Goal: Task Accomplishment & Management: Manage account settings

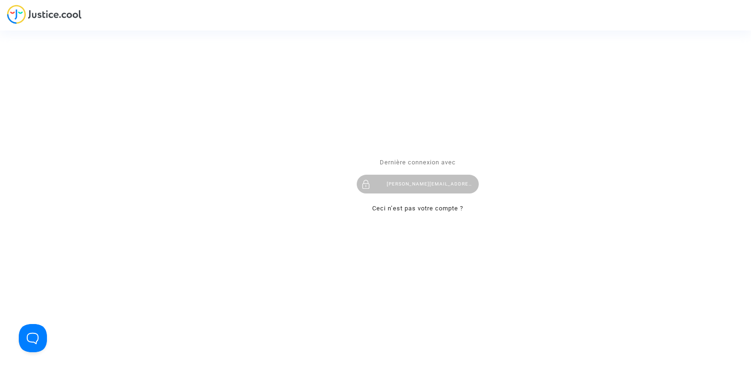
drag, startPoint x: 0, startPoint y: 0, endPoint x: 452, endPoint y: 176, distance: 485.1
click at [452, 176] on div "tom@pitcher-avocat.fr" at bounding box center [418, 184] width 122 height 19
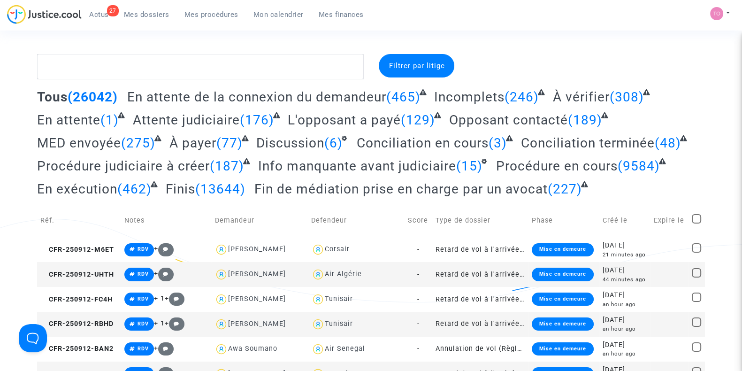
click at [280, 19] on link "Mon calendrier" at bounding box center [278, 15] width 65 height 14
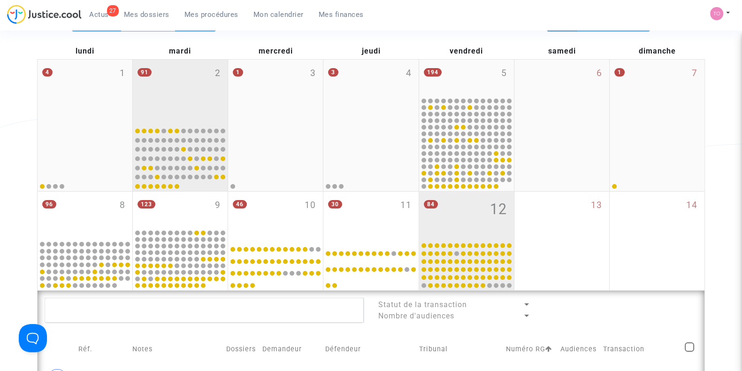
scroll to position [100, 0]
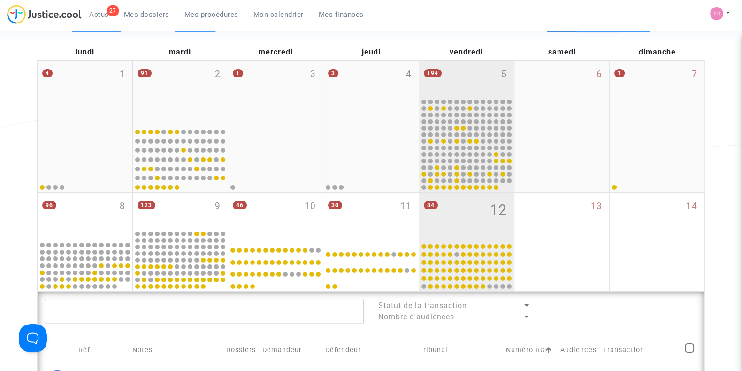
click at [449, 80] on div "194 5" at bounding box center [466, 79] width 95 height 37
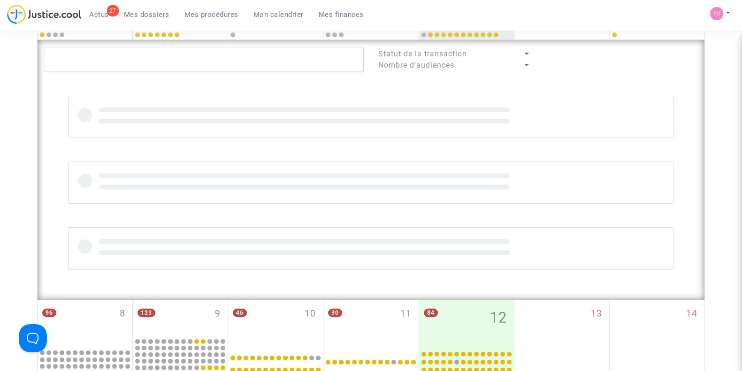
scroll to position [252, 0]
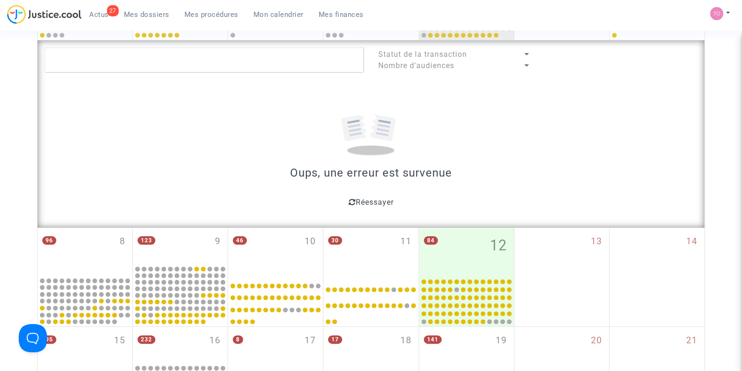
click at [361, 200] on span "Réessayer" at bounding box center [374, 202] width 38 height 9
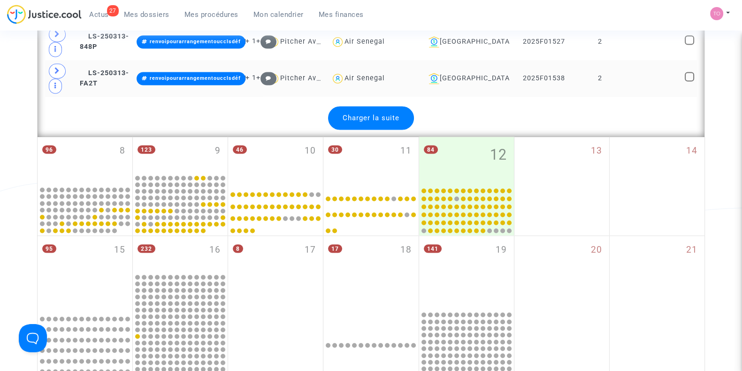
scroll to position [2103, 0]
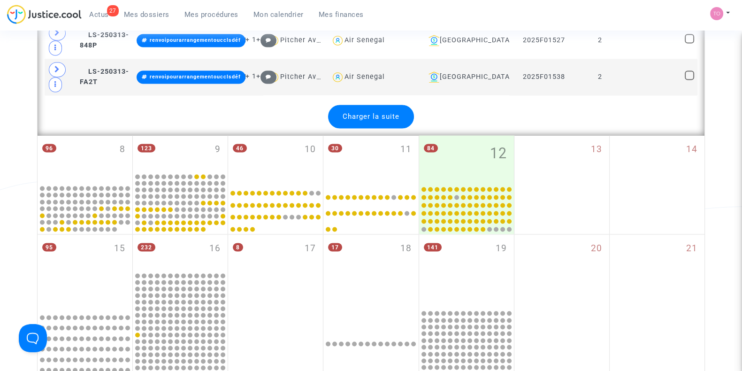
click at [374, 105] on div "Charger la suite" at bounding box center [371, 116] width 86 height 23
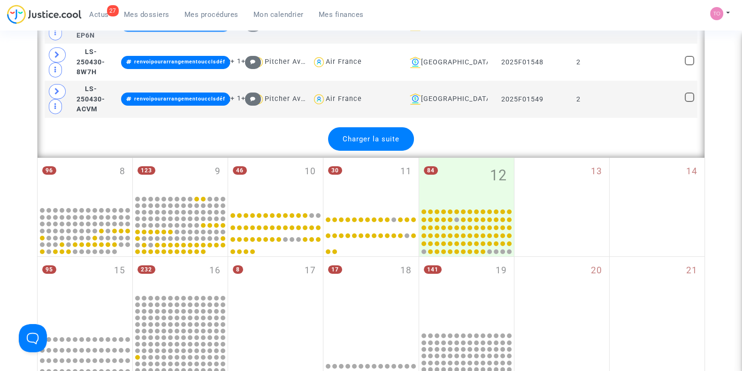
scroll to position [3952, 0]
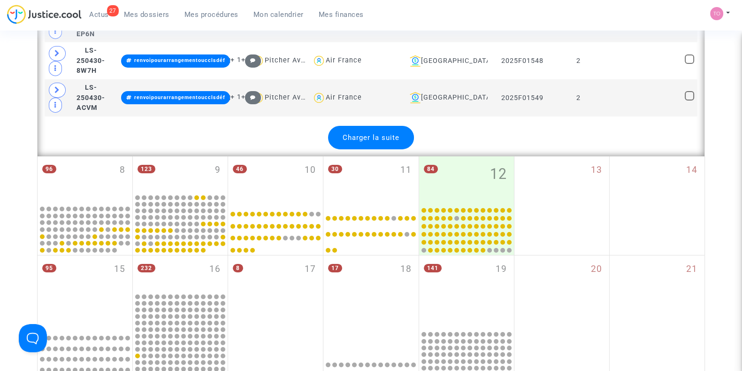
click at [371, 126] on div "Charger la suite" at bounding box center [371, 137] width 86 height 23
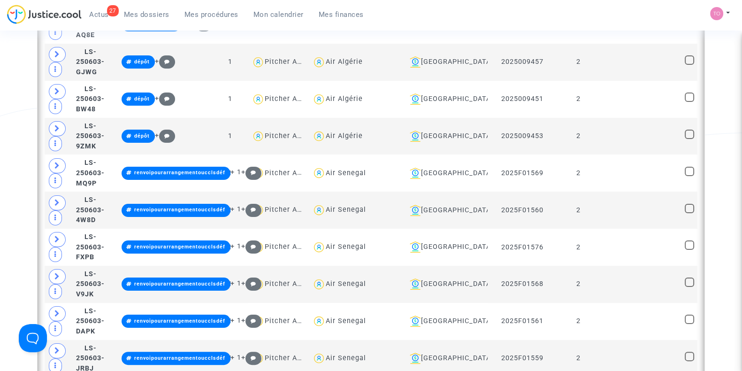
scroll to position [4648, 0]
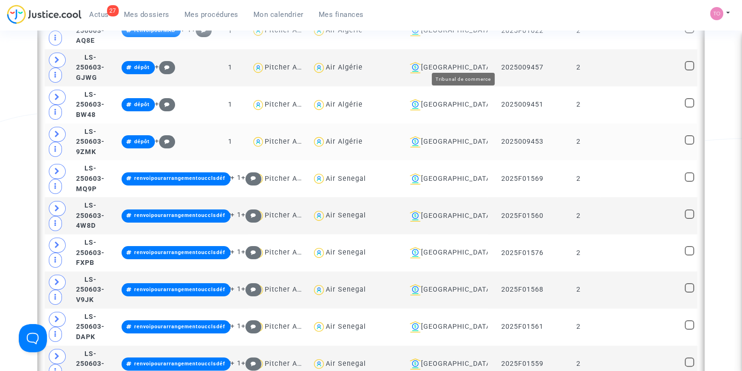
click at [456, 136] on div "Montpellier" at bounding box center [445, 141] width 78 height 11
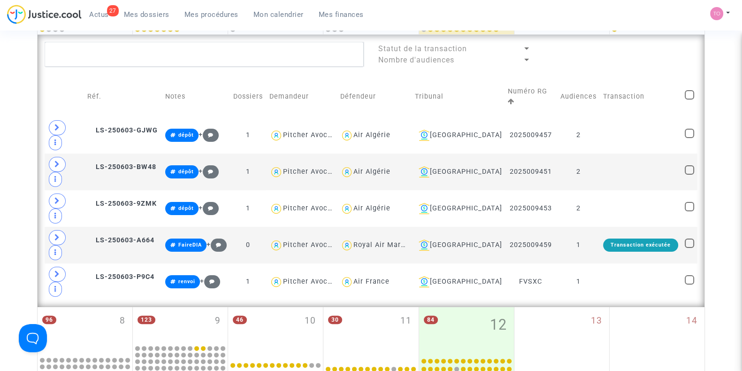
scroll to position [258, 0]
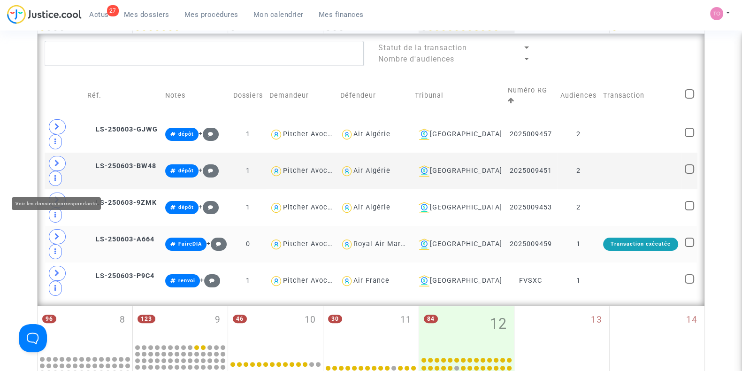
click at [54, 233] on icon at bounding box center [57, 236] width 6 height 7
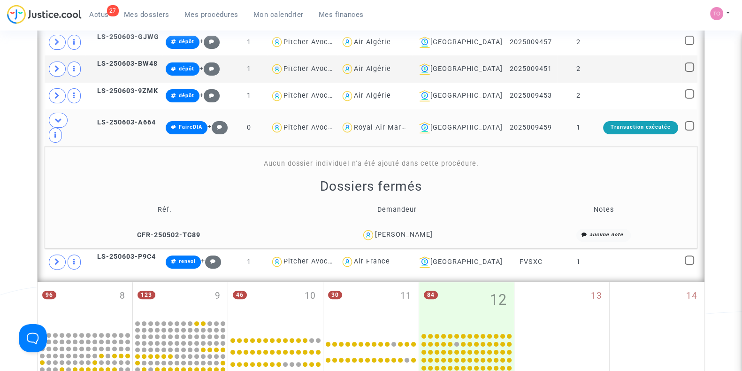
scroll to position [442, 0]
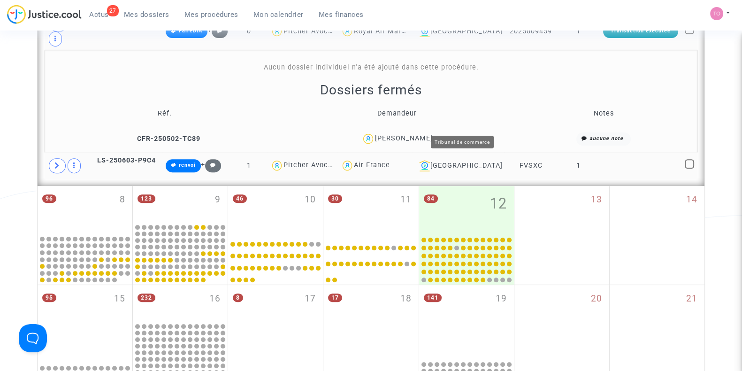
click at [448, 160] on div "Montpellier" at bounding box center [459, 165] width 86 height 11
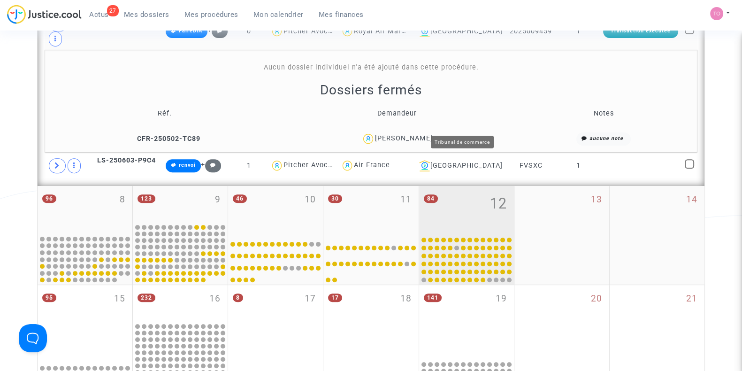
click at [450, 186] on div "84 12" at bounding box center [466, 210] width 95 height 48
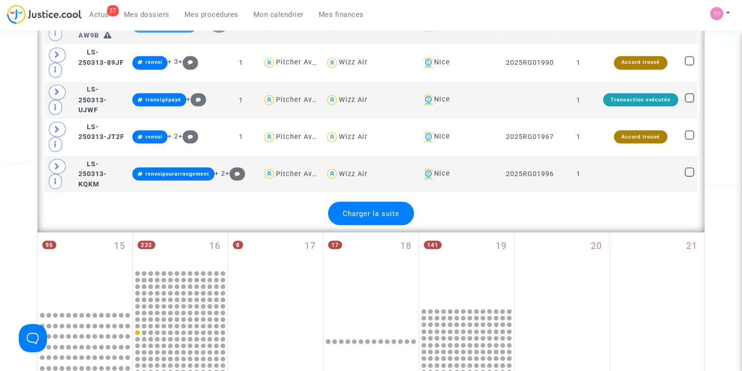
scroll to position [2126, 0]
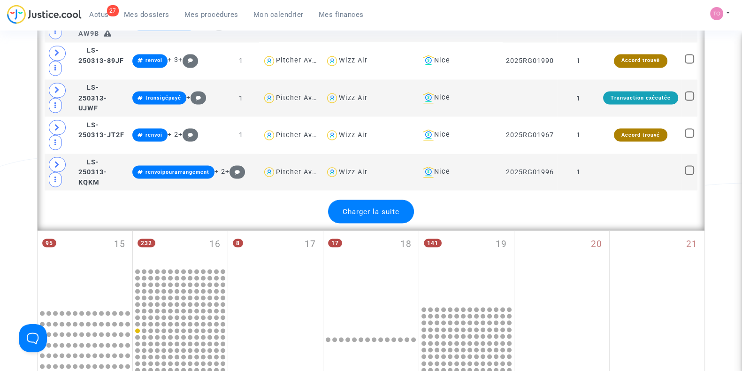
click at [356, 200] on div "Charger la suite" at bounding box center [371, 211] width 86 height 23
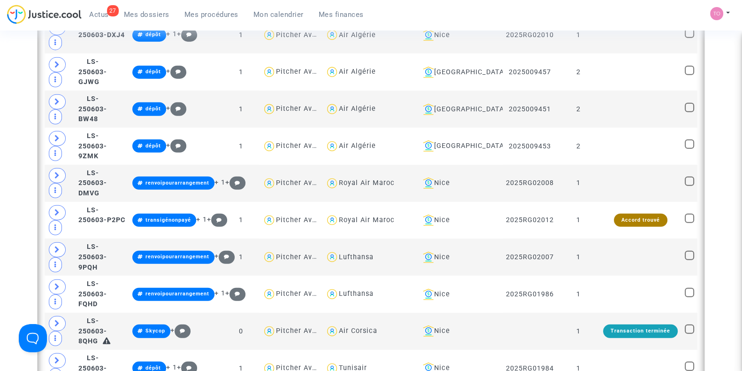
scroll to position [3134, 0]
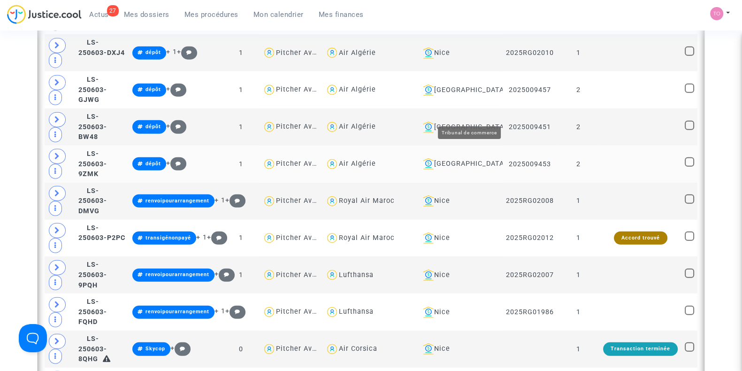
click at [480, 158] on div "Montpellier" at bounding box center [459, 163] width 80 height 11
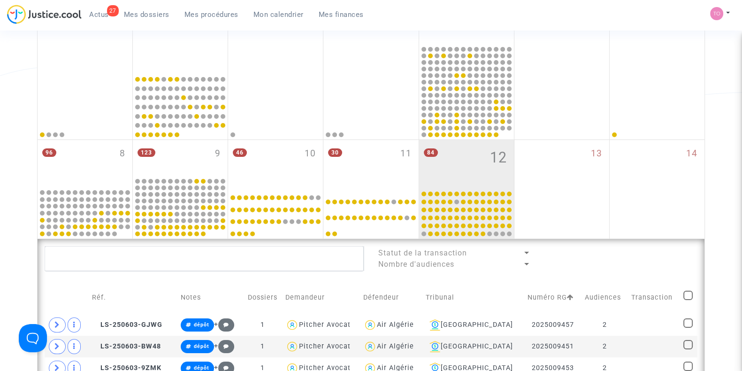
scroll to position [357, 0]
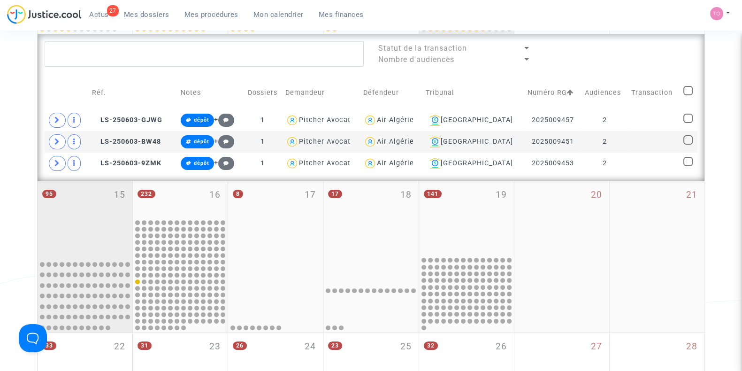
click at [91, 212] on div "95 15" at bounding box center [85, 218] width 95 height 74
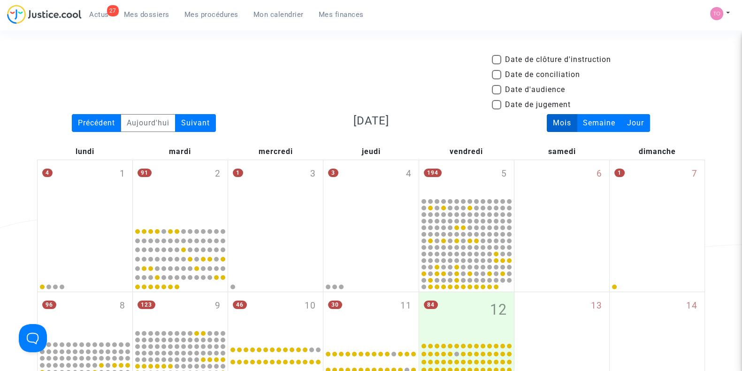
click at [498, 83] on mat-checkbox "Date de conciliation" at bounding box center [536, 76] width 88 height 15
click at [495, 86] on span at bounding box center [496, 89] width 9 height 9
click at [496, 94] on input "Date d'audience" at bounding box center [496, 94] width 0 height 0
checkbox input "true"
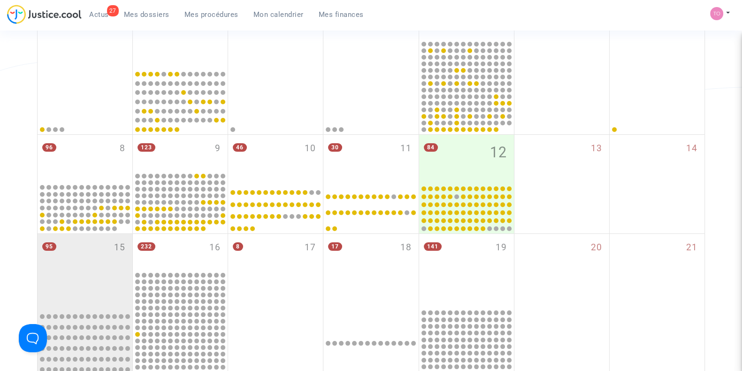
scroll to position [250, 0]
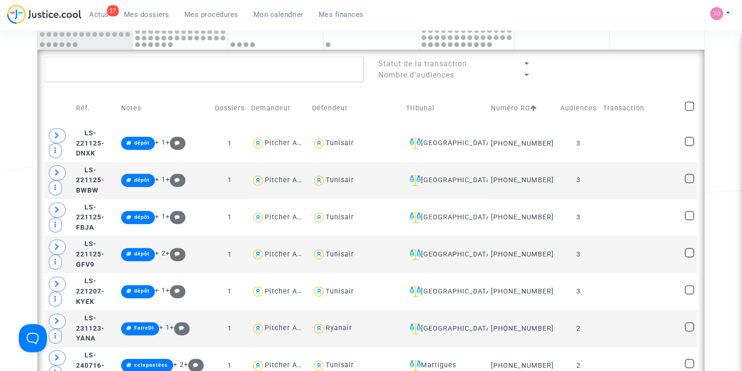
scroll to position [467, 0]
click at [309, 116] on td "Demandeur" at bounding box center [278, 108] width 61 height 33
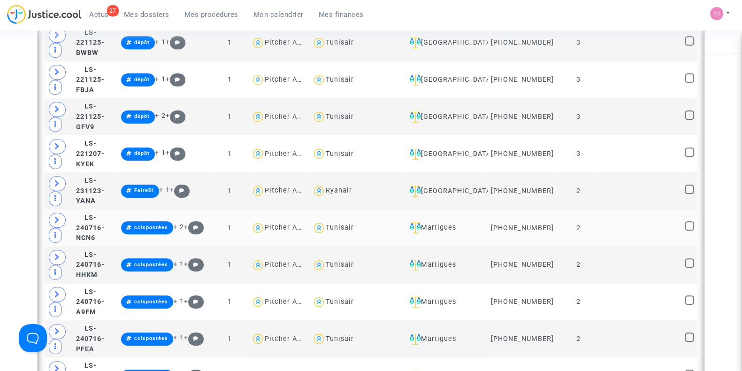
scroll to position [604, 0]
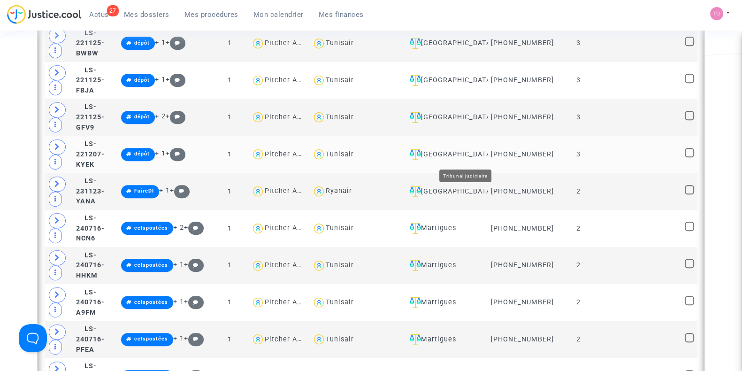
click at [466, 156] on div "[GEOGRAPHIC_DATA]" at bounding box center [445, 154] width 78 height 11
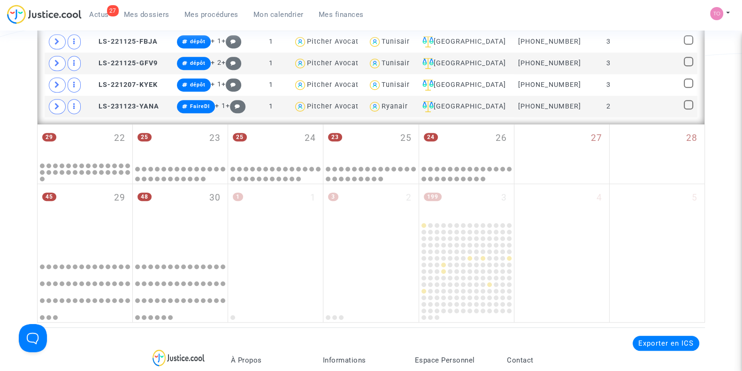
scroll to position [449, 0]
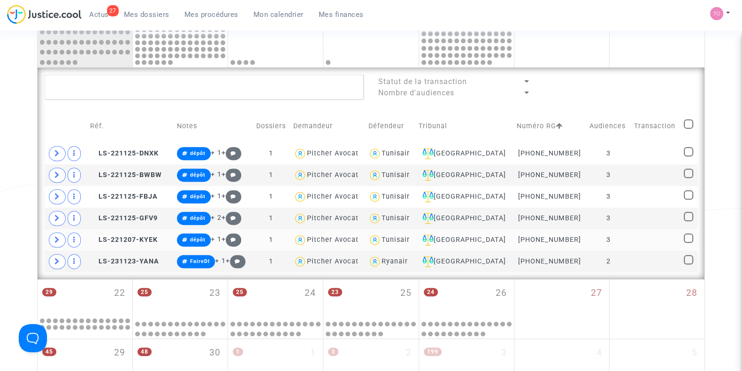
click at [490, 234] on div "[GEOGRAPHIC_DATA]" at bounding box center [465, 239] width 92 height 11
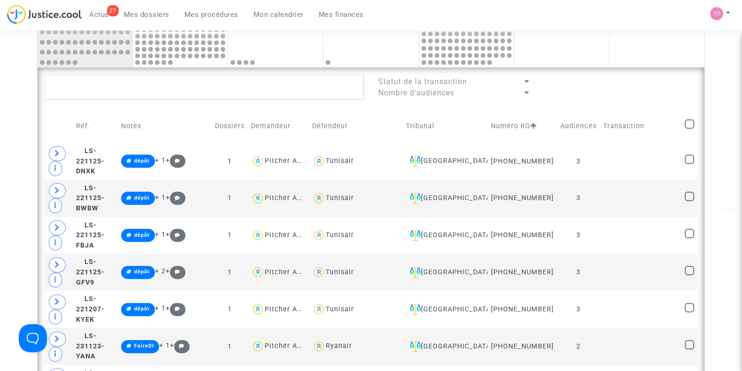
scroll to position [773, 0]
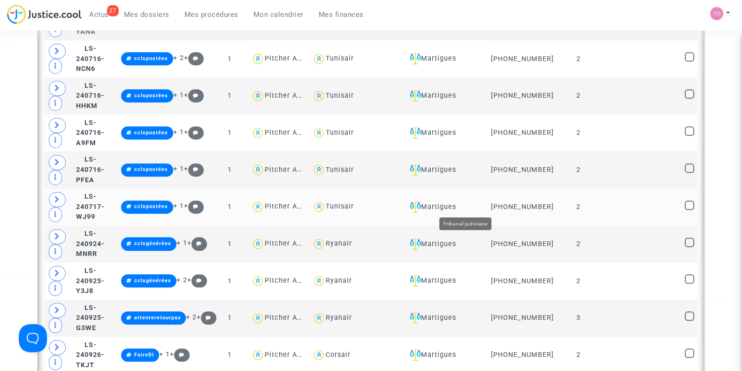
click at [457, 206] on div "Martigues" at bounding box center [445, 206] width 78 height 11
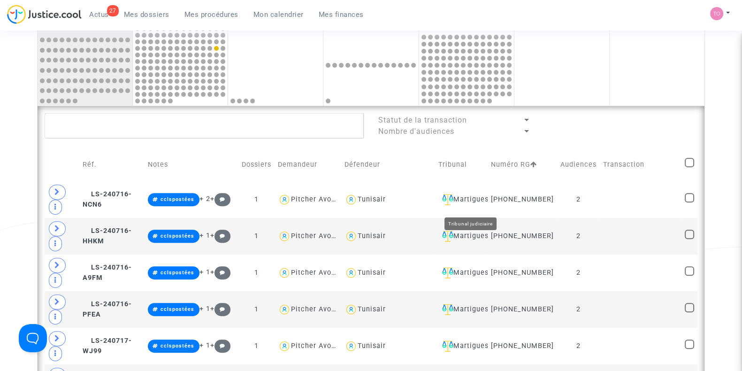
scroll to position [509, 0]
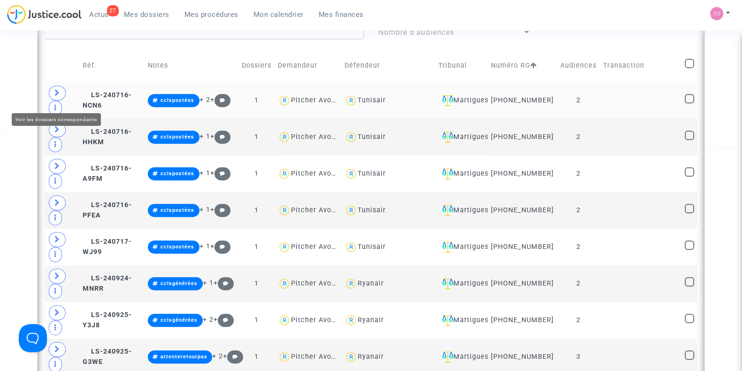
click at [58, 96] on icon at bounding box center [57, 92] width 6 height 7
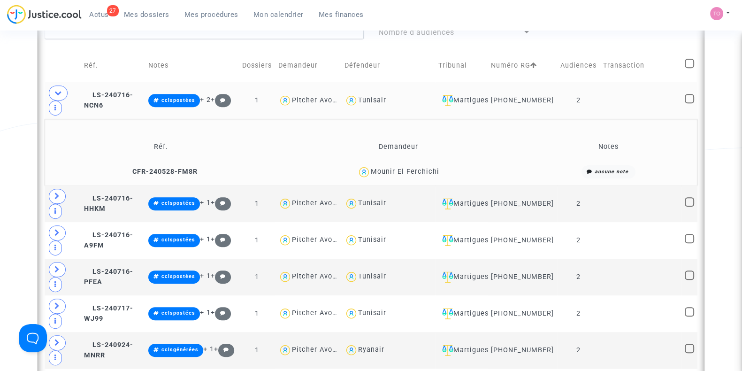
click at [424, 176] on div "Mounir El Ferchichi" at bounding box center [405, 172] width 69 height 8
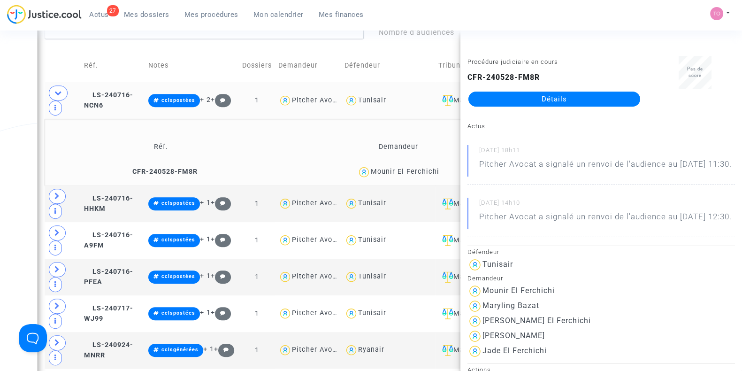
click at [425, 176] on div "Mounir El Ferchichi" at bounding box center [405, 172] width 69 height 8
copy div "Ferchichi"
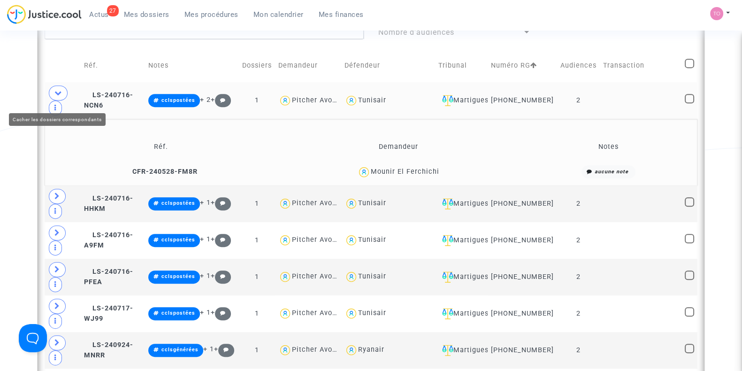
click at [56, 96] on icon at bounding box center [58, 92] width 8 height 7
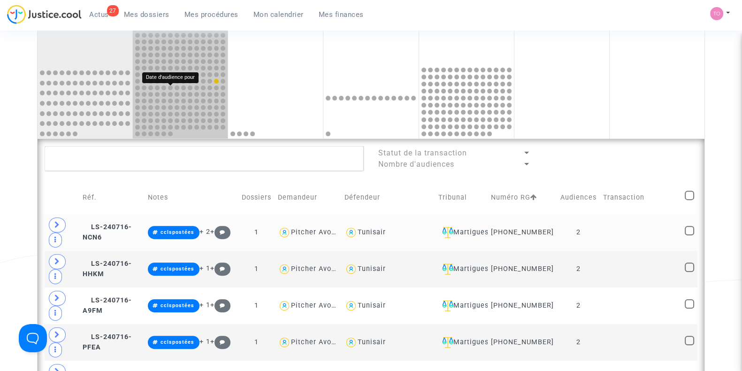
scroll to position [377, 0]
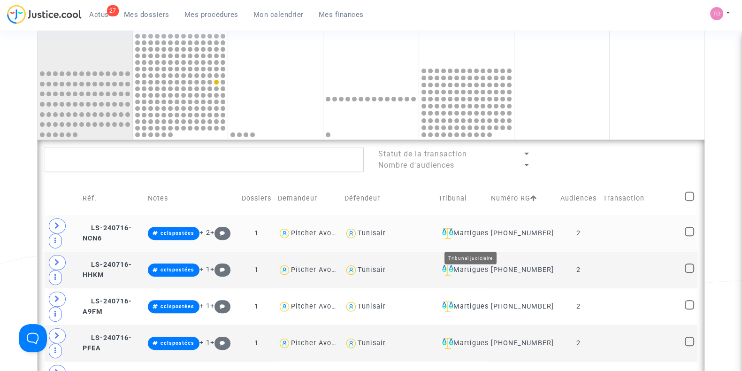
click at [485, 239] on div "Martigues" at bounding box center [462, 233] width 46 height 11
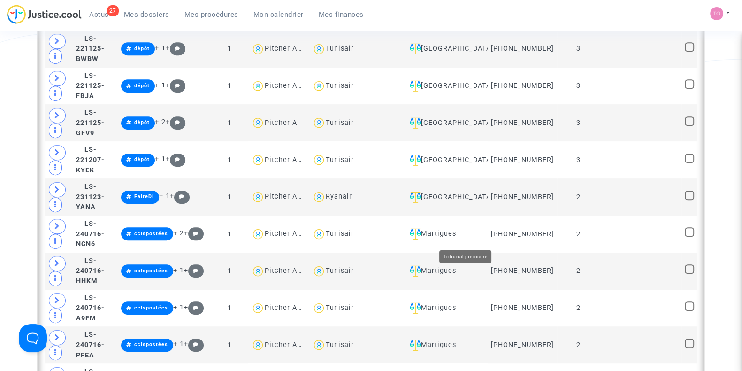
scroll to position [630, 0]
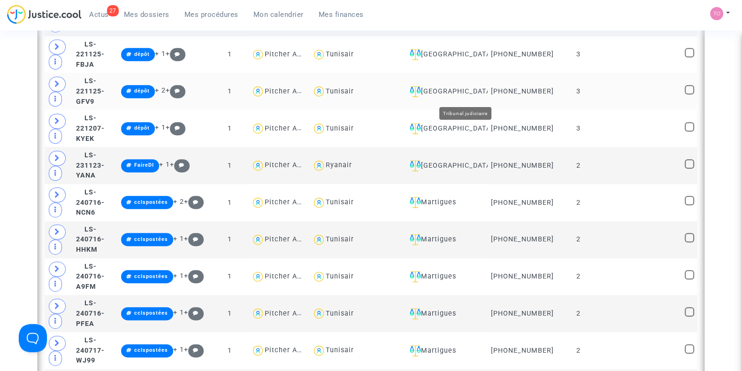
click at [467, 92] on div "[GEOGRAPHIC_DATA]" at bounding box center [445, 91] width 78 height 11
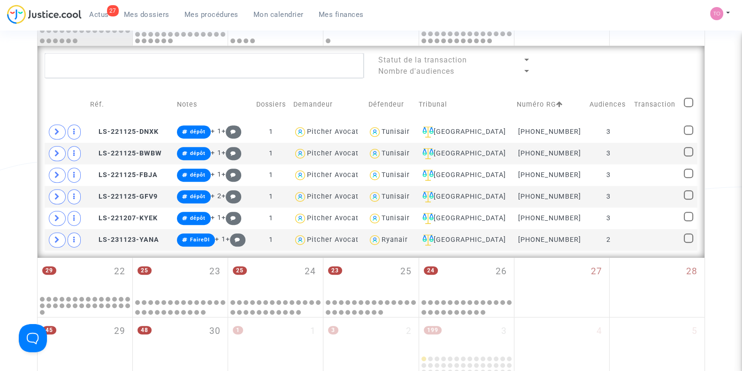
scroll to position [470, 0]
click at [487, 130] on div "[GEOGRAPHIC_DATA]" at bounding box center [465, 132] width 92 height 11
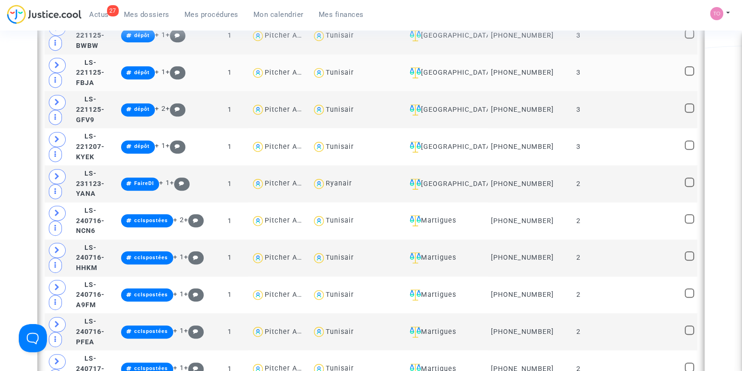
scroll to position [733, 0]
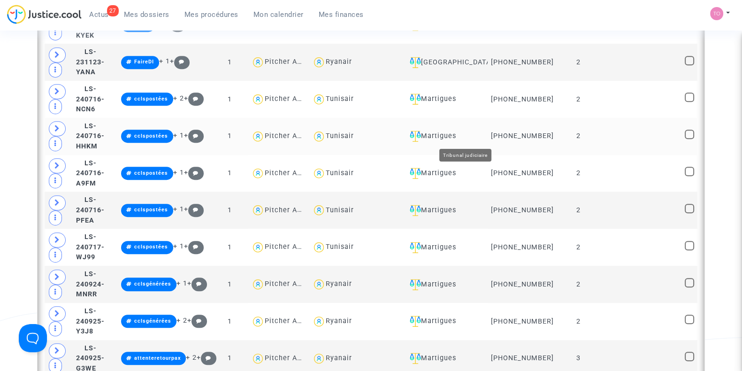
click at [466, 138] on div "Martigues" at bounding box center [445, 136] width 78 height 11
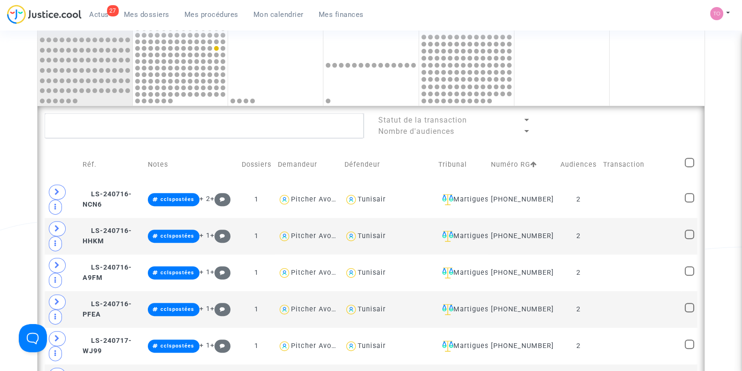
scroll to position [408, 0]
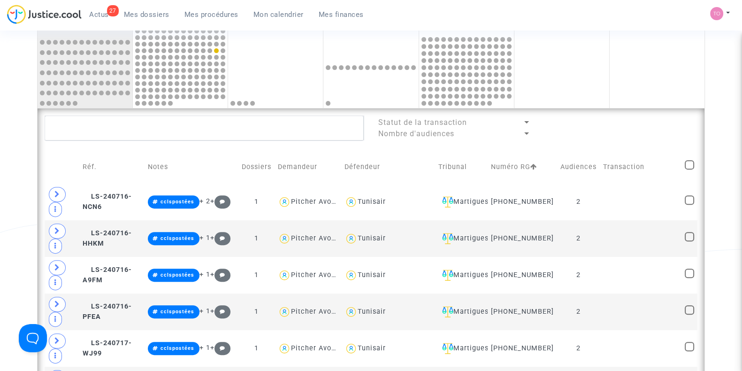
click at [690, 165] on span at bounding box center [689, 164] width 9 height 9
click at [690, 169] on input "checkbox" at bounding box center [689, 169] width 0 height 0
checkbox input "true"
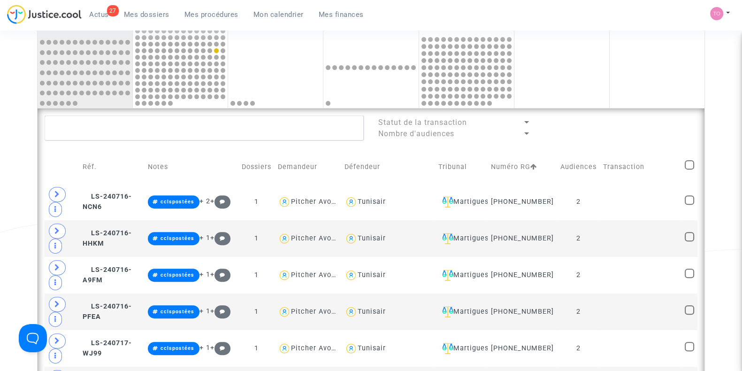
checkbox input "true"
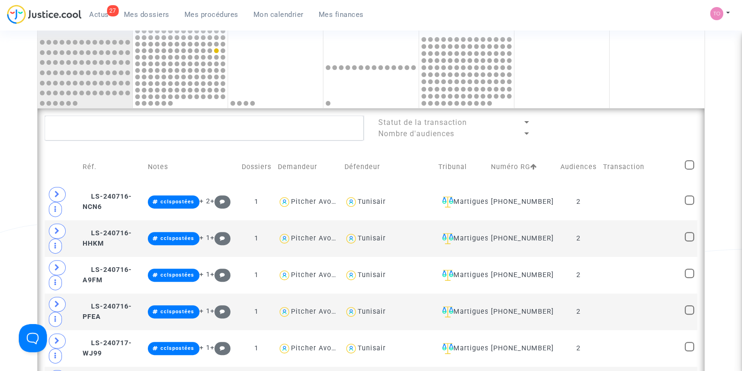
checkbox input "true"
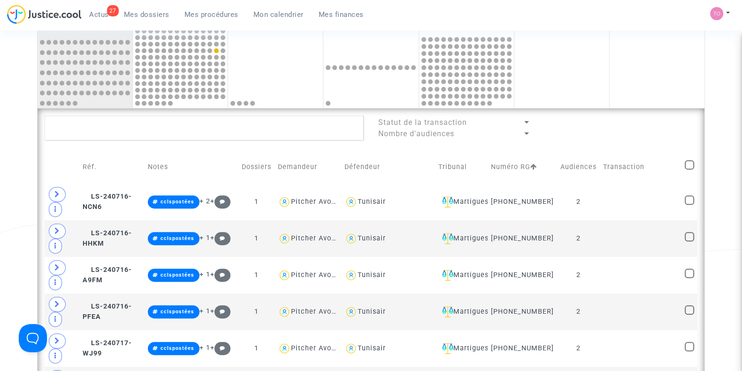
checkbox input "true"
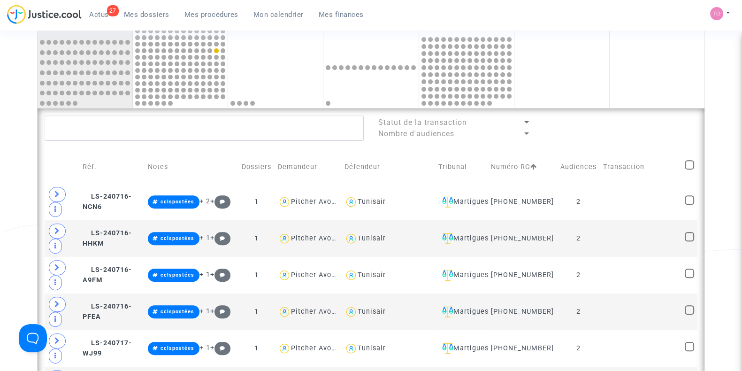
checkbox input "true"
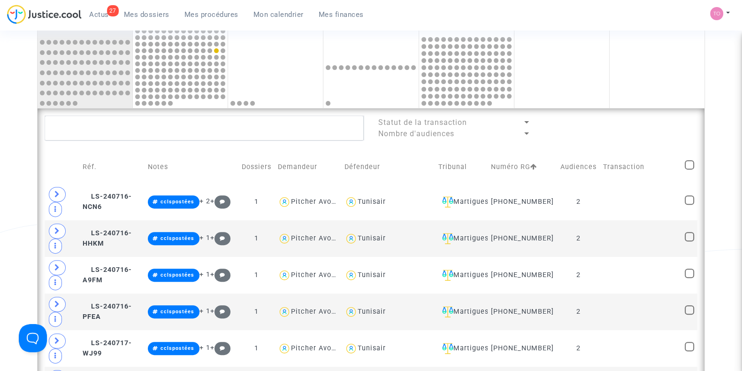
checkbox input "true"
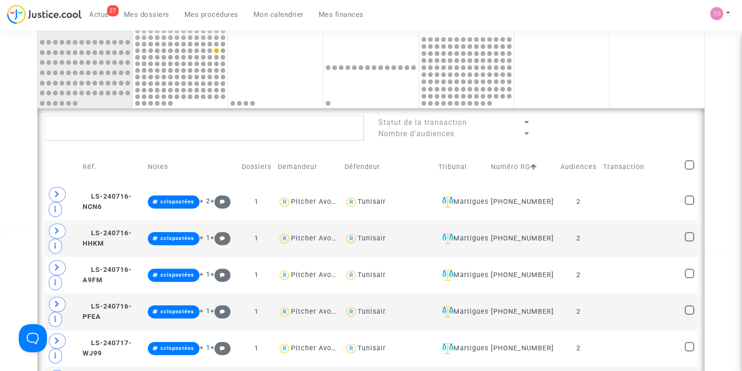
checkbox input "true"
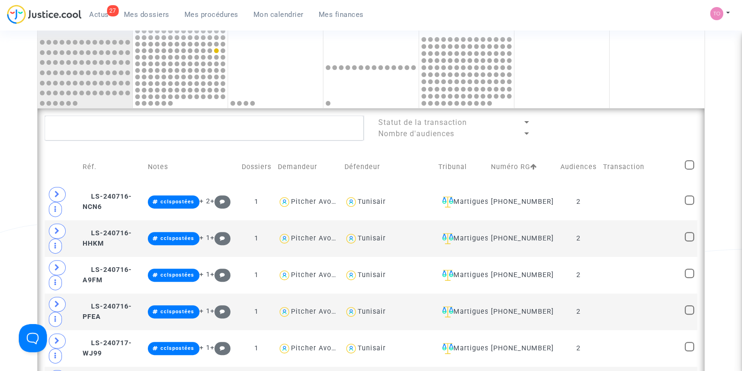
checkbox input "true"
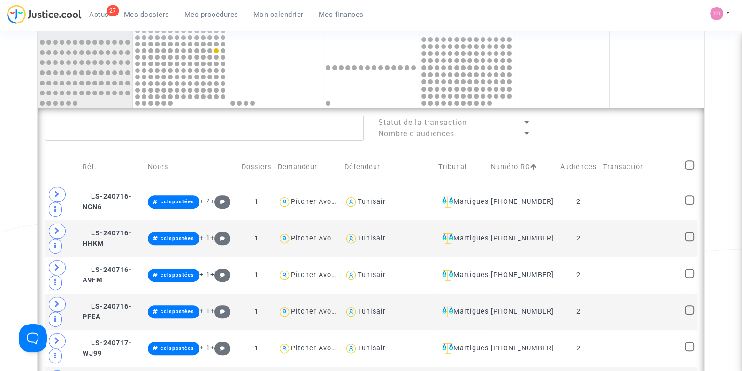
checkbox input "true"
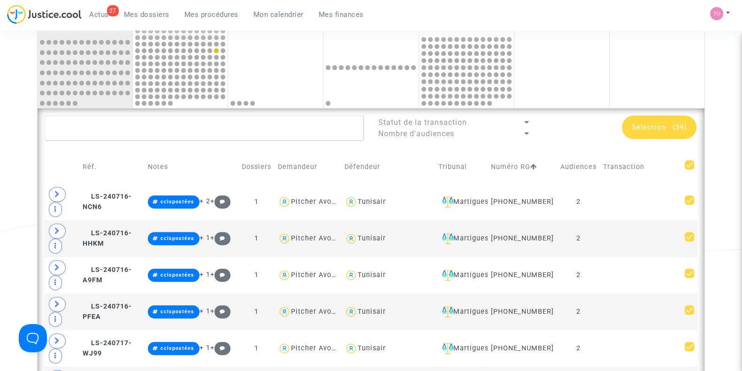
click at [690, 165] on span at bounding box center [689, 164] width 9 height 9
click at [690, 169] on input "checkbox" at bounding box center [689, 169] width 0 height 0
checkbox input "false"
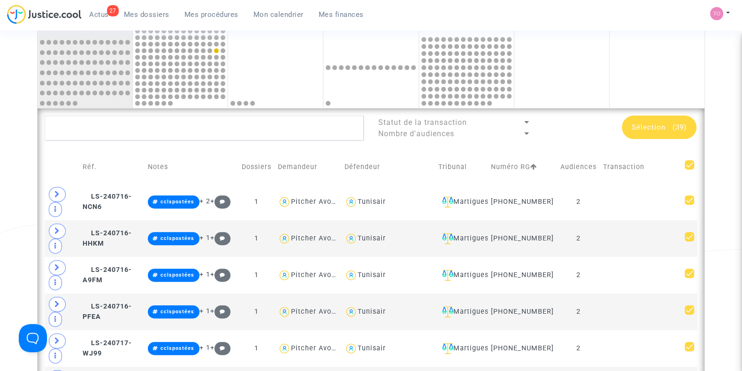
checkbox input "false"
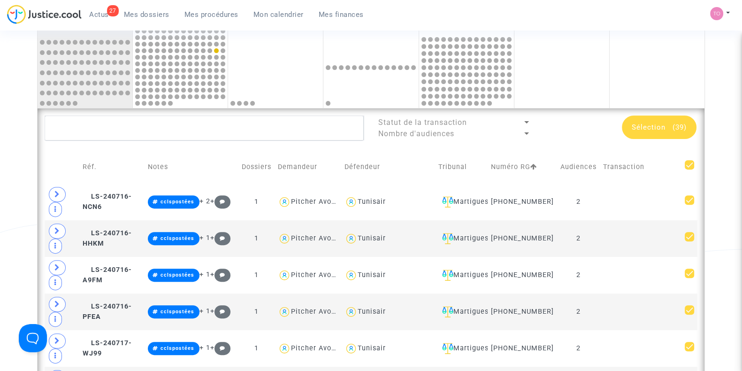
checkbox input "false"
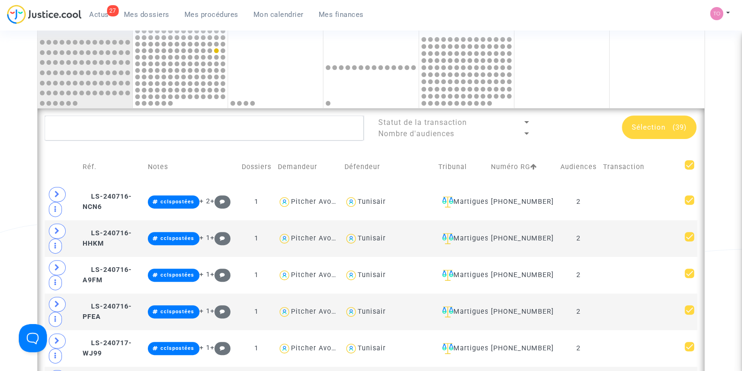
checkbox input "false"
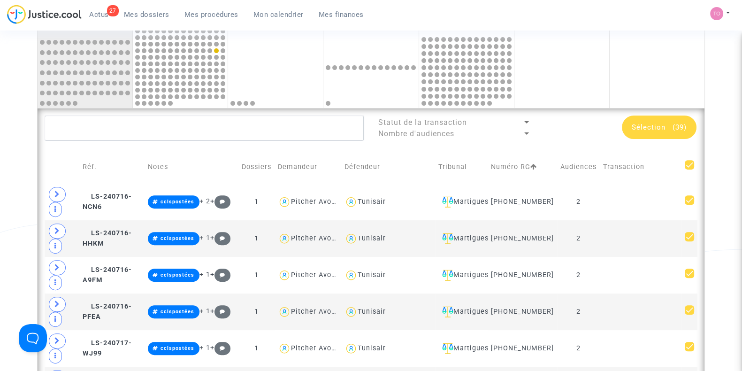
checkbox input "false"
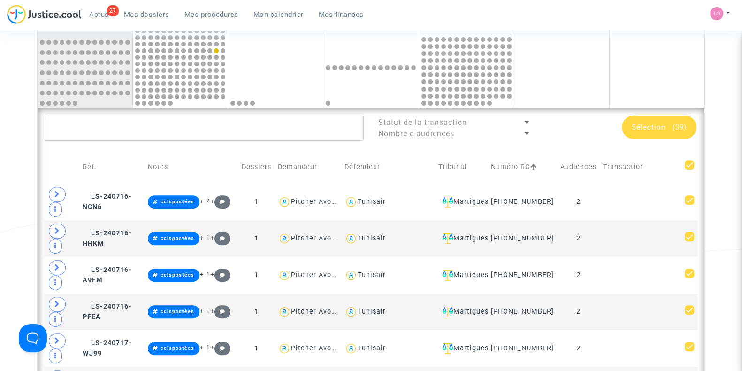
checkbox input "false"
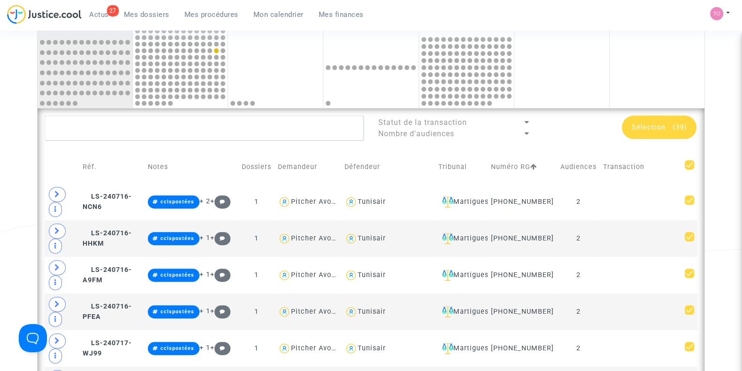
checkbox input "false"
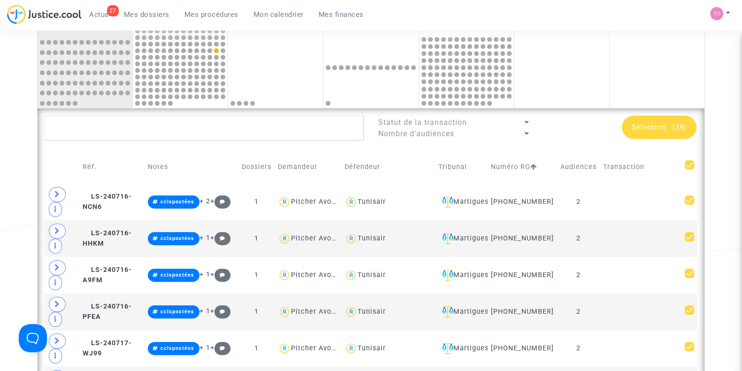
checkbox input "false"
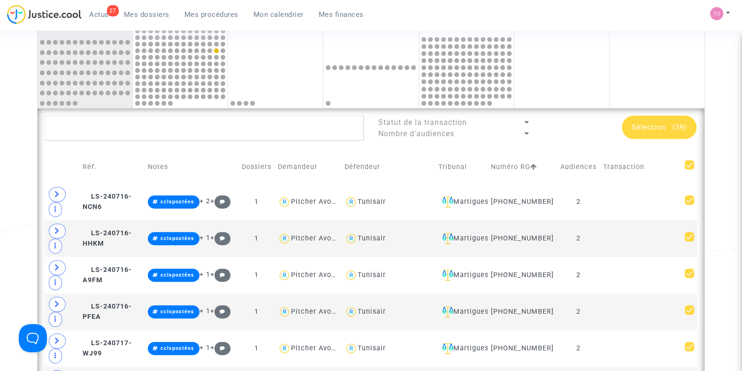
checkbox input "false"
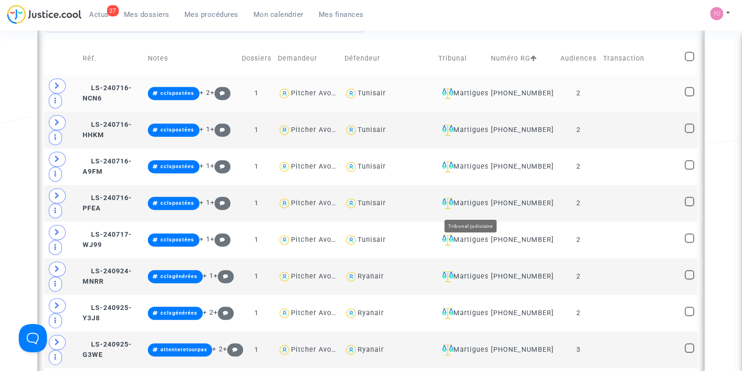
scroll to position [517, 0]
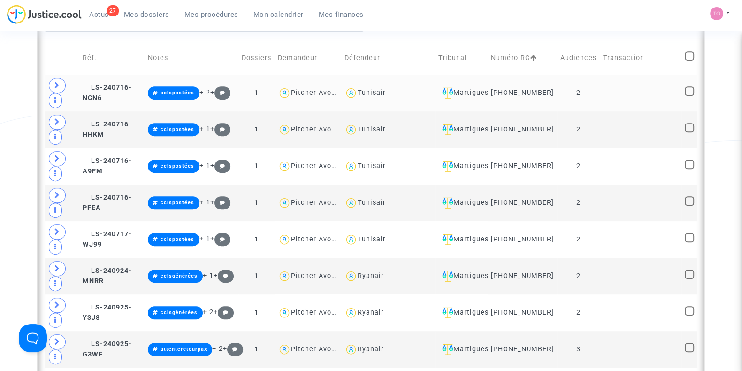
click at [60, 92] on span at bounding box center [57, 85] width 17 height 15
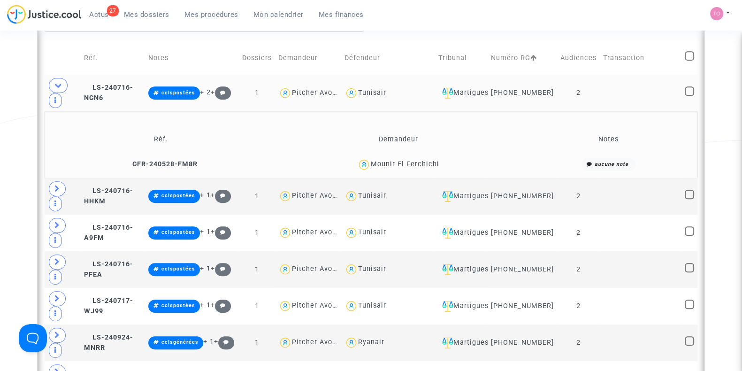
drag, startPoint x: 441, startPoint y: 171, endPoint x: 398, endPoint y: 174, distance: 43.3
click at [398, 171] on div "Mounir El Ferchichi" at bounding box center [398, 165] width 243 height 14
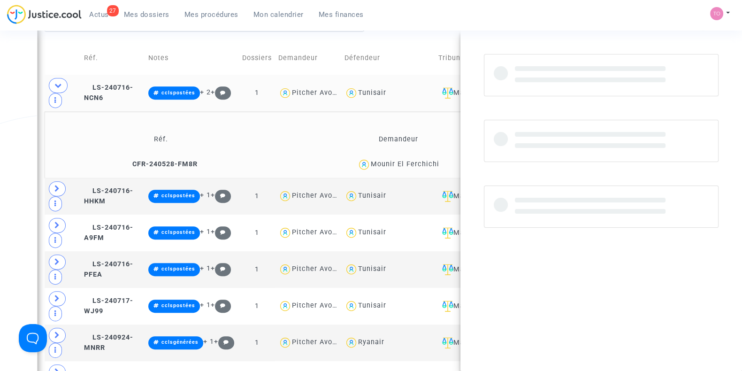
copy div "El Ferchichi"
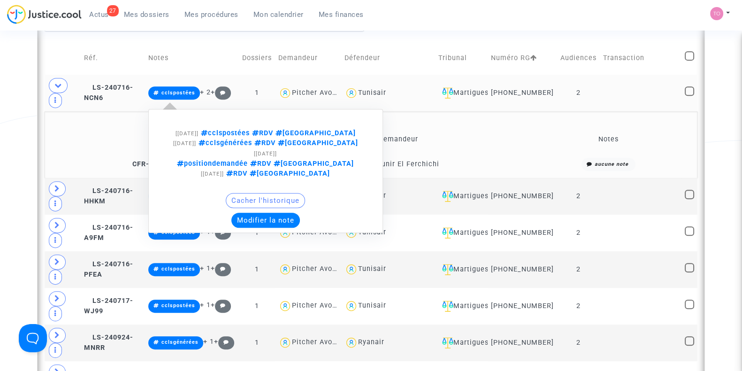
click at [287, 213] on button "Modifier la note" at bounding box center [265, 220] width 69 height 15
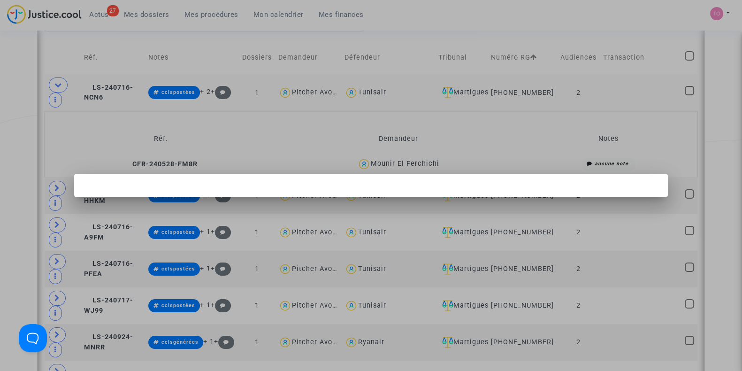
scroll to position [0, 0]
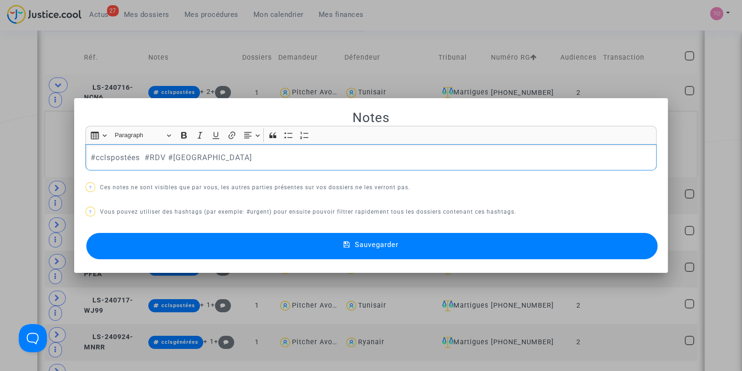
drag, startPoint x: 138, startPoint y: 157, endPoint x: 92, endPoint y: 157, distance: 45.1
click at [92, 157] on p "#cclspostées #RDV #MONTREAL" at bounding box center [372, 158] width 562 height 12
click at [116, 158] on p "#dépôt #RDV #MONTREAL" at bounding box center [372, 158] width 562 height 12
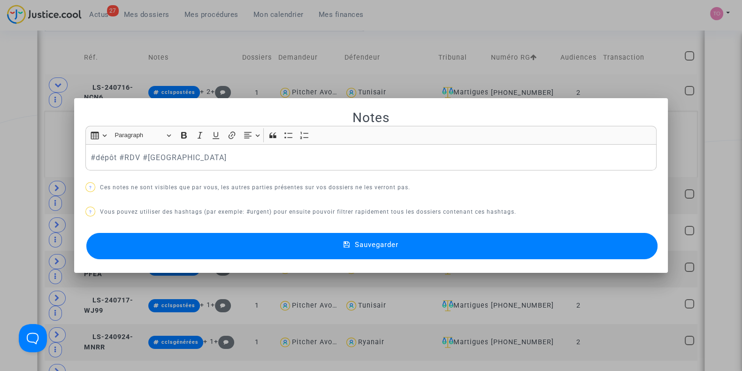
click at [185, 245] on button "Sauvegarder" at bounding box center [371, 246] width 571 height 26
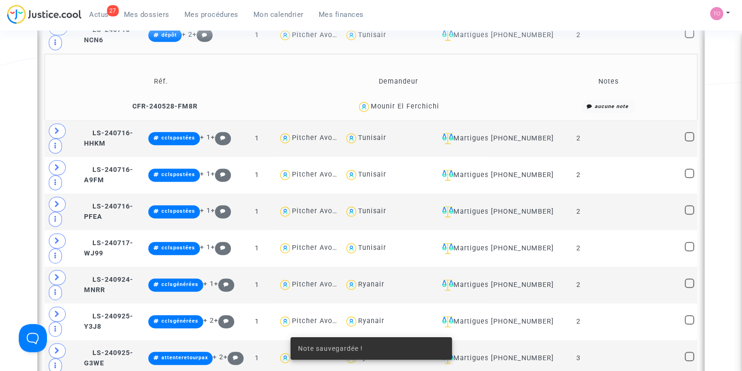
scroll to position [575, 0]
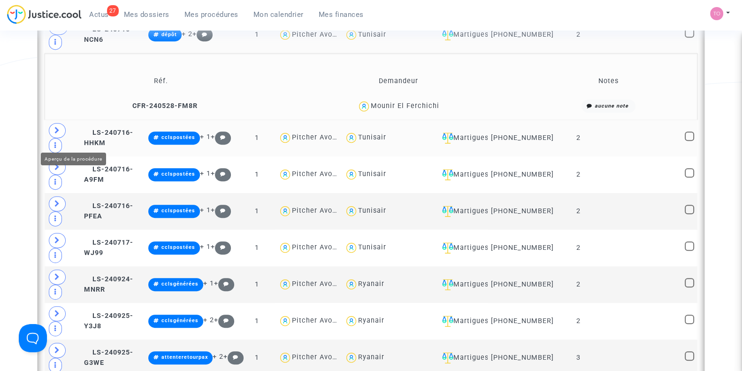
click at [63, 137] on span at bounding box center [57, 130] width 17 height 15
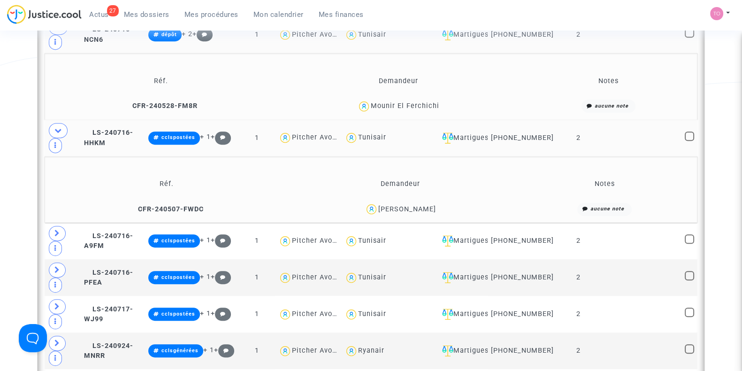
click at [420, 213] on div "Hassen Baioui" at bounding box center [407, 209] width 58 height 8
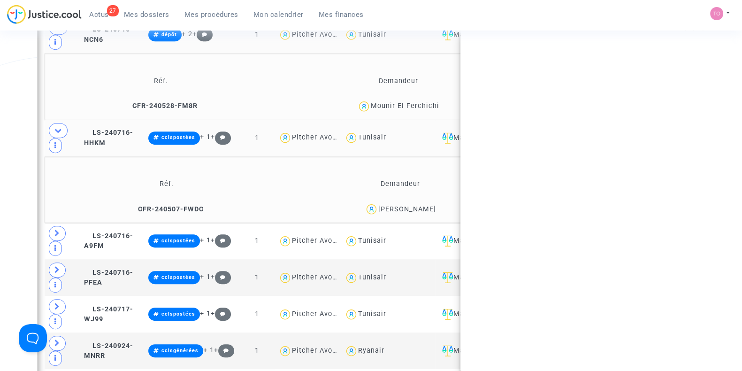
click at [420, 213] on div "Hassen Baioui" at bounding box center [407, 209] width 58 height 8
copy div "Baioui"
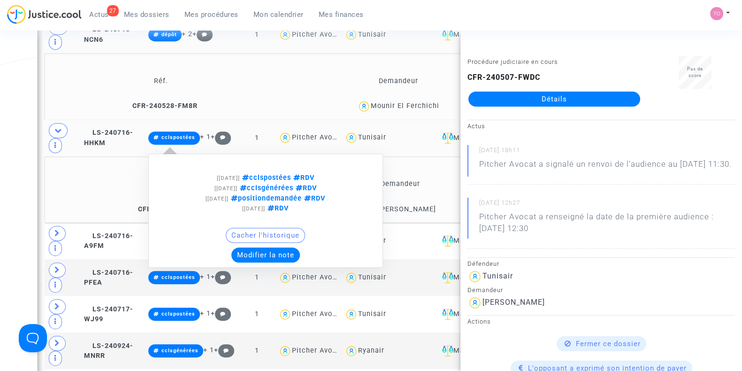
click at [263, 256] on button "Modifier la note" at bounding box center [265, 254] width 69 height 15
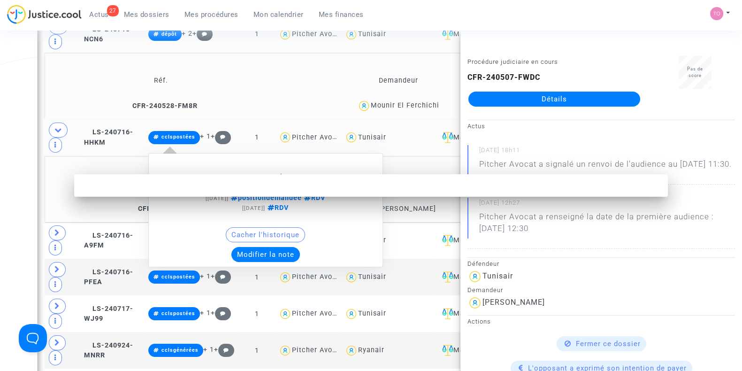
scroll to position [0, 0]
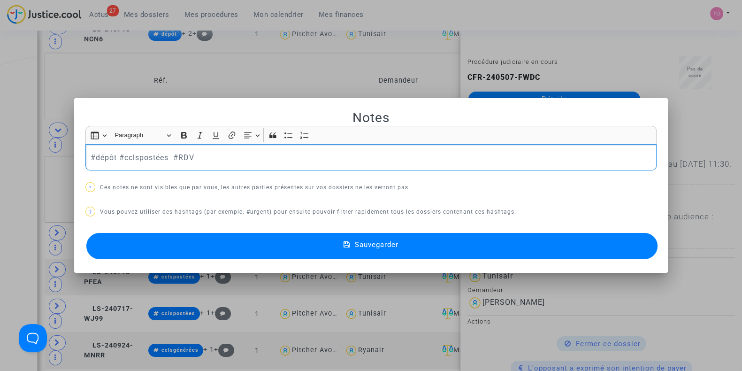
click at [192, 245] on button "Sauvegarder" at bounding box center [371, 246] width 571 height 26
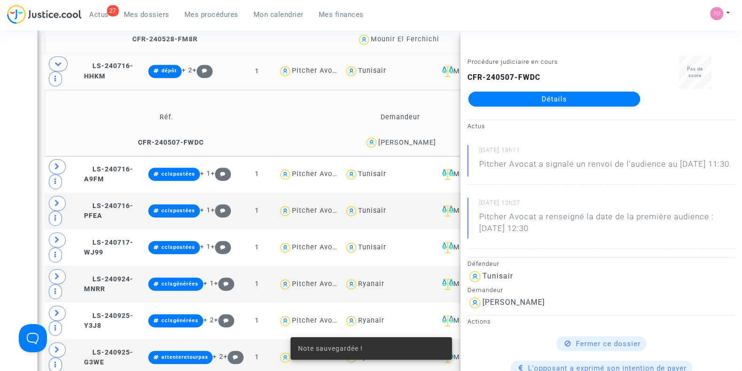
scroll to position [642, 0]
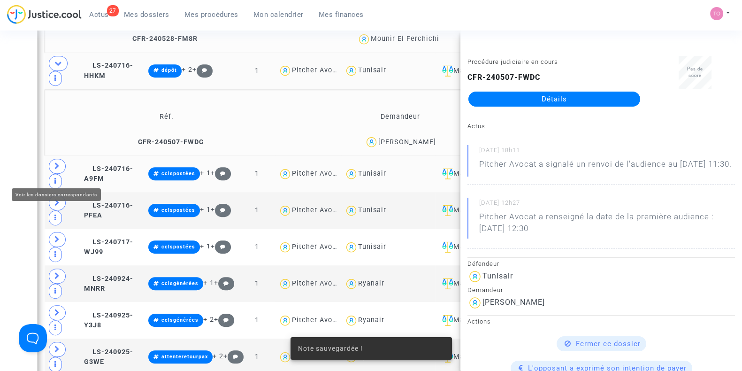
click at [54, 169] on icon at bounding box center [57, 165] width 6 height 7
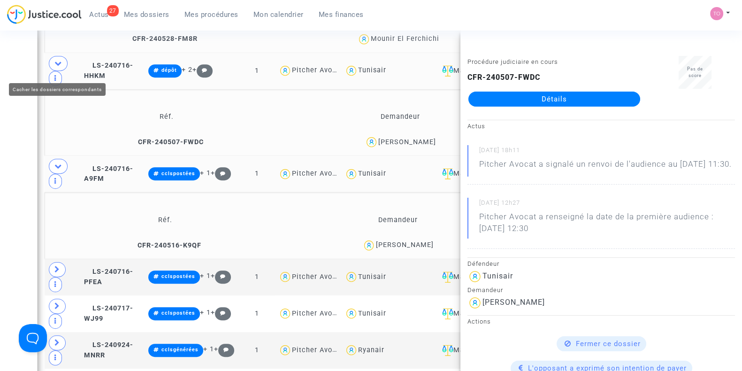
click at [54, 65] on icon at bounding box center [58, 63] width 8 height 7
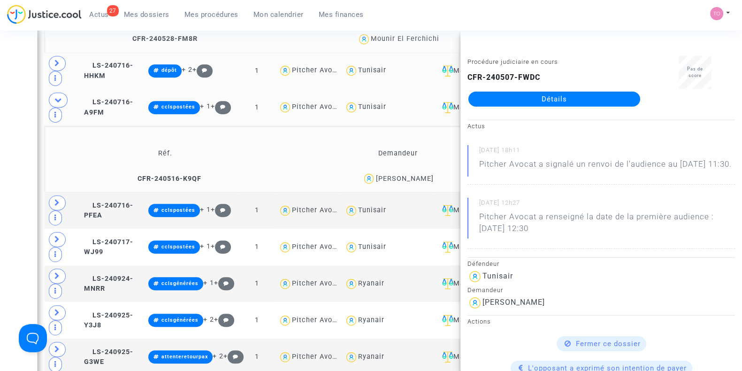
click at [421, 175] on div "Zineb Talbi" at bounding box center [405, 179] width 58 height 8
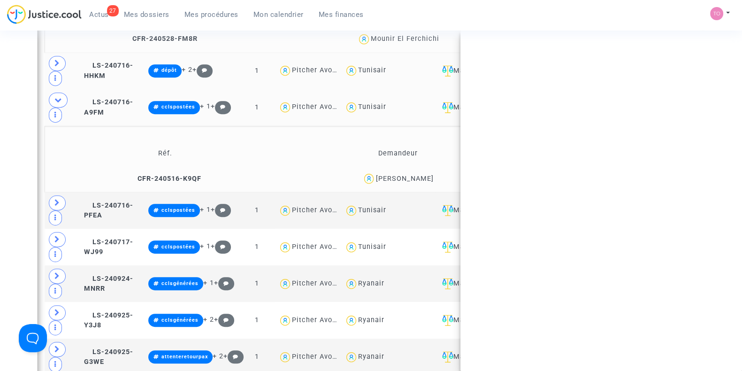
click at [421, 175] on div "Zineb Talbi" at bounding box center [405, 179] width 58 height 8
copy div "Talbi"
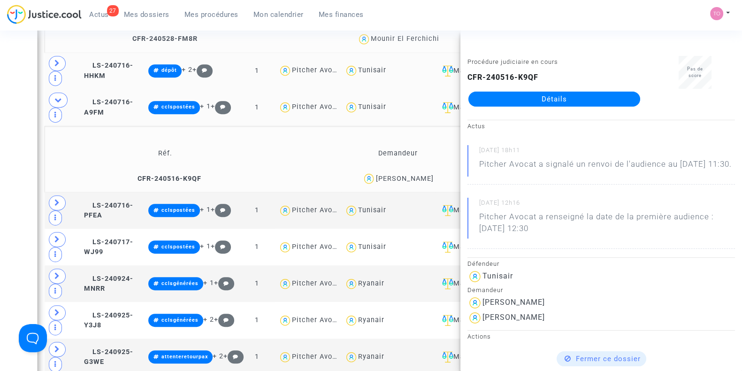
click at [420, 179] on div "Zineb Talbi" at bounding box center [397, 179] width 225 height 14
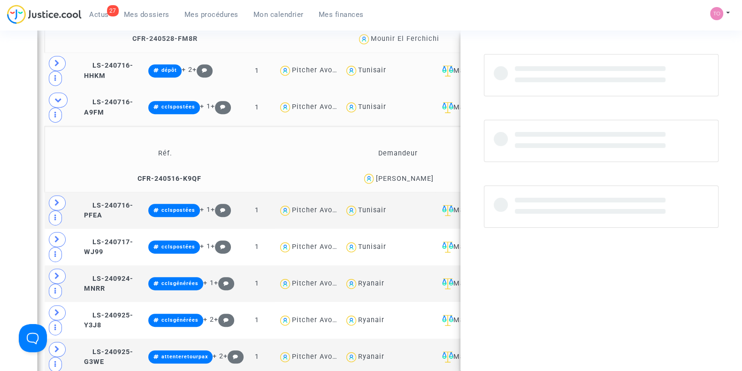
click at [420, 179] on div "Zineb Talbi" at bounding box center [397, 179] width 225 height 14
copy div "Talbi"
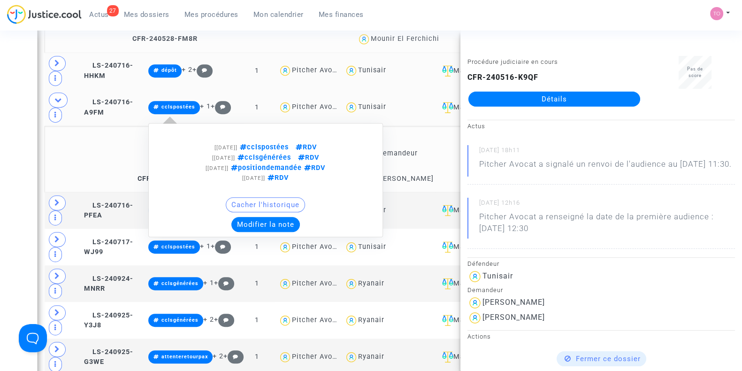
click at [283, 223] on button "Modifier la note" at bounding box center [265, 224] width 69 height 15
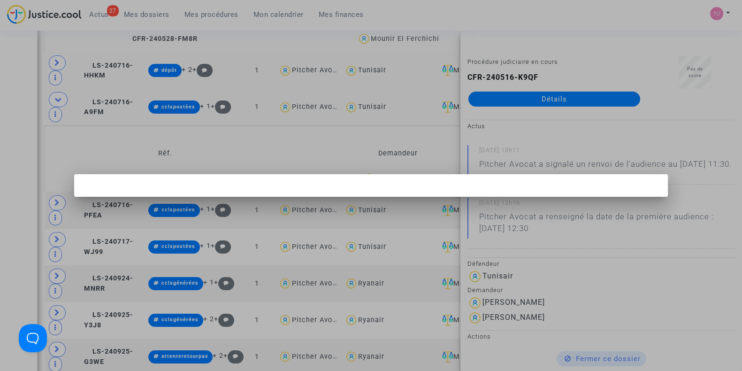
scroll to position [0, 0]
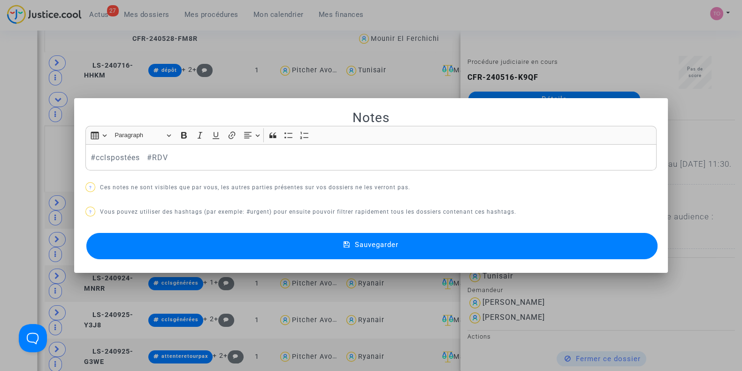
click at [85, 162] on div "#cclspostées #RDV" at bounding box center [370, 157] width 571 height 26
click at [136, 242] on button "Sauvegarder" at bounding box center [371, 246] width 571 height 26
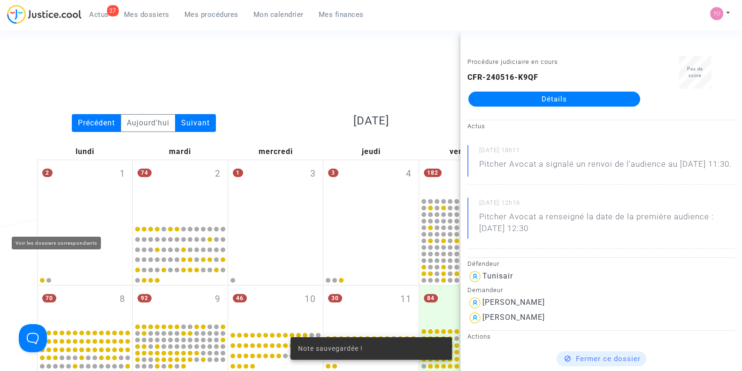
scroll to position [642, 0]
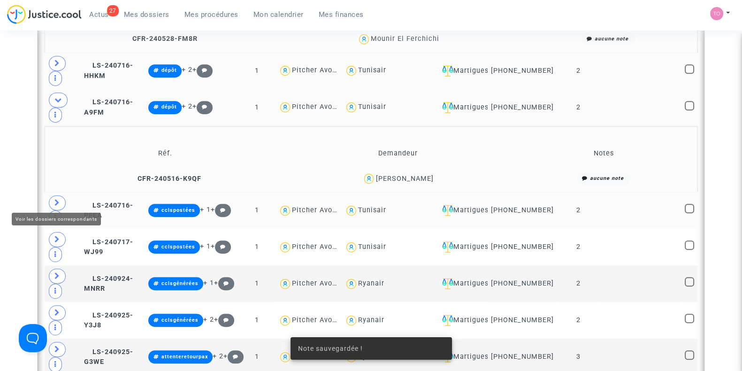
click at [55, 199] on icon at bounding box center [57, 202] width 6 height 7
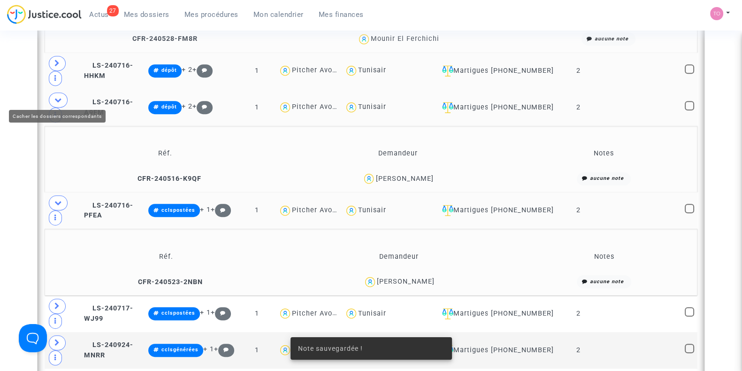
click at [55, 97] on icon at bounding box center [58, 99] width 8 height 7
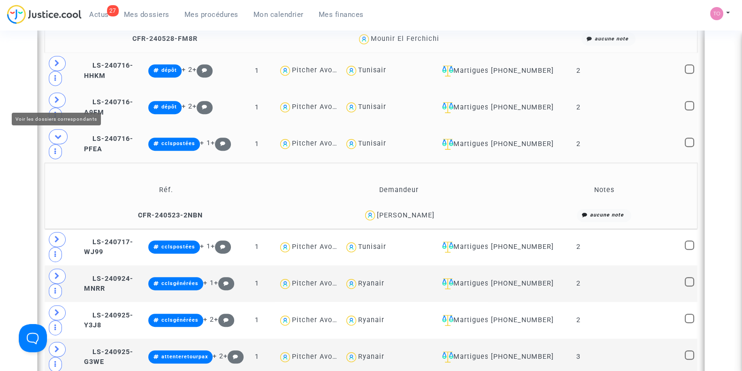
scroll to position [709, 0]
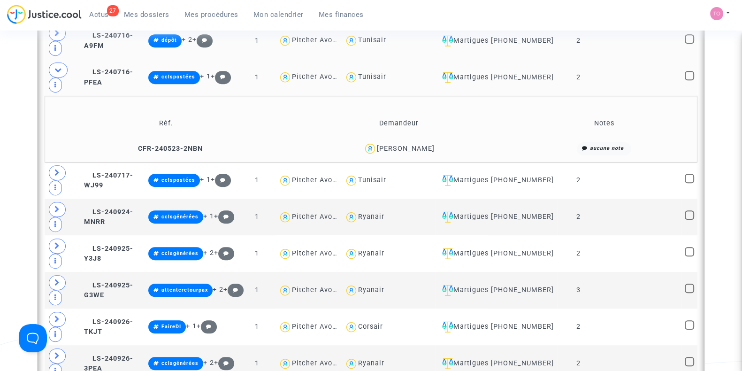
click at [418, 145] on div "Pascal Vigneau" at bounding box center [406, 149] width 58 height 8
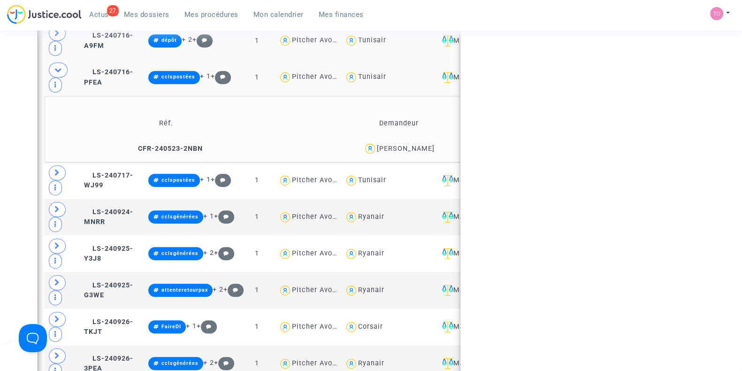
copy div "Vigneau"
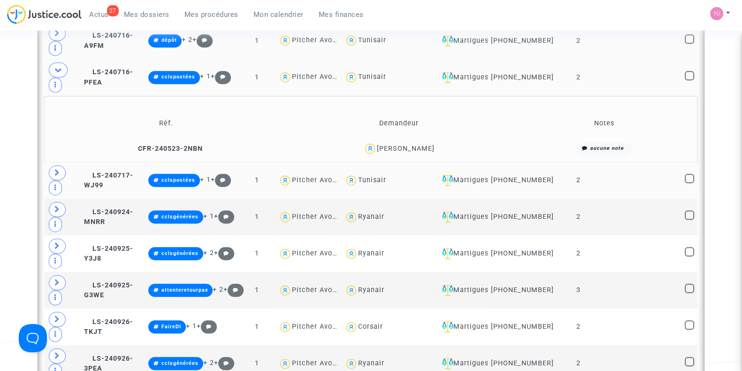
click at [386, 176] on div "Tunisair" at bounding box center [372, 180] width 28 height 8
type textarea "@Tunisair"
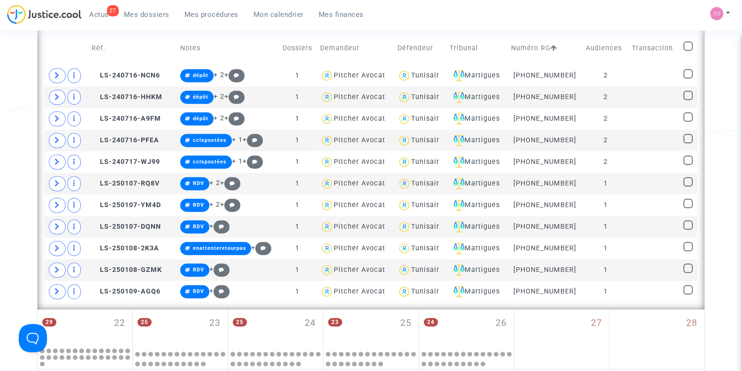
scroll to position [527, 0]
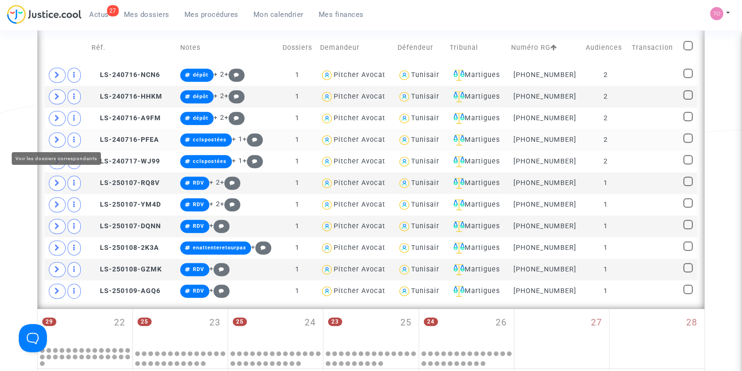
click at [61, 136] on span at bounding box center [57, 139] width 17 height 15
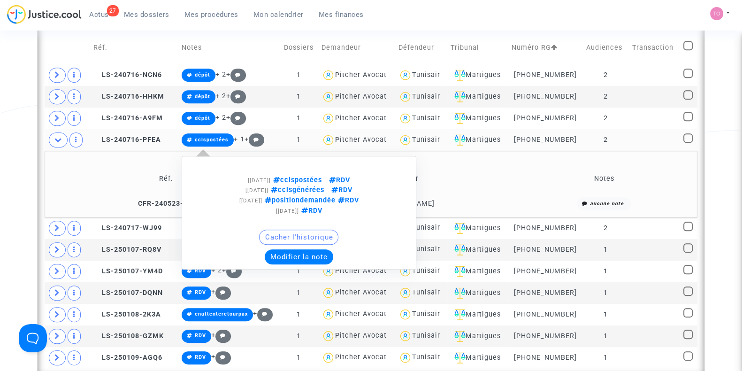
click at [310, 257] on button "Modifier la note" at bounding box center [299, 256] width 69 height 15
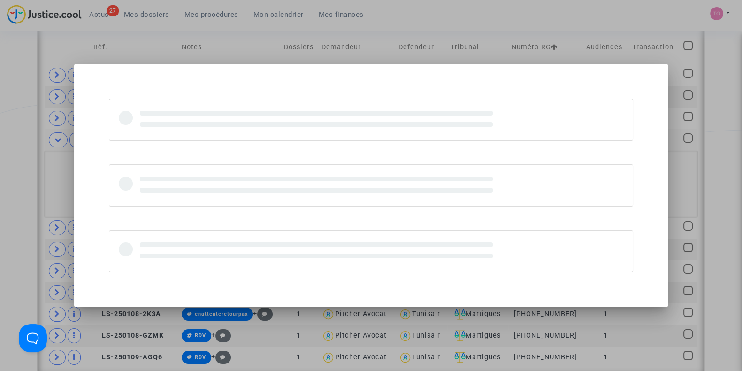
scroll to position [0, 0]
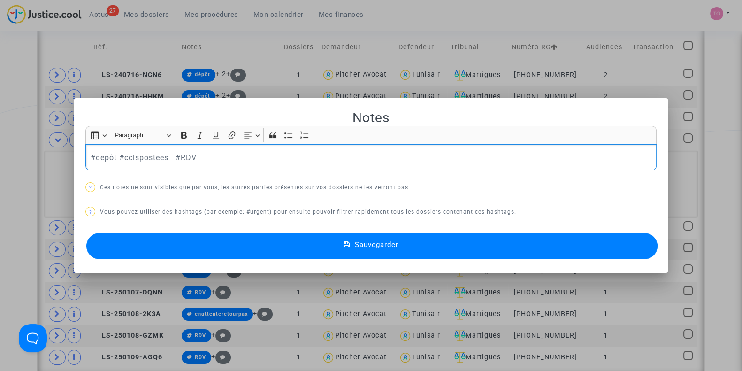
click at [156, 247] on button "Sauvegarder" at bounding box center [371, 246] width 571 height 26
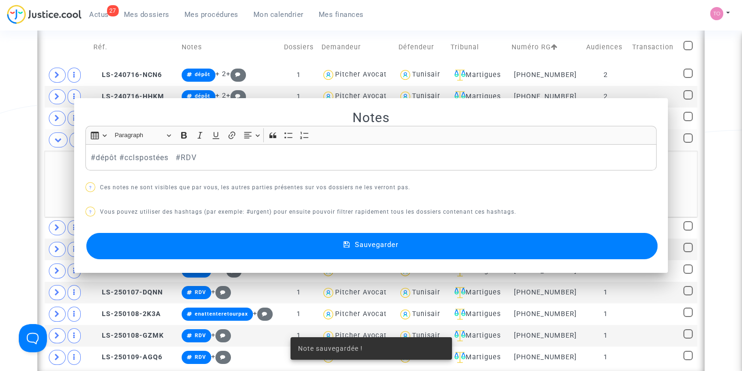
scroll to position [527, 0]
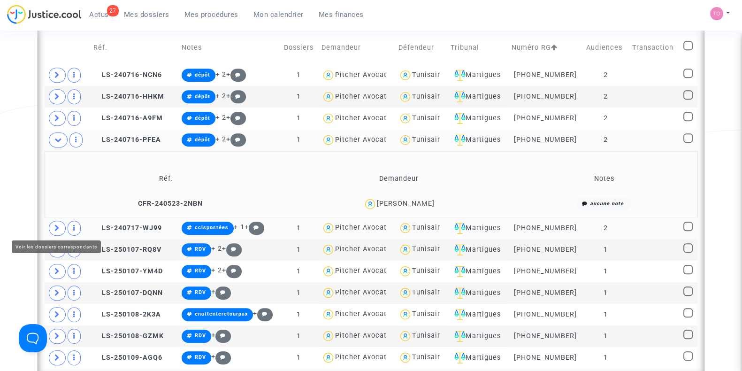
click at [57, 226] on icon at bounding box center [57, 227] width 6 height 7
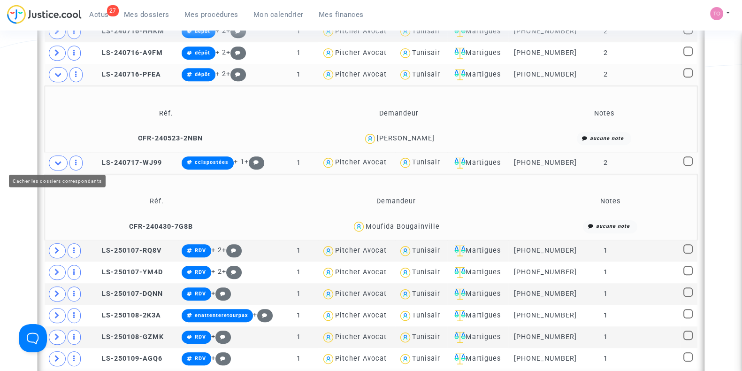
scroll to position [593, 0]
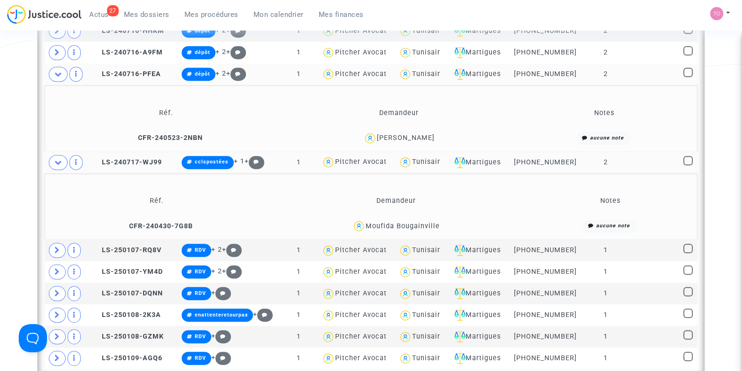
click at [408, 222] on div "Moufida Bougainville" at bounding box center [403, 226] width 74 height 8
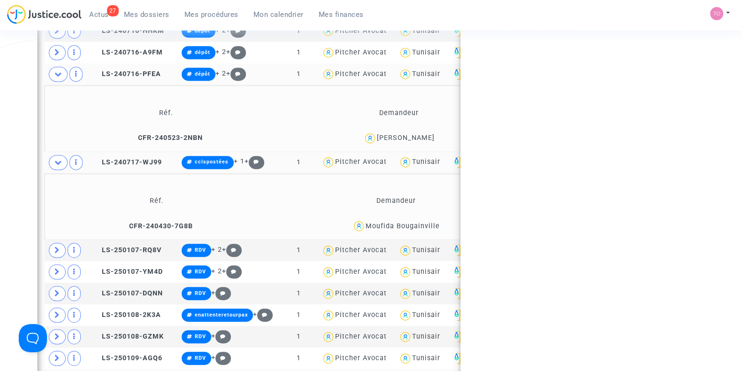
click at [408, 222] on div "Moufida Bougainville" at bounding box center [403, 226] width 74 height 8
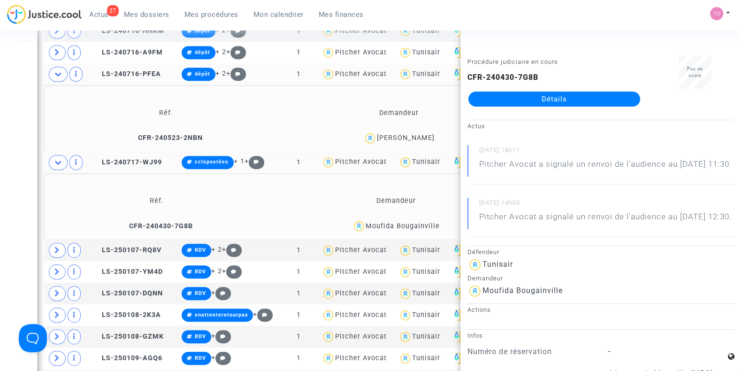
copy div "Bougainville"
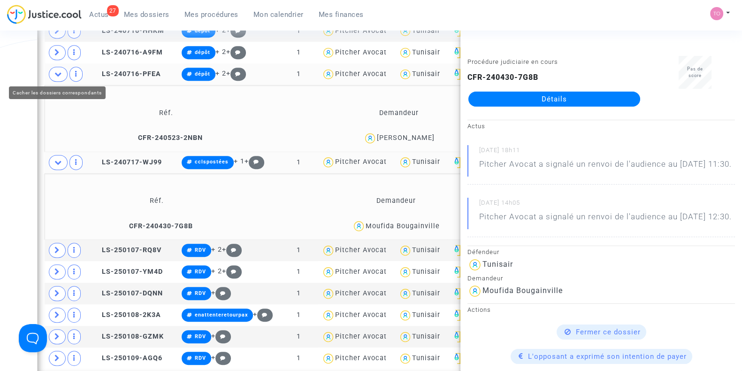
click at [56, 71] on icon at bounding box center [58, 73] width 8 height 7
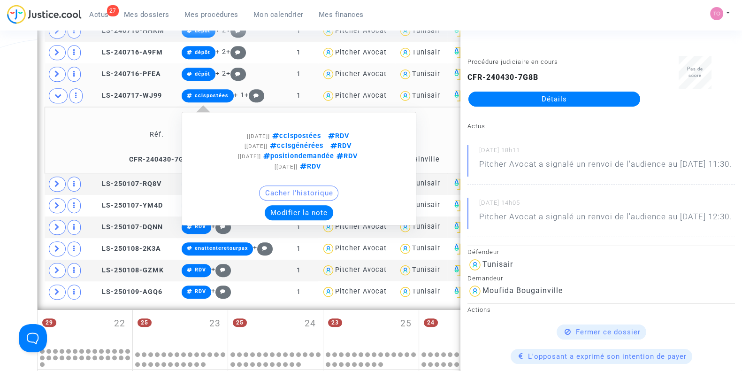
click at [289, 208] on button "Modifier la note" at bounding box center [299, 212] width 69 height 15
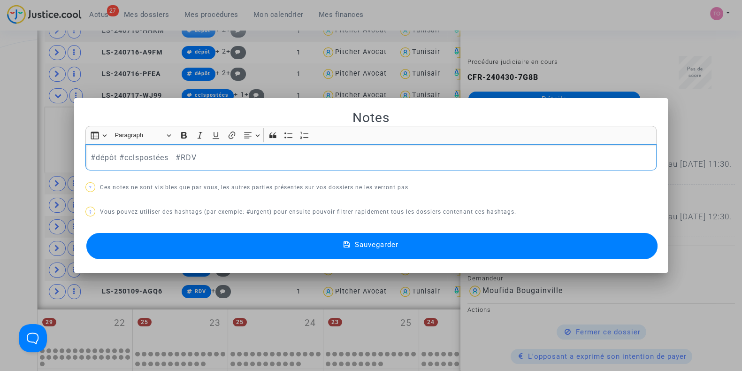
click at [165, 250] on button "Sauvegarder" at bounding box center [371, 246] width 571 height 26
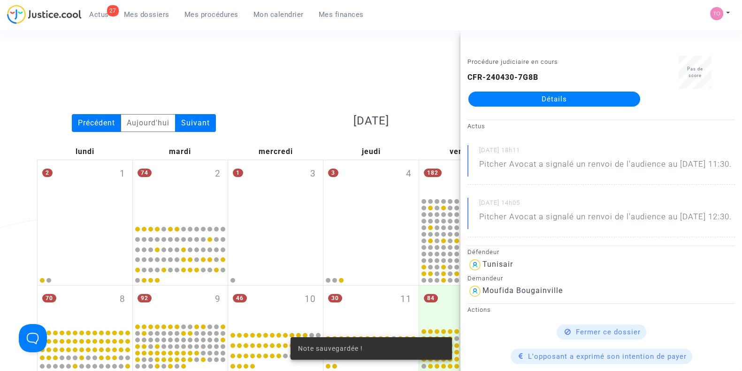
scroll to position [593, 0]
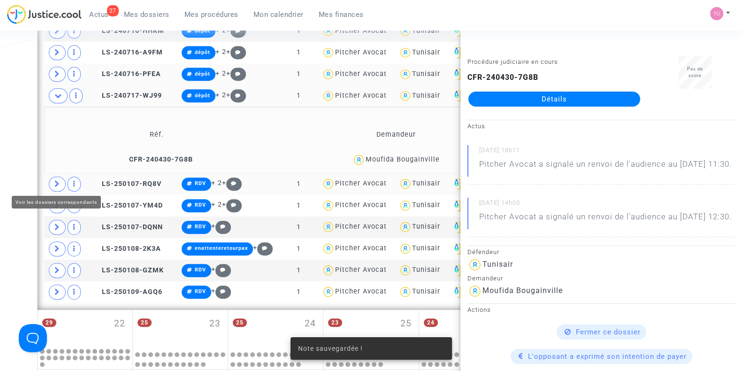
click at [57, 180] on icon at bounding box center [57, 183] width 6 height 7
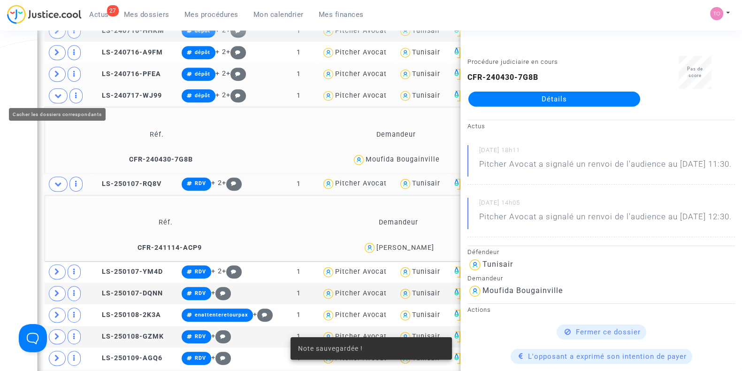
click at [55, 94] on icon at bounding box center [58, 95] width 8 height 7
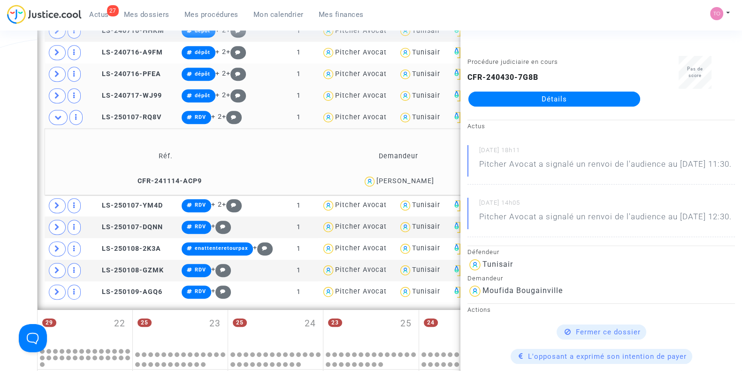
click at [423, 180] on div "Amani Marzougui" at bounding box center [406, 181] width 58 height 8
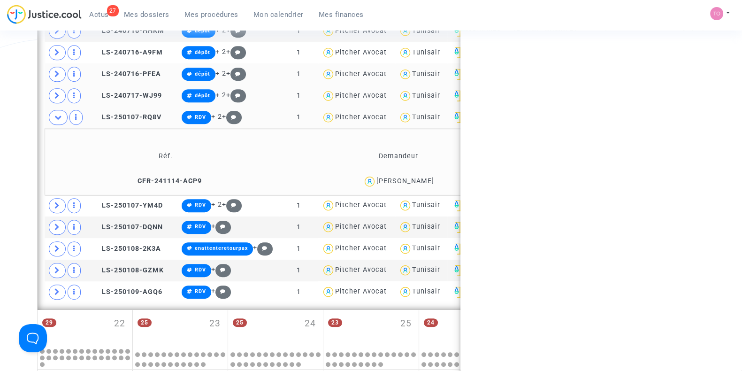
click at [423, 180] on div "Amani Marzougui" at bounding box center [406, 181] width 58 height 8
copy div "Marzougui"
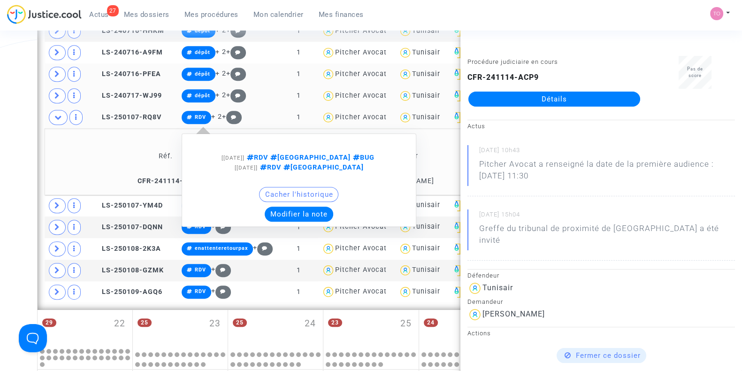
click at [277, 207] on button "Modifier la note" at bounding box center [299, 214] width 69 height 15
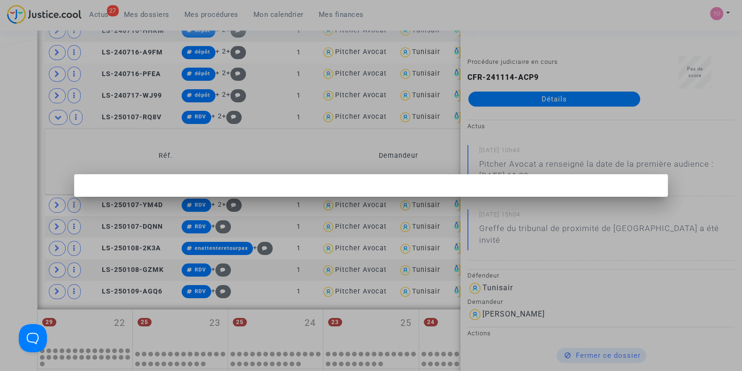
scroll to position [0, 0]
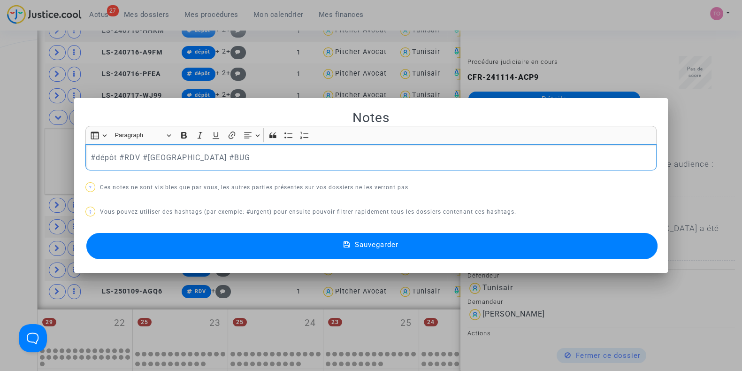
click at [208, 248] on button "Sauvegarder" at bounding box center [371, 246] width 571 height 26
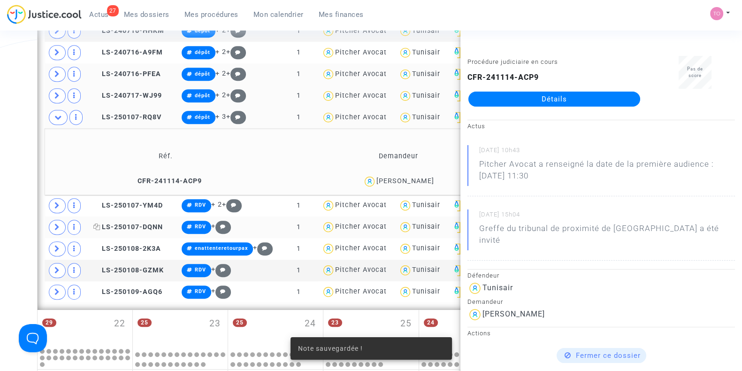
scroll to position [637, 0]
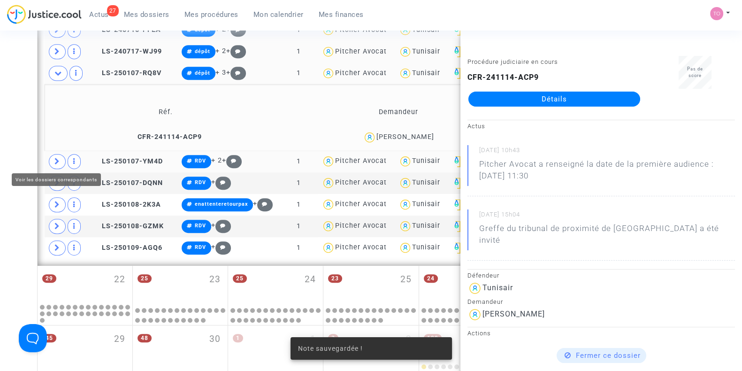
click at [60, 161] on span at bounding box center [57, 161] width 17 height 15
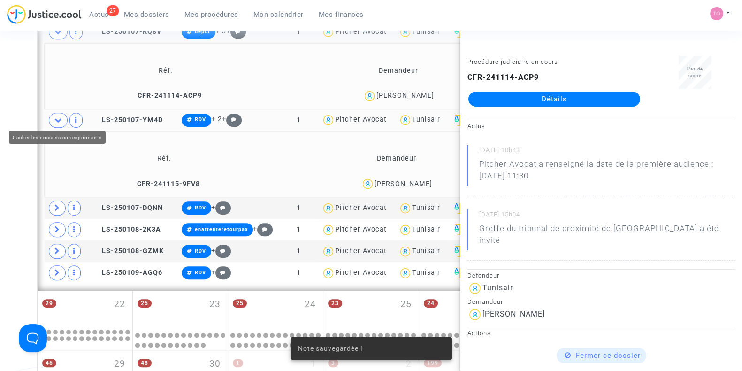
scroll to position [680, 0]
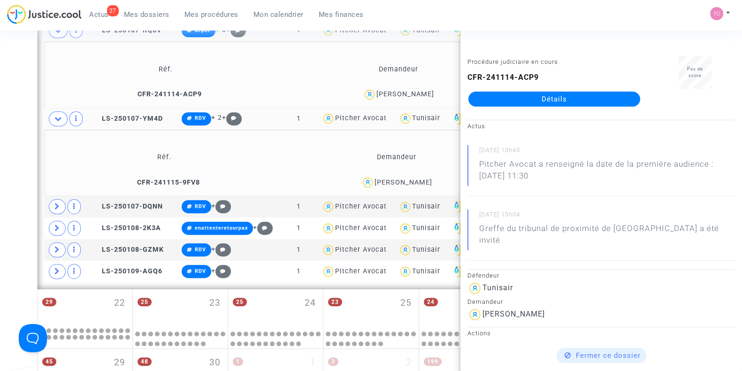
click at [412, 179] on div "Sarah Dhifallah" at bounding box center [404, 182] width 58 height 8
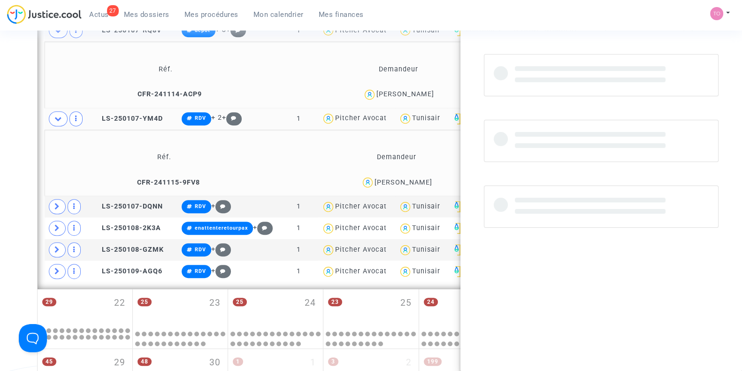
click at [412, 179] on div "Sarah Dhifallah" at bounding box center [404, 182] width 58 height 8
copy div "Dhifallah"
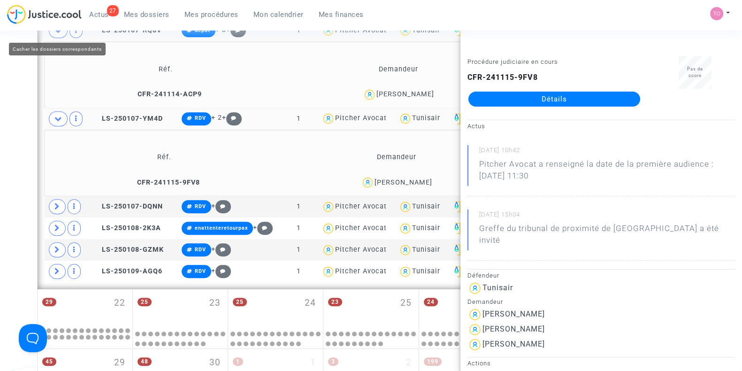
click at [57, 30] on div "27 Actus Mes dossiers Mes procédures Mon calendrier Mes finances" at bounding box center [189, 18] width 364 height 26
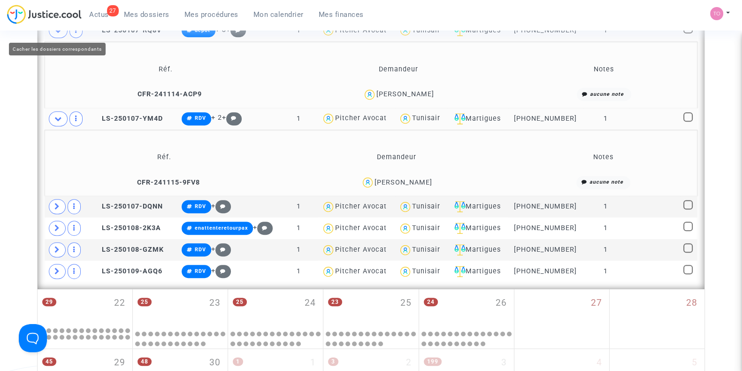
click at [56, 35] on span at bounding box center [58, 30] width 19 height 15
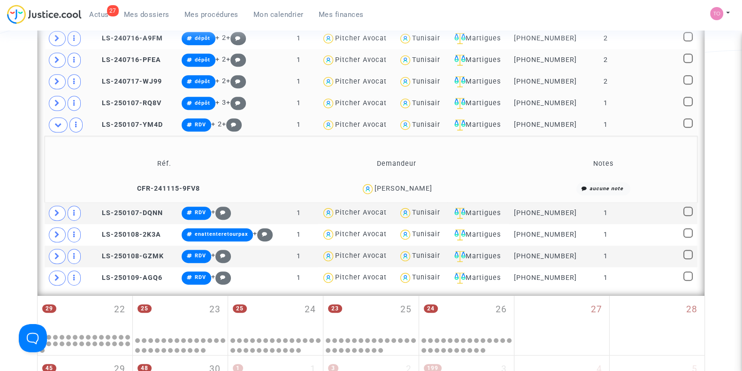
scroll to position [607, 0]
click at [508, 226] on td "Martigues" at bounding box center [477, 235] width 61 height 22
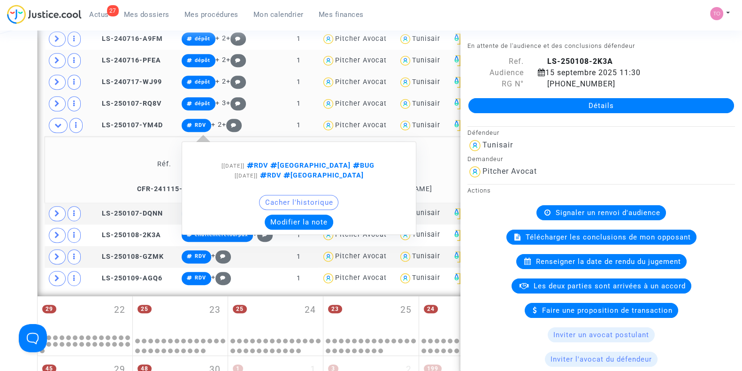
click at [279, 215] on button "Modifier la note" at bounding box center [299, 222] width 69 height 15
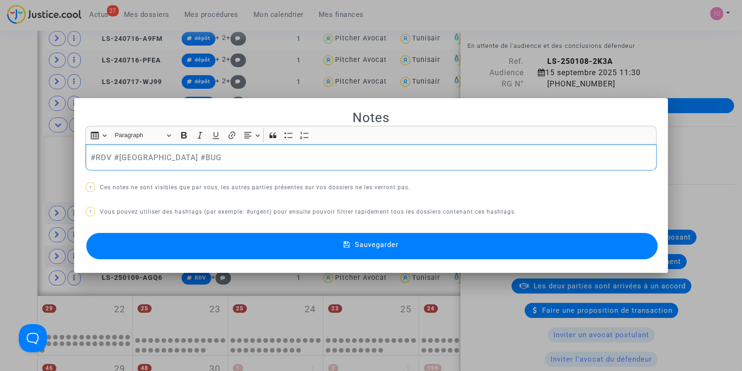
click at [91, 156] on p "#RDV #MONTREAL #BUG" at bounding box center [372, 158] width 562 height 12
click at [153, 239] on button "Sauvegarder" at bounding box center [371, 246] width 571 height 26
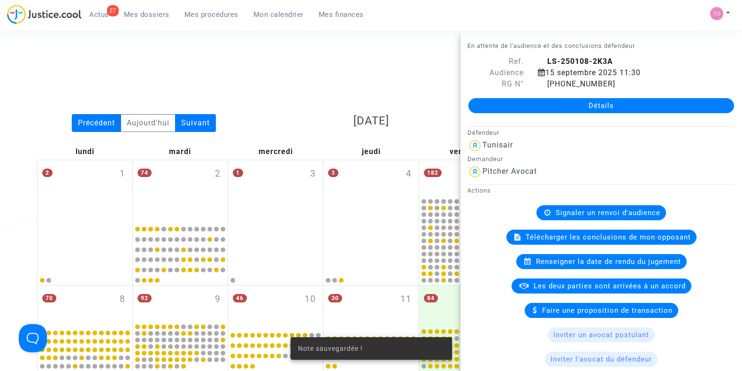
scroll to position [607, 0]
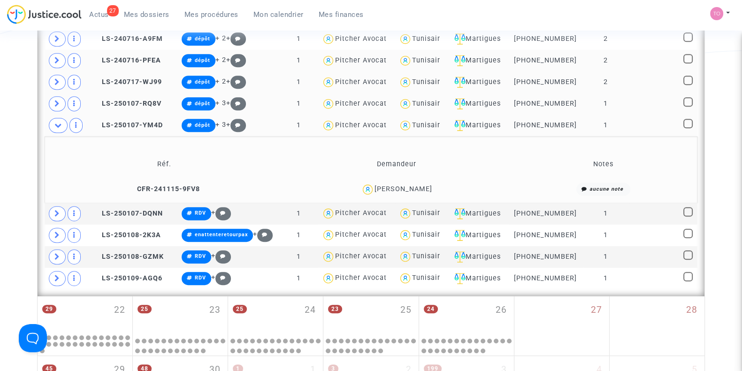
click at [388, 185] on div "Sarah Dhifallah" at bounding box center [404, 189] width 58 height 8
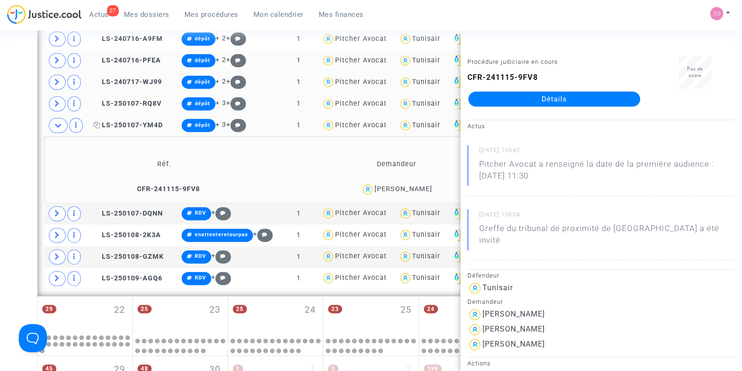
click at [150, 122] on span "LS-250107-YM4D" at bounding box center [127, 125] width 69 height 8
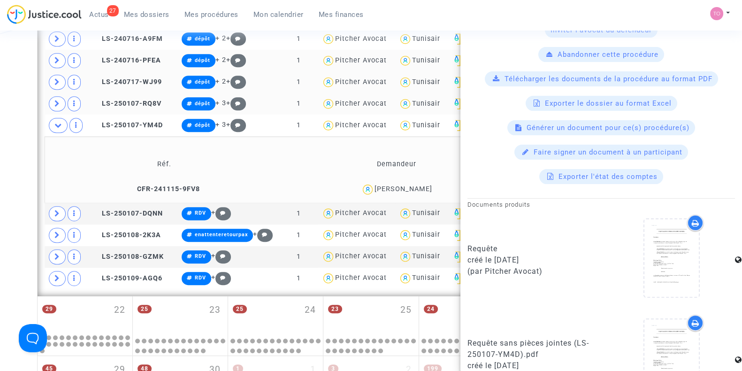
scroll to position [439, 0]
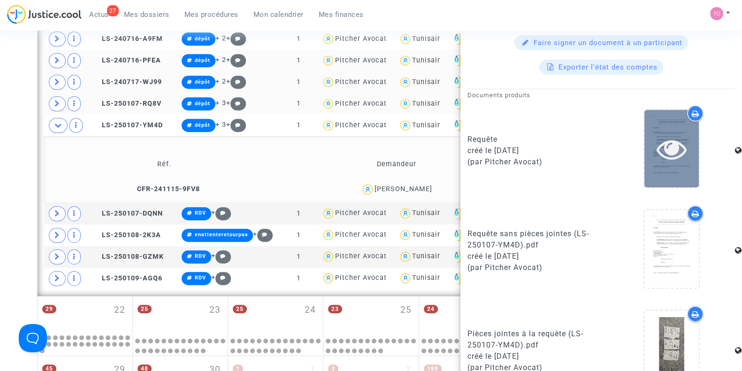
click at [674, 139] on icon at bounding box center [672, 149] width 31 height 30
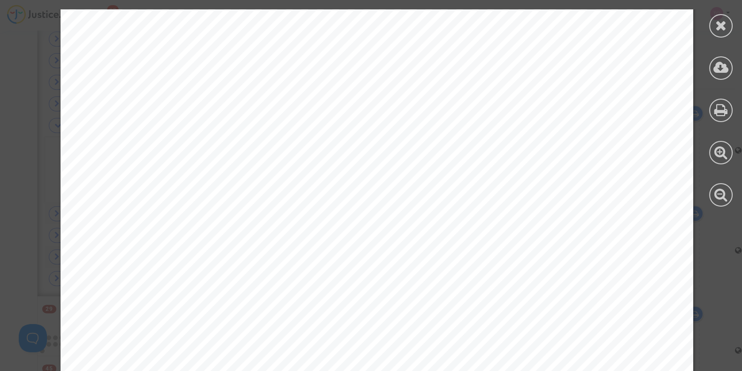
scroll to position [698, 0]
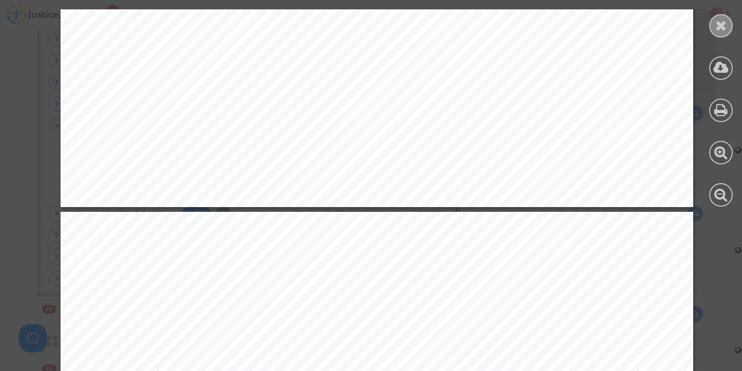
click at [721, 27] on icon at bounding box center [722, 25] width 12 height 14
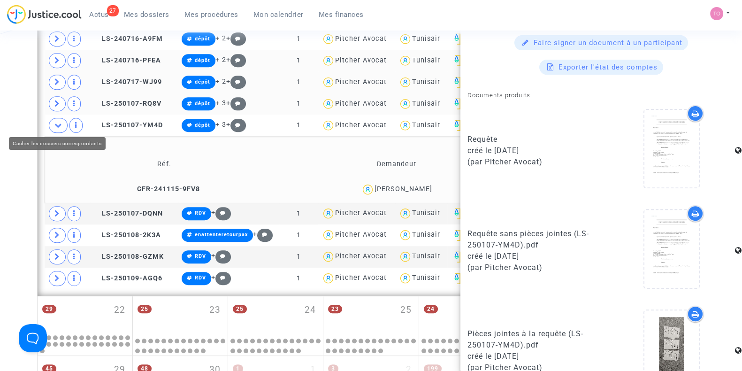
click at [52, 121] on span at bounding box center [58, 125] width 19 height 15
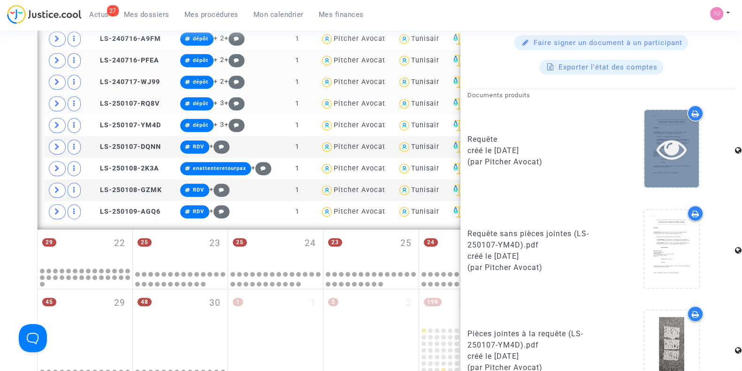
click at [647, 148] on div at bounding box center [672, 149] width 54 height 30
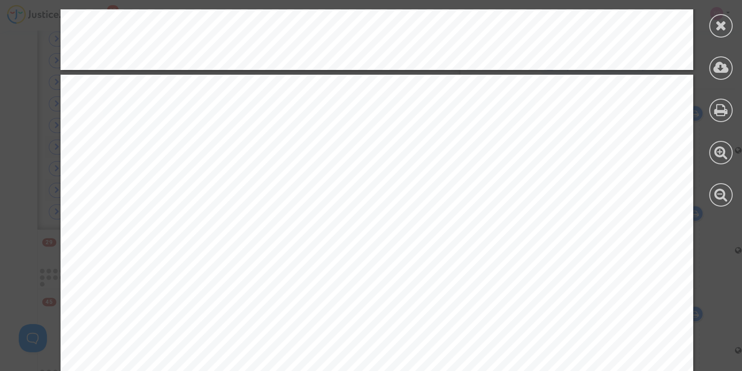
scroll to position [835, 0]
click at [721, 14] on div at bounding box center [720, 25] width 23 height 23
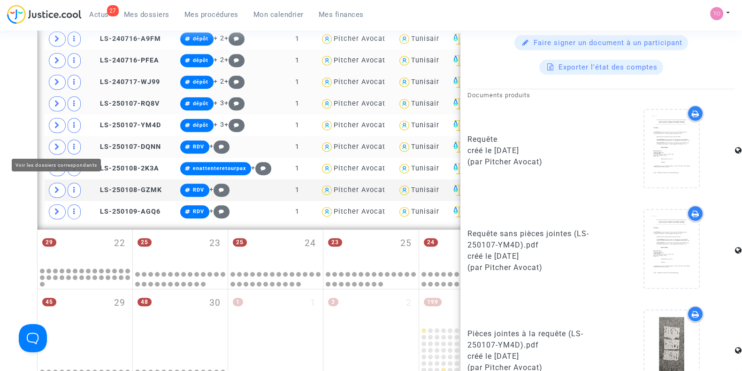
click at [57, 143] on icon at bounding box center [57, 146] width 6 height 7
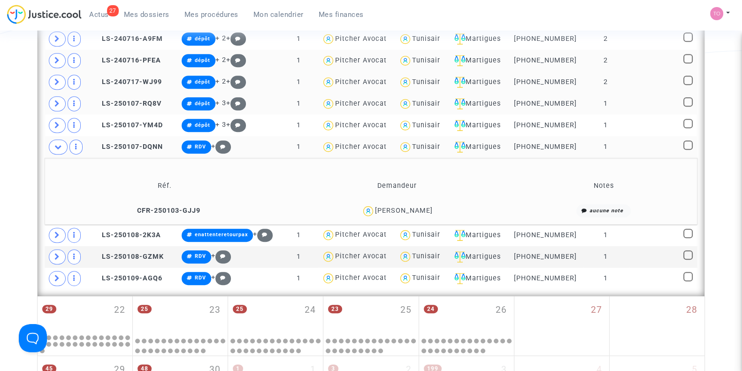
scroll to position [0, 0]
click at [416, 207] on div "Valérie Naddeo" at bounding box center [404, 211] width 58 height 8
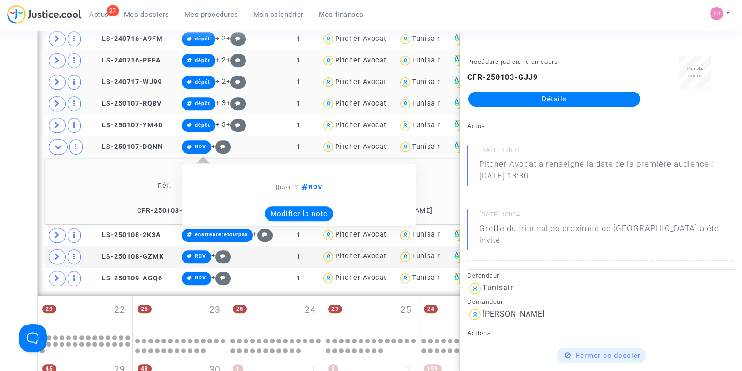
click at [293, 206] on button "Modifier la note" at bounding box center [299, 213] width 69 height 15
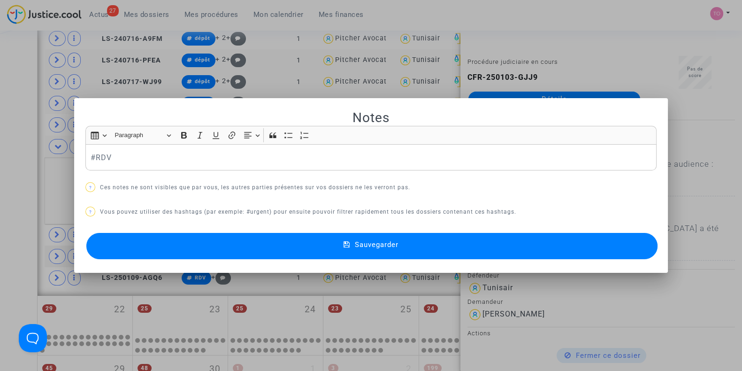
click at [85, 156] on div "#RDV" at bounding box center [370, 157] width 571 height 26
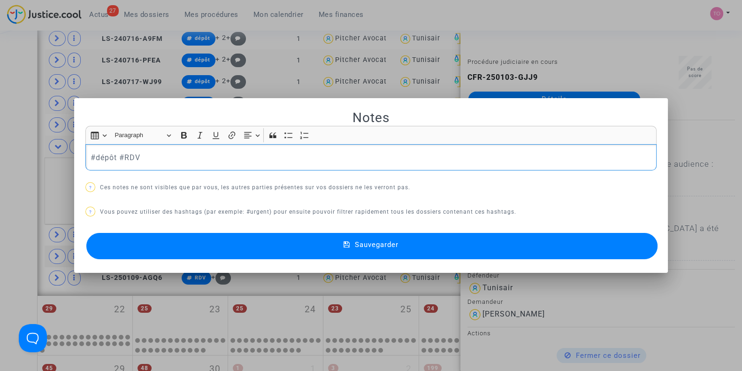
click at [129, 246] on button "Sauvegarder" at bounding box center [371, 246] width 571 height 26
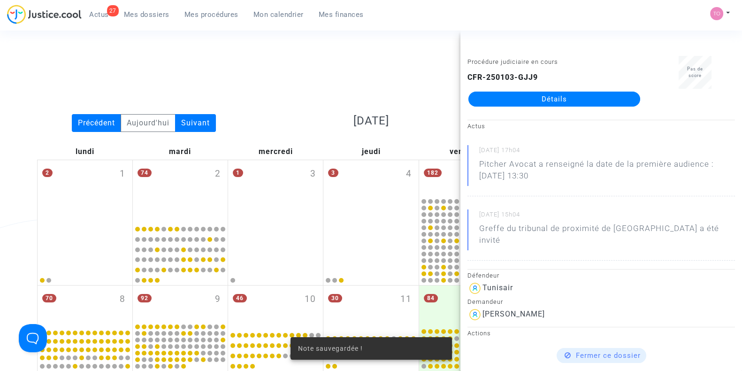
scroll to position [607, 0]
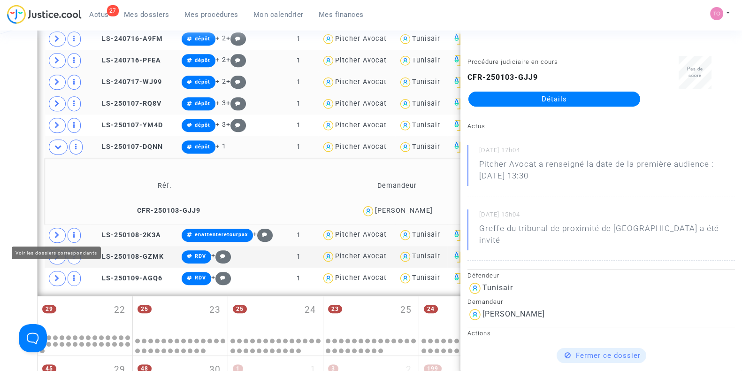
click at [52, 228] on span at bounding box center [57, 235] width 17 height 15
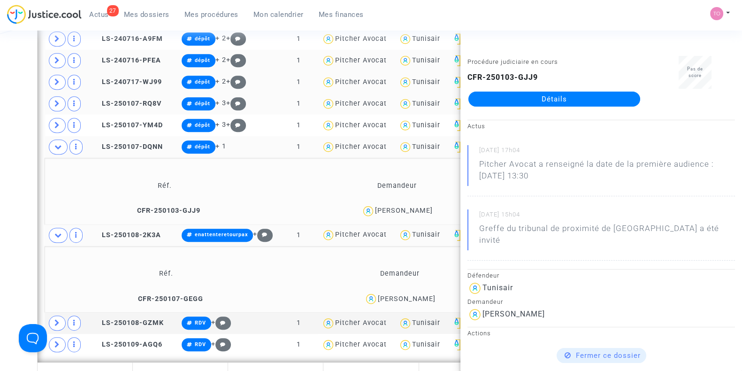
click at [8, 214] on div "Date de clôture d'instruction Date de conciliation Date d'audience Date de juge…" at bounding box center [371, 3] width 742 height 1113
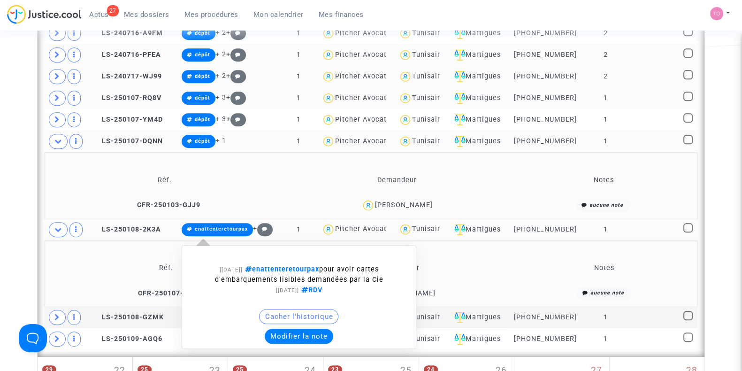
scroll to position [613, 0]
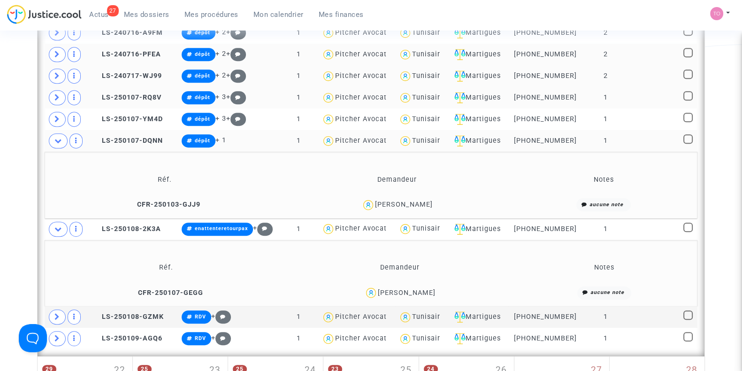
click at [418, 285] on span "Olivier Lacoffrette" at bounding box center [407, 266] width 58 height 62
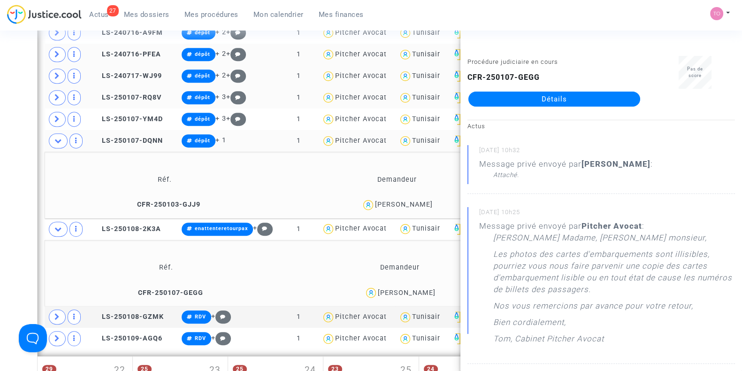
copy div "Lacoffrette"
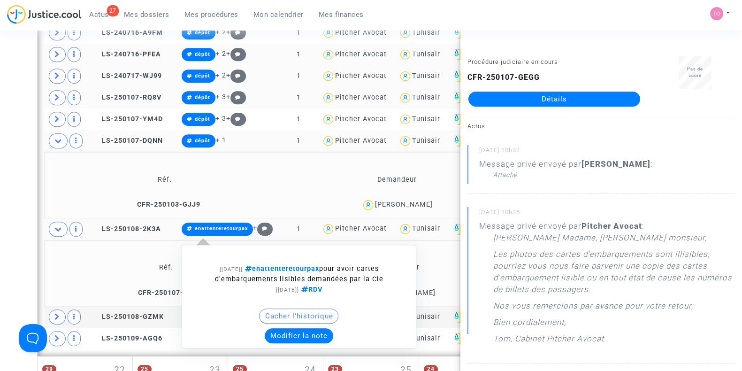
click at [286, 330] on button "Modifier la note" at bounding box center [299, 335] width 69 height 15
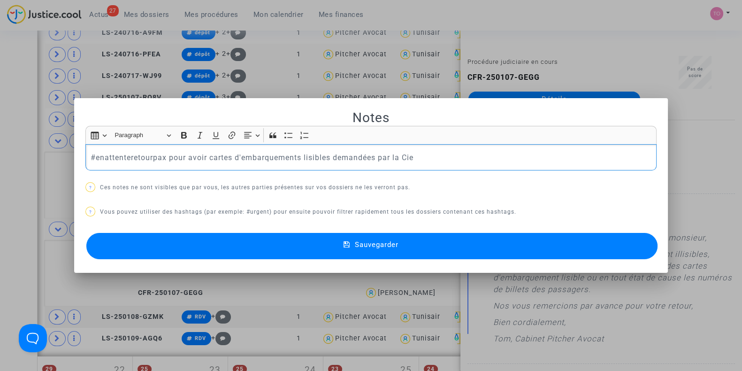
drag, startPoint x: 86, startPoint y: 156, endPoint x: 415, endPoint y: 158, distance: 329.1
click at [415, 158] on div "#enattenteretourpax pour avoir cartes d'embarquements lisibles demandées par la…" at bounding box center [370, 157] width 571 height 26
click at [85, 156] on div "#enattenteretourcie" at bounding box center [370, 157] width 571 height 26
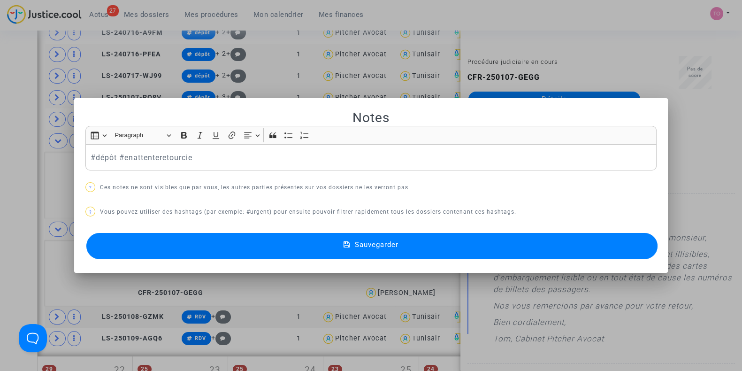
click at [217, 241] on button "Sauvegarder" at bounding box center [371, 246] width 571 height 26
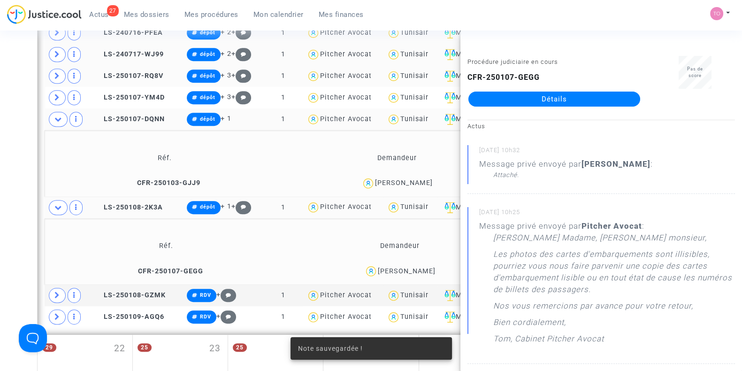
scroll to position [635, 0]
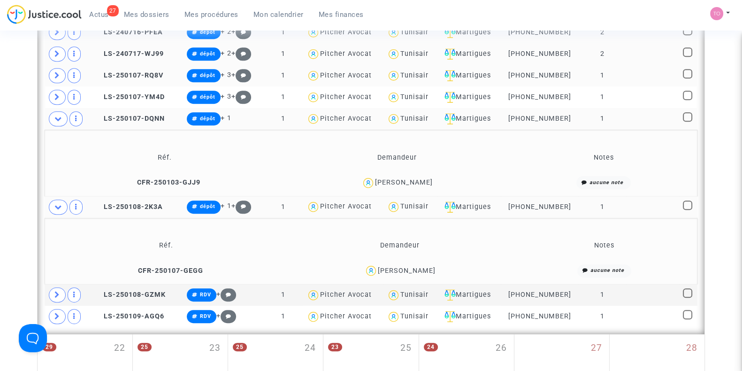
scroll to position [702, 0]
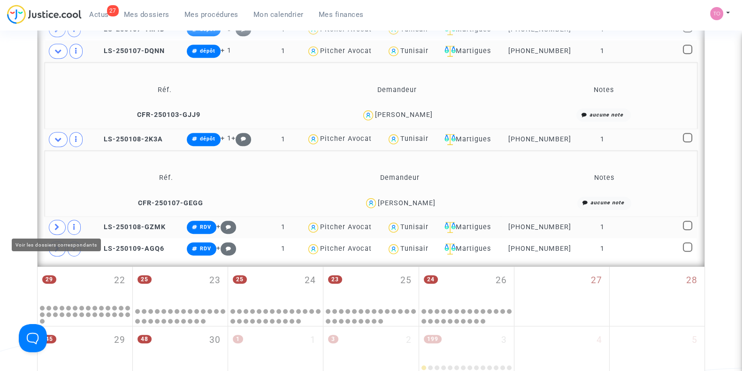
click at [62, 225] on span at bounding box center [57, 227] width 17 height 15
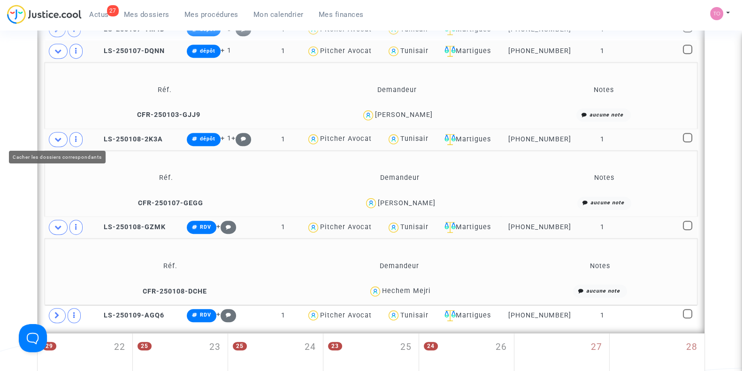
click at [58, 139] on icon at bounding box center [58, 139] width 8 height 7
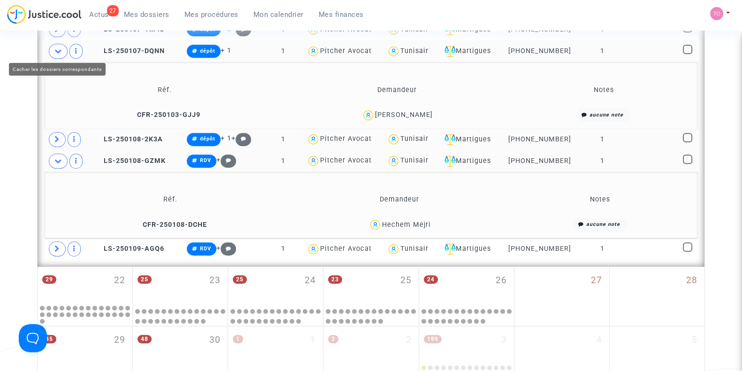
click at [56, 50] on icon at bounding box center [58, 50] width 8 height 7
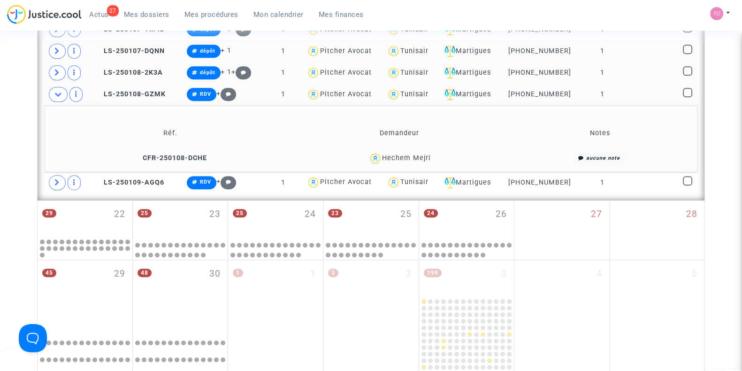
click at [424, 154] on div "Hechem Mejri" at bounding box center [406, 158] width 49 height 8
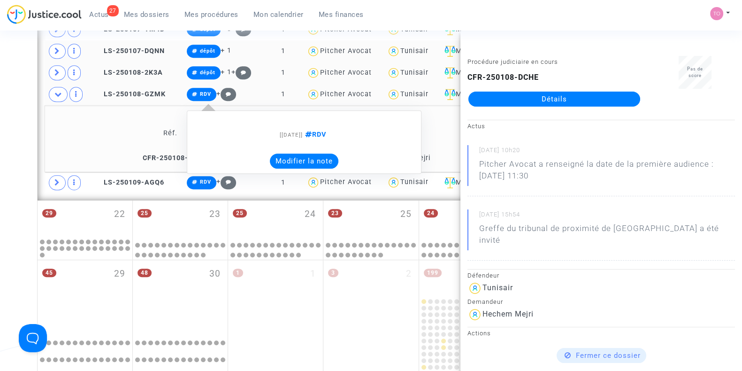
click at [298, 155] on button "Modifier la note" at bounding box center [304, 161] width 69 height 15
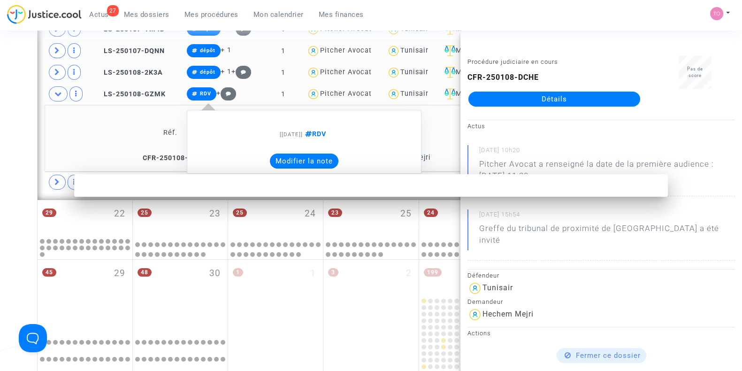
scroll to position [0, 0]
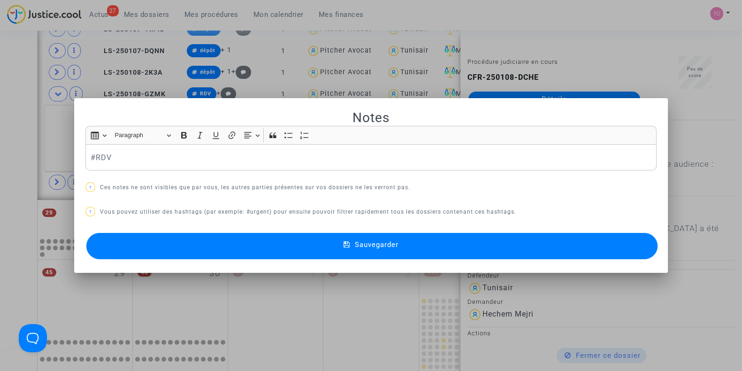
click at [85, 156] on div "#RDV" at bounding box center [370, 157] width 571 height 26
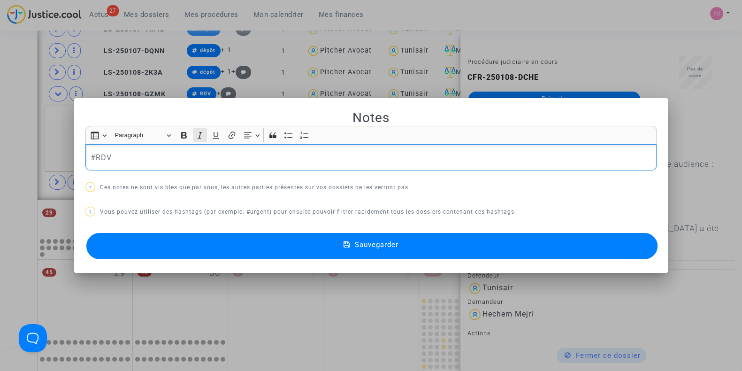
click at [193, 129] on button "Italic (CTRL+I) Italic" at bounding box center [200, 135] width 14 height 14
click at [195, 135] on icon "Editor toolbar" at bounding box center [199, 135] width 9 height 9
drag, startPoint x: 113, startPoint y: 156, endPoint x: 38, endPoint y: 148, distance: 75.5
click at [38, 148] on div "Notes Rich Text Editor Insert table Insert table Heading Paragraph Paragraph He…" at bounding box center [371, 185] width 742 height 371
click at [195, 139] on icon "Editor toolbar" at bounding box center [199, 135] width 9 height 9
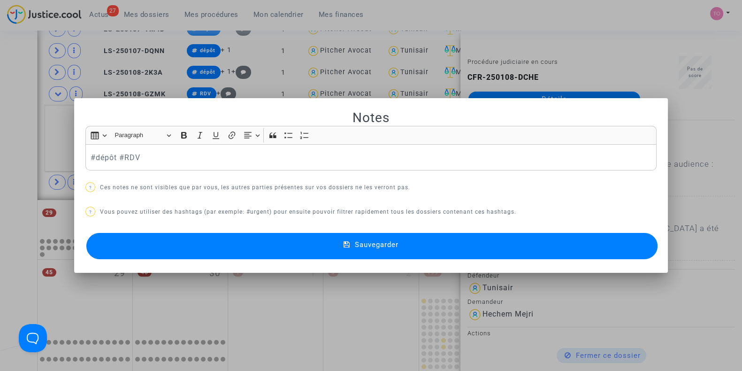
click at [201, 245] on button "Sauvegarder" at bounding box center [371, 246] width 571 height 26
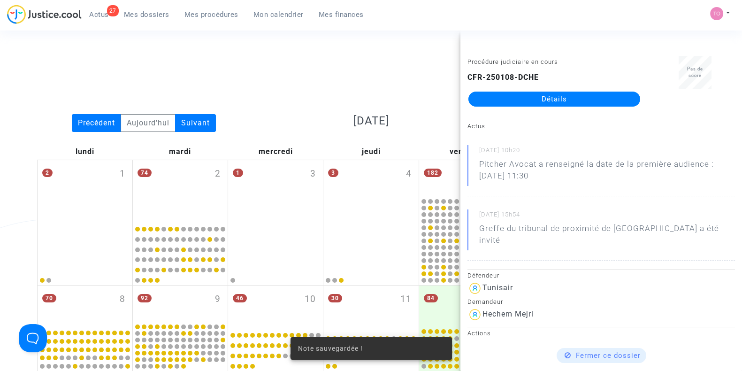
scroll to position [702, 0]
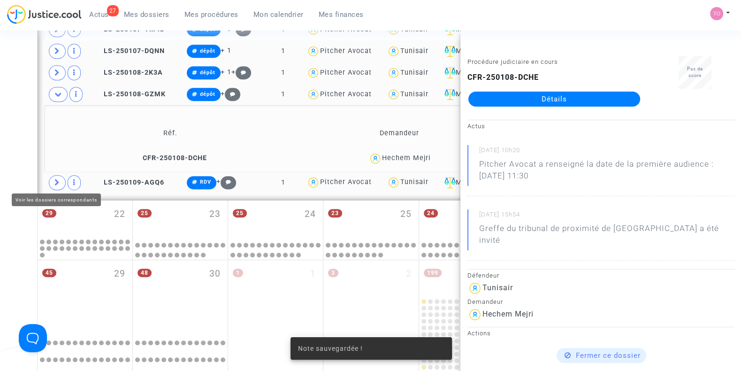
click at [55, 181] on icon at bounding box center [57, 182] width 6 height 7
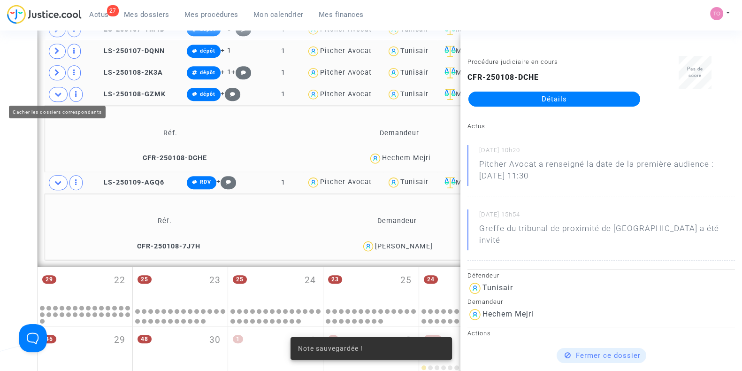
click at [56, 93] on icon at bounding box center [58, 94] width 8 height 7
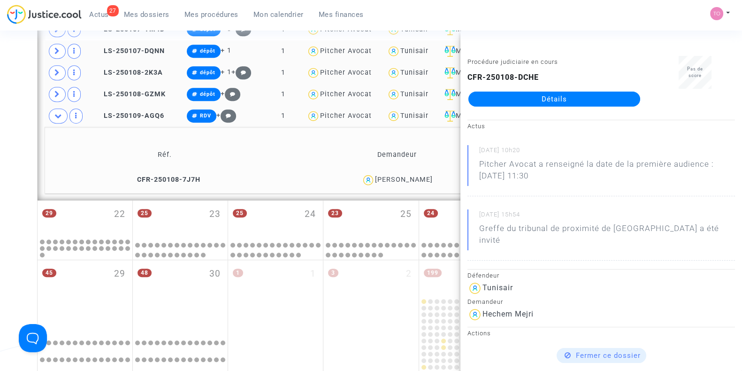
click at [416, 176] on div "Essia Karoui" at bounding box center [404, 180] width 58 height 8
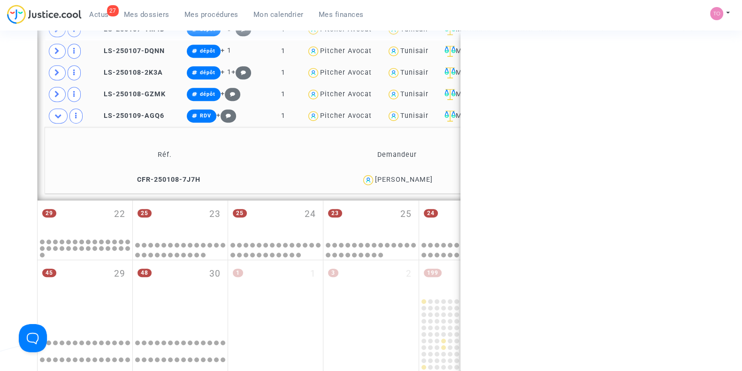
click at [416, 176] on div "Essia Karoui" at bounding box center [404, 180] width 58 height 8
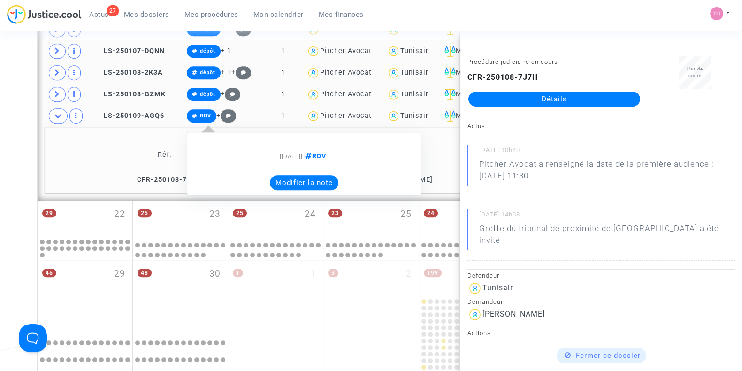
click at [288, 183] on button "Modifier la note" at bounding box center [304, 182] width 69 height 15
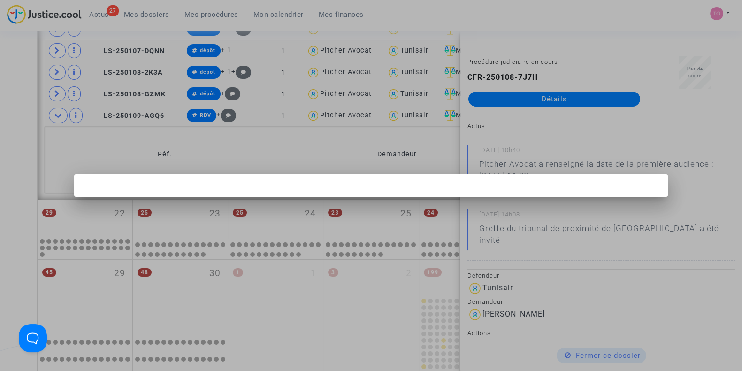
scroll to position [0, 0]
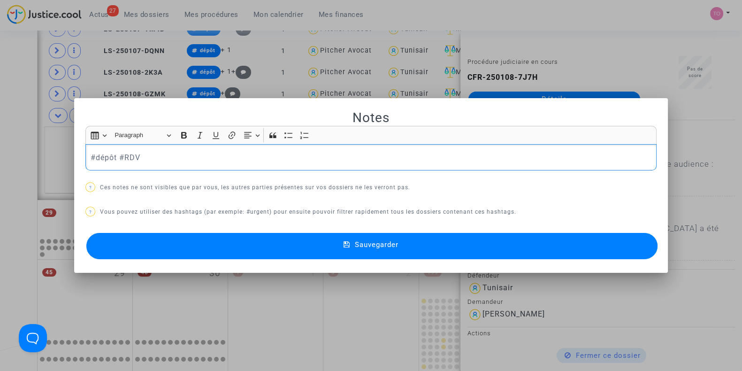
click at [240, 247] on button "Sauvegarder" at bounding box center [371, 246] width 571 height 26
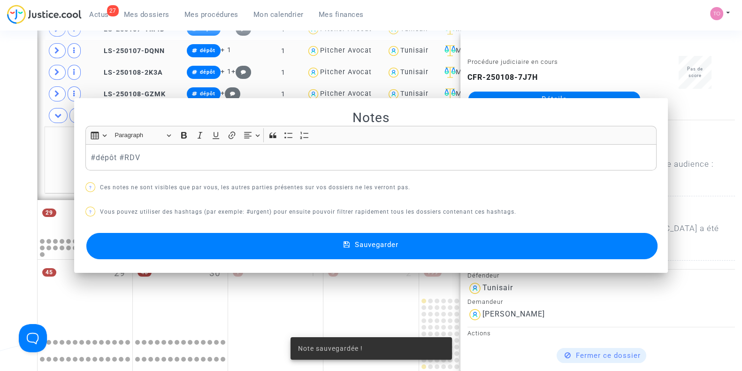
scroll to position [702, 0]
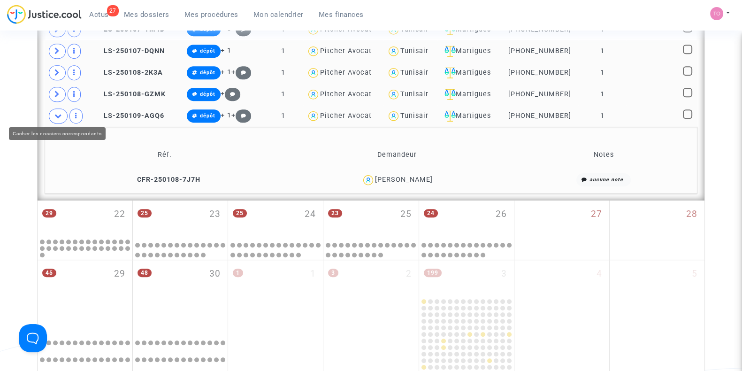
click at [59, 114] on icon at bounding box center [58, 115] width 8 height 7
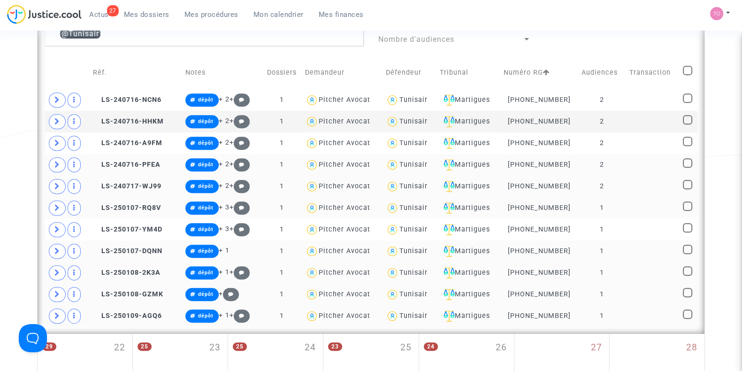
scroll to position [502, 0]
click at [421, 101] on div "Tunisair" at bounding box center [413, 100] width 28 height 8
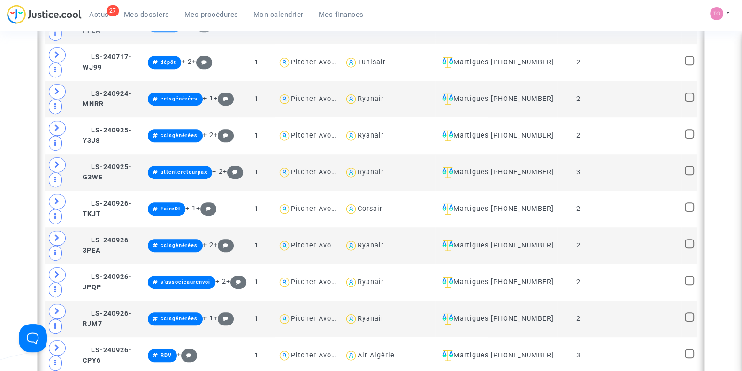
scroll to position [693, 0]
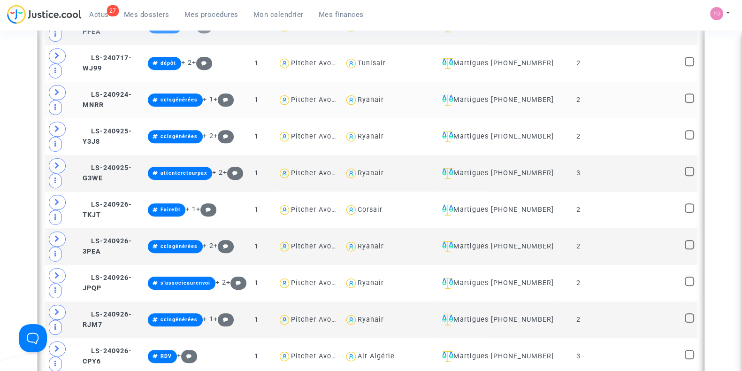
click at [384, 102] on div "Ryanair" at bounding box center [371, 100] width 26 height 8
type textarea "@Ryanair"
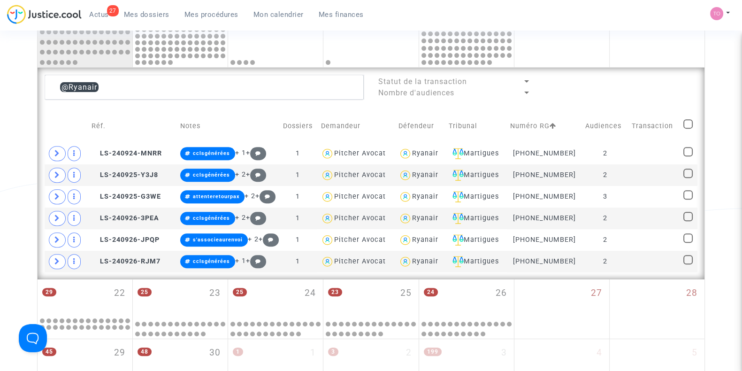
scroll to position [448, 0]
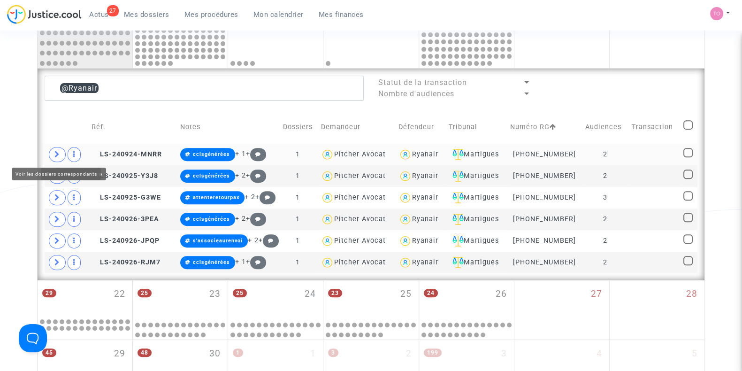
click at [59, 153] on icon at bounding box center [57, 154] width 6 height 7
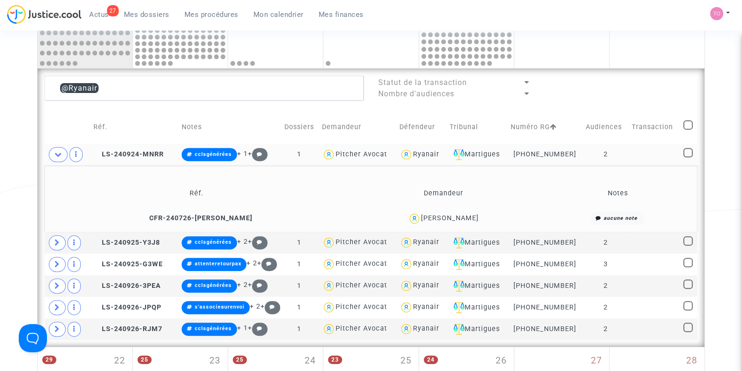
click at [429, 214] on div "Dominique Mirelli" at bounding box center [450, 218] width 58 height 8
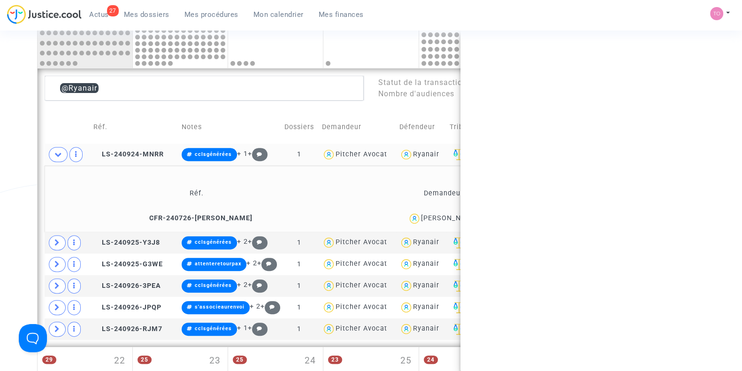
click at [429, 214] on div "Dominique Mirelli" at bounding box center [450, 218] width 58 height 8
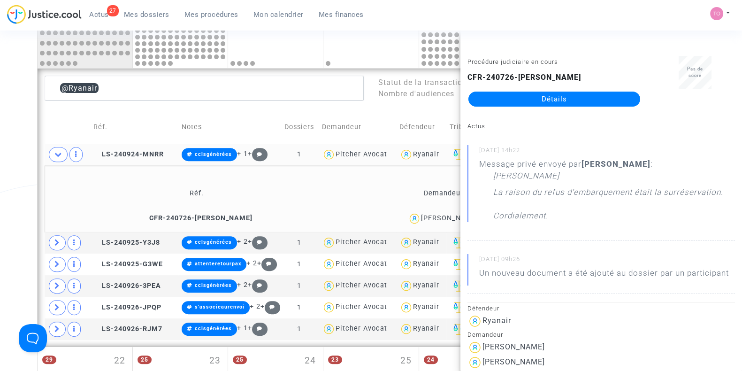
click at [13, 154] on div "Date de clôture d'instruction Date de conciliation Date d'audience Date de juge…" at bounding box center [371, 75] width 742 height 939
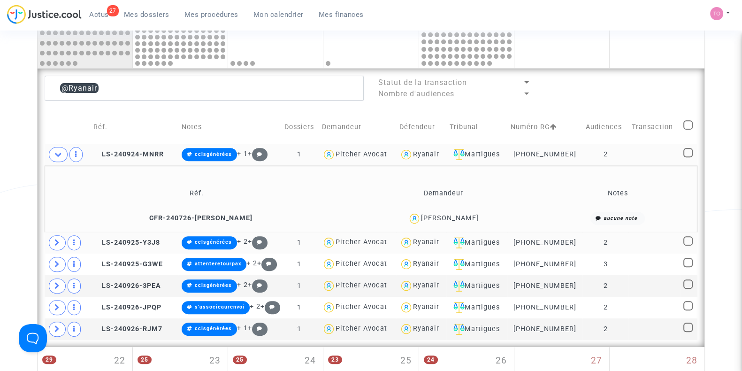
click at [49, 236] on td at bounding box center [68, 243] width 46 height 22
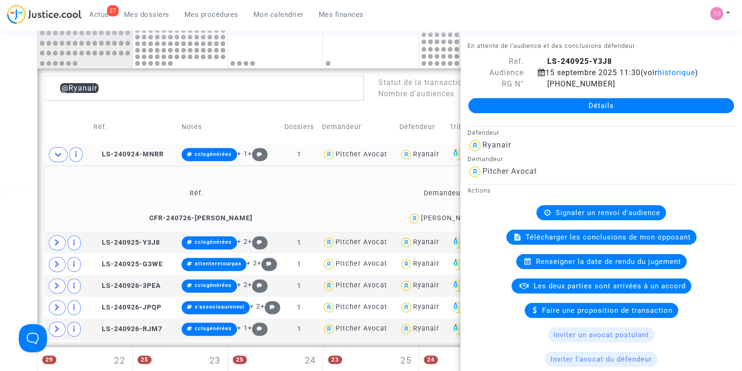
click at [136, 156] on span "LS-240924-MNRR" at bounding box center [128, 154] width 70 height 8
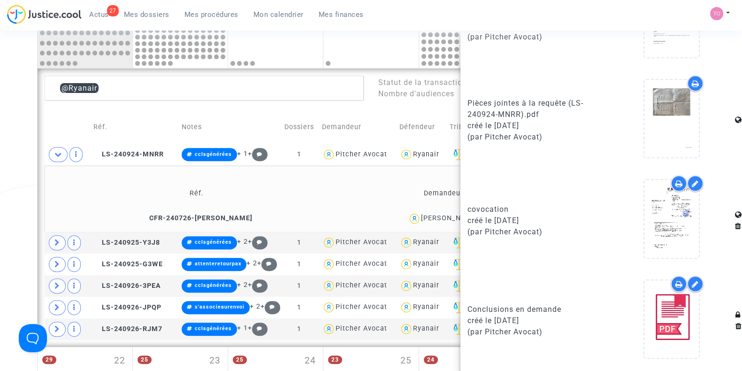
scroll to position [676, 0]
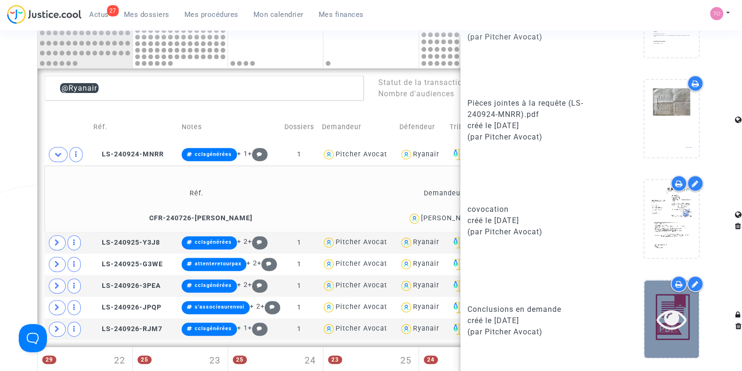
click at [657, 326] on icon at bounding box center [672, 319] width 31 height 30
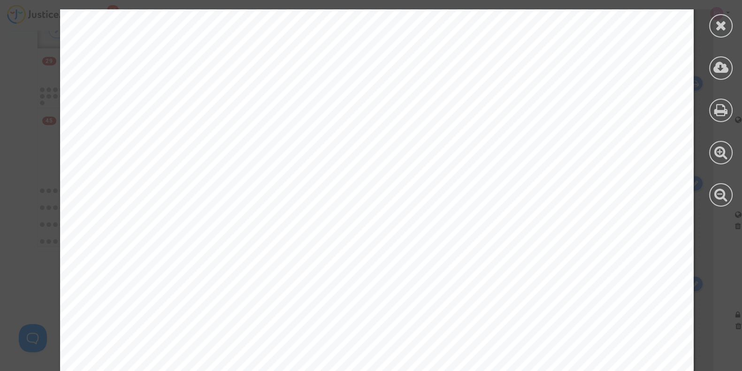
scroll to position [17201, 0]
click at [721, 19] on icon at bounding box center [722, 25] width 12 height 14
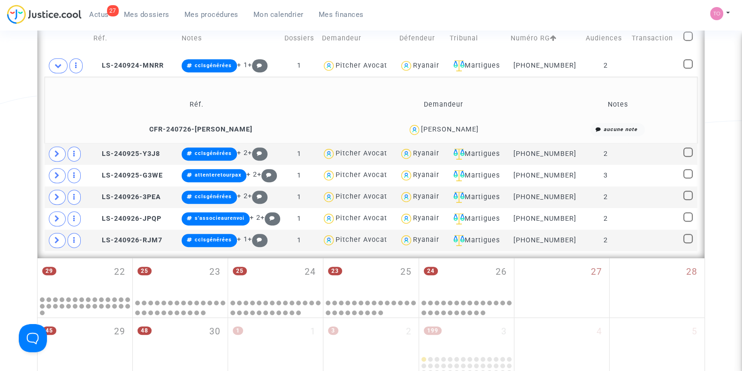
scroll to position [467, 0]
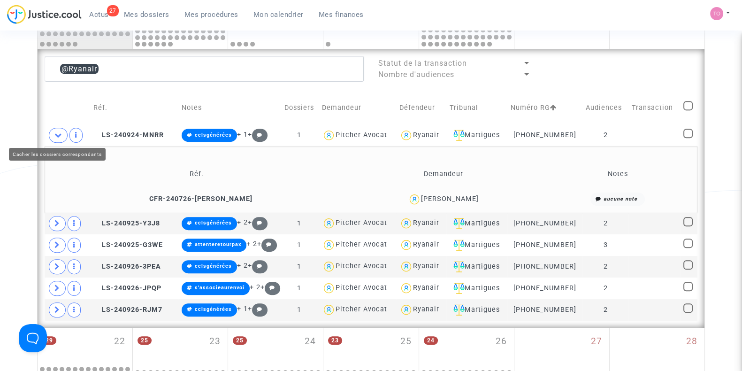
click at [56, 131] on icon at bounding box center [58, 134] width 8 height 7
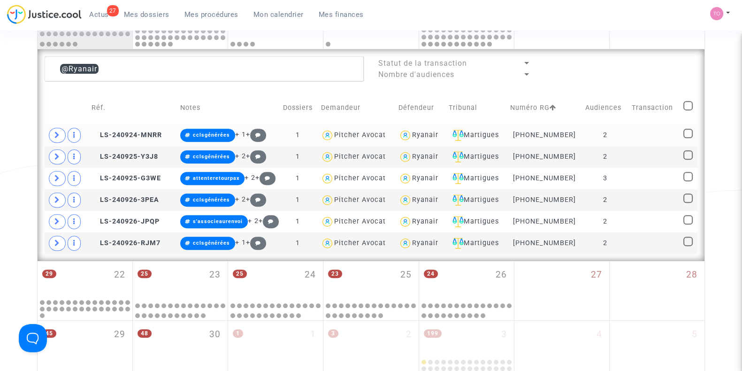
drag, startPoint x: 478, startPoint y: 131, endPoint x: 472, endPoint y: 132, distance: 6.2
click at [472, 132] on div "Martigues" at bounding box center [476, 135] width 55 height 11
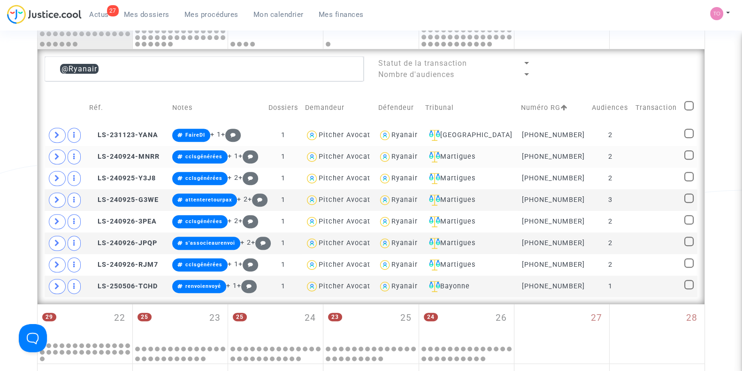
scroll to position [488, 0]
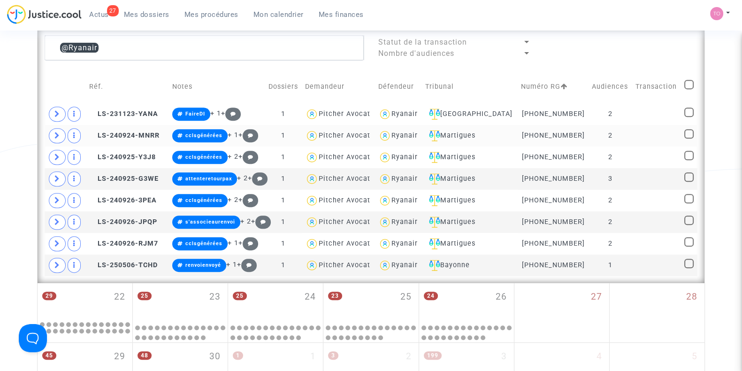
click at [416, 132] on div "Ryanair" at bounding box center [405, 135] width 26 height 8
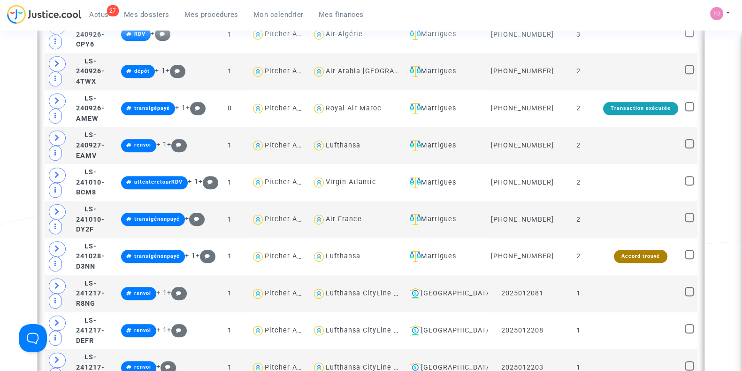
scroll to position [1241, 0]
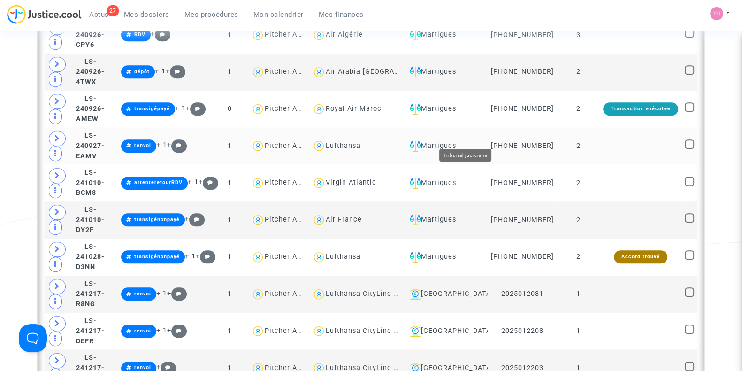
click at [473, 140] on div "Martigues" at bounding box center [445, 145] width 78 height 11
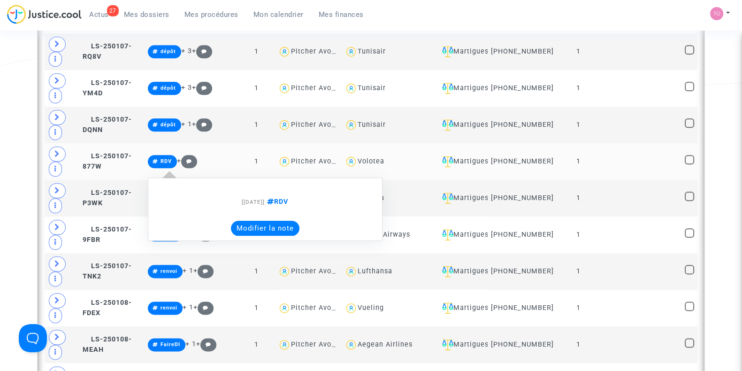
scroll to position [1406, 0]
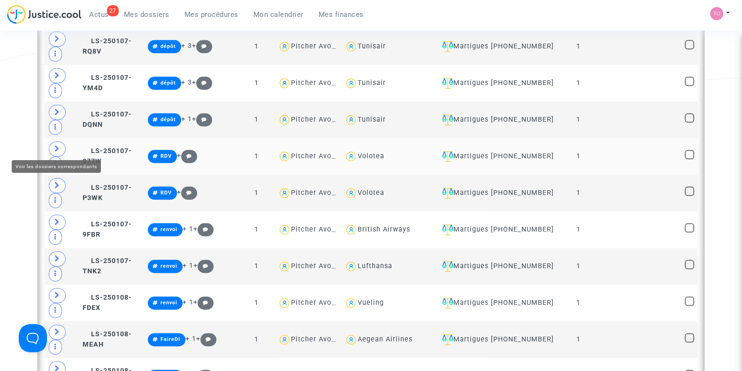
click at [55, 146] on icon at bounding box center [57, 148] width 6 height 7
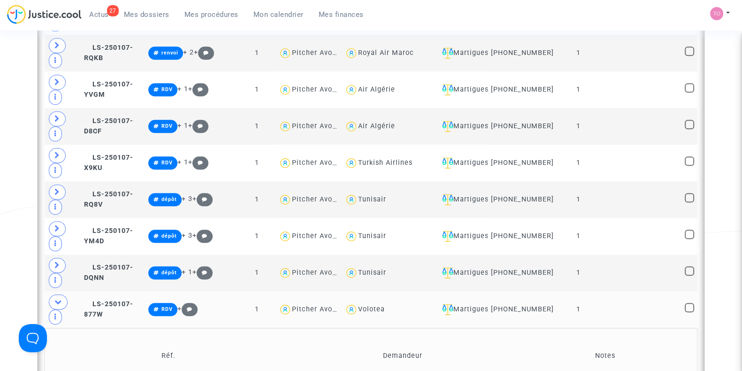
scroll to position [1147, 0]
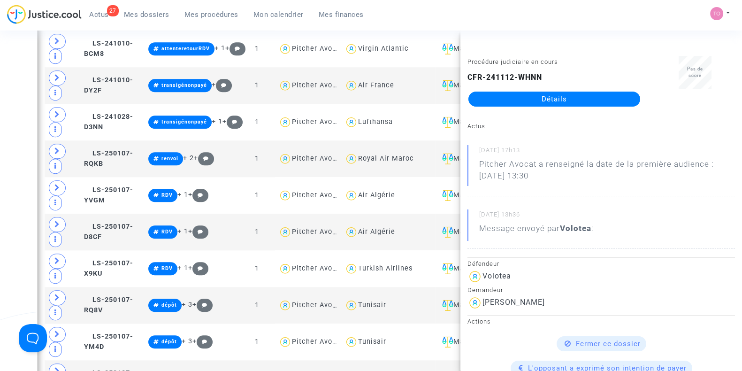
click at [7, 166] on div "Date de clôture d'instruction Date de conciliation Date d'audience Date de juge…" at bounding box center [371, 26] width 742 height 2238
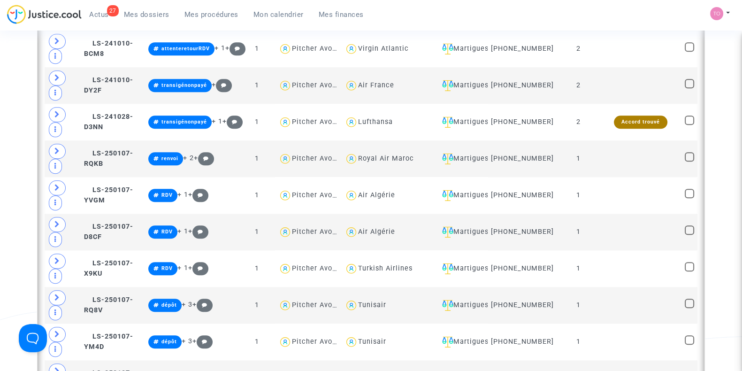
drag, startPoint x: 444, startPoint y: 210, endPoint x: 385, endPoint y: 214, distance: 58.8
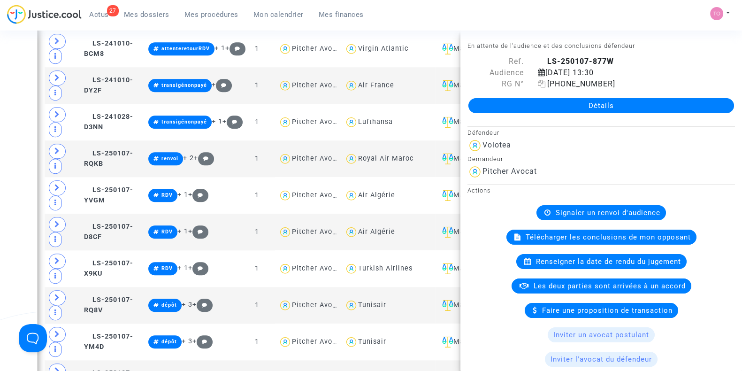
click at [538, 83] on icon at bounding box center [542, 84] width 8 height 8
click at [8, 155] on div "Date de clôture d'instruction Date de conciliation Date d'audience Date de juge…" at bounding box center [371, 26] width 742 height 2238
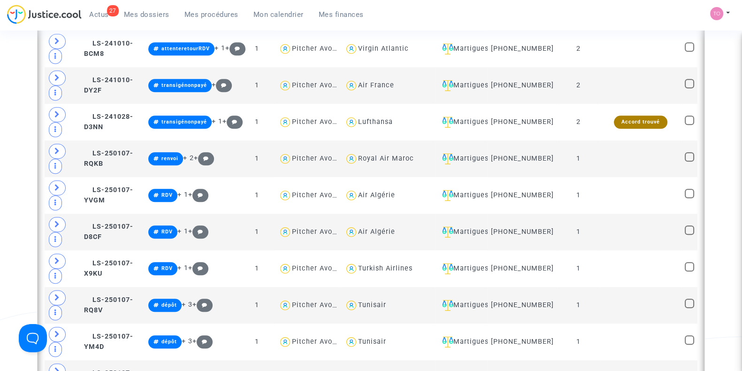
click at [0, 186] on div "Date de clôture d'instruction Date de conciliation Date d'audience Date de juge…" at bounding box center [371, 26] width 742 height 2238
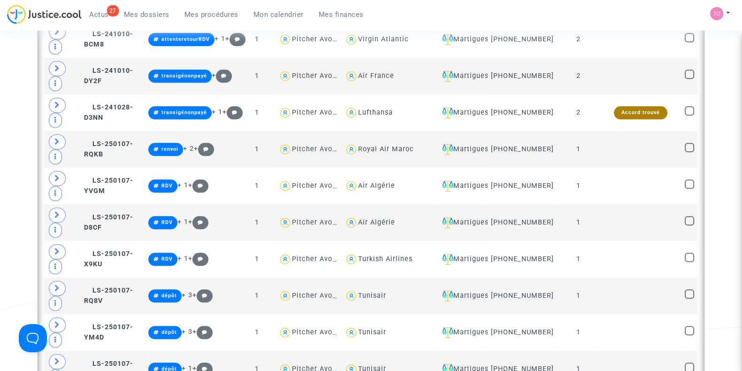
scroll to position [1157, 0]
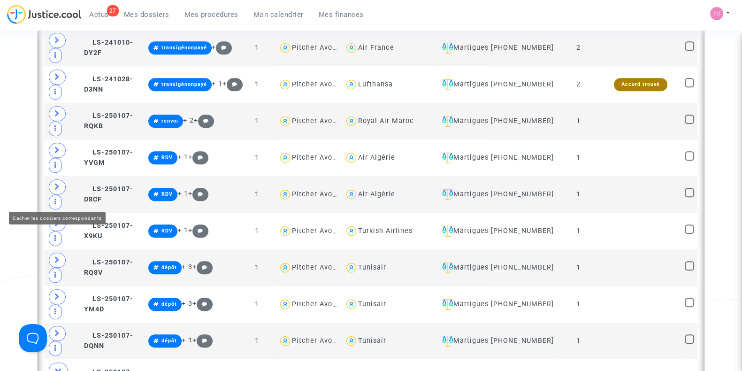
scroll to position [1185, 0]
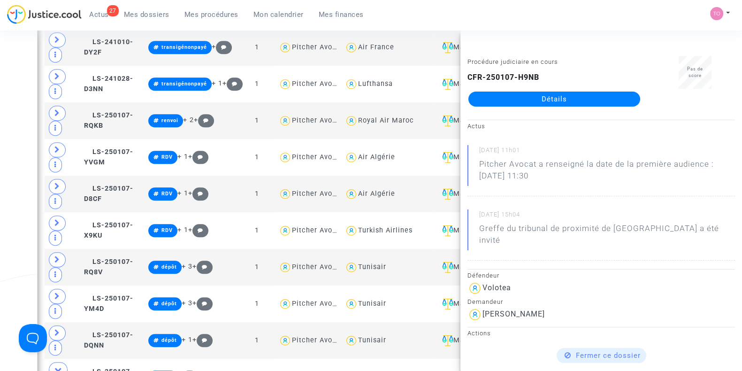
drag, startPoint x: 0, startPoint y: 147, endPoint x: 257, endPoint y: 243, distance: 274.6
click at [0, 147] on div "Date de clôture d'instruction Date de conciliation Date d'audience Date de juge…" at bounding box center [371, 21] width 742 height 2304
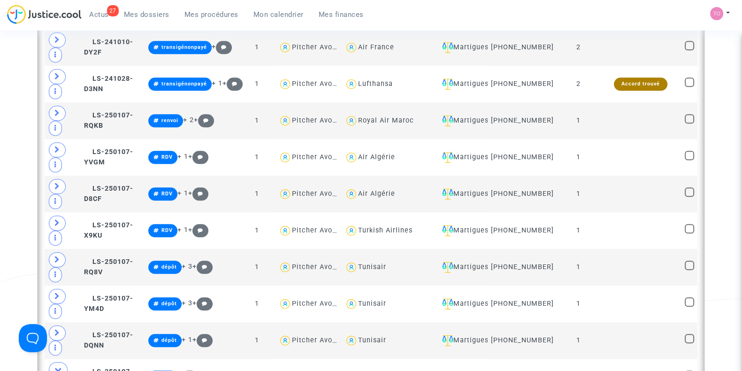
drag, startPoint x: 431, startPoint y: 274, endPoint x: 385, endPoint y: 277, distance: 46.1
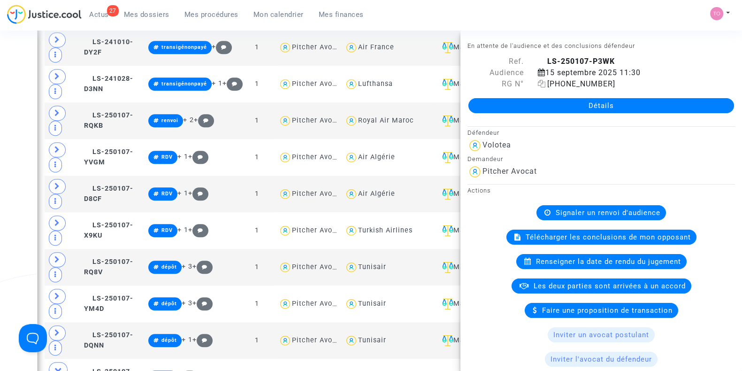
click at [540, 83] on icon at bounding box center [542, 84] width 8 height 8
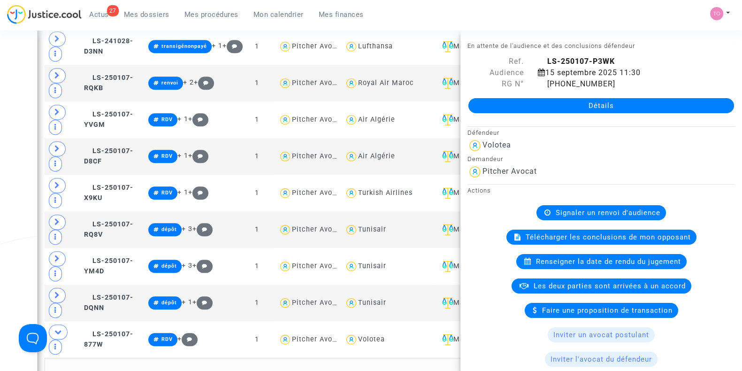
scroll to position [1223, 0]
click at [59, 328] on icon at bounding box center [58, 331] width 8 height 7
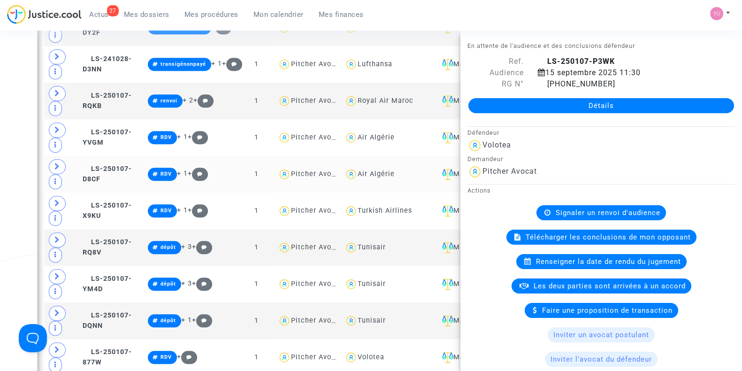
scroll to position [1246, 0]
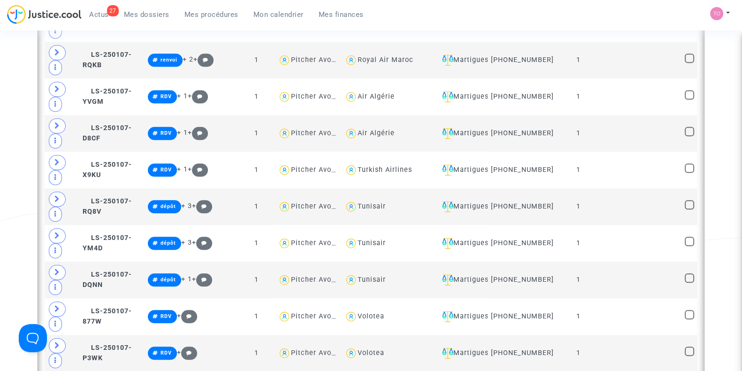
scroll to position [1261, 0]
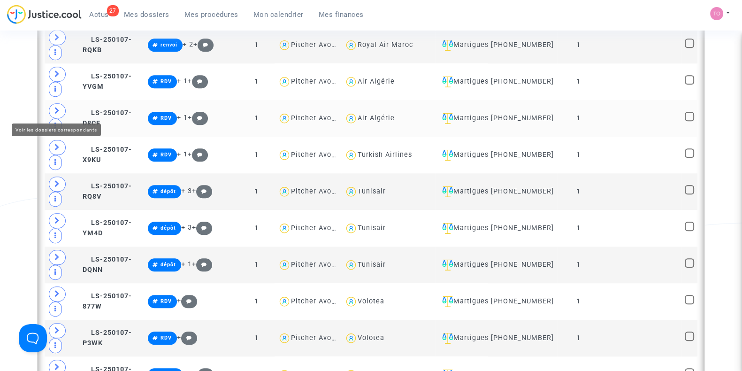
click at [56, 107] on icon at bounding box center [57, 110] width 6 height 7
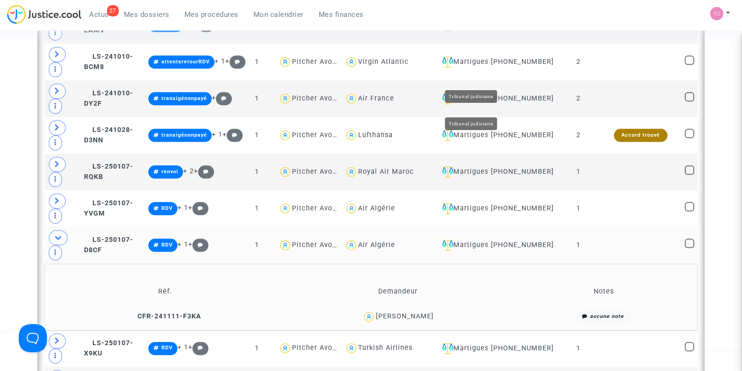
scroll to position [1179, 0]
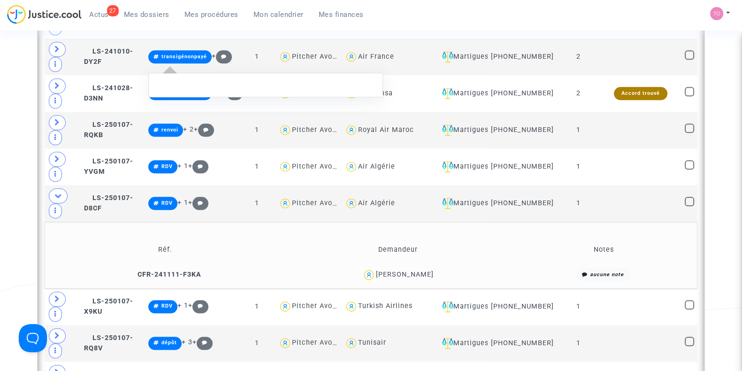
scroll to position [994, 0]
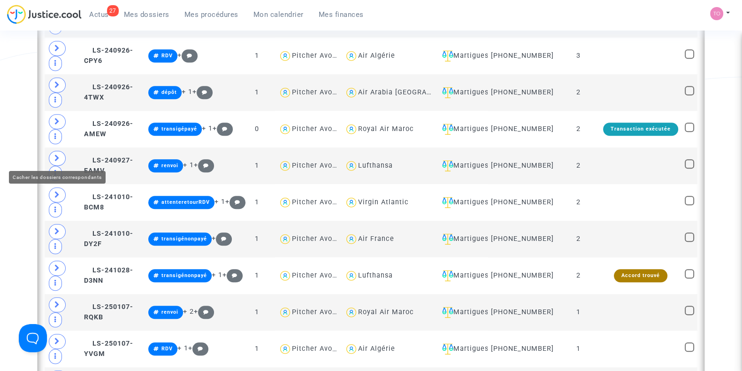
click at [59, 370] on icon at bounding box center [58, 377] width 8 height 7
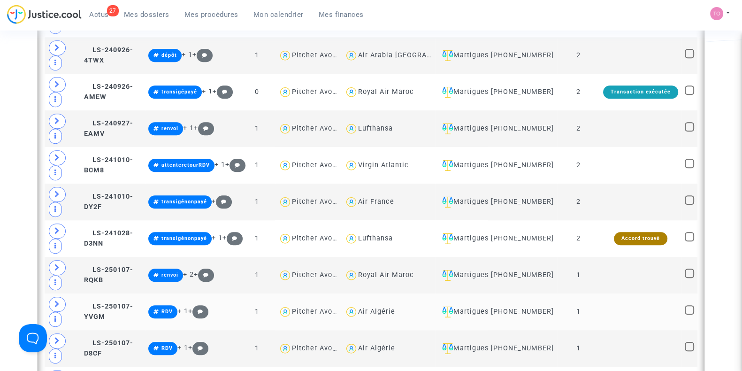
scroll to position [1034, 0]
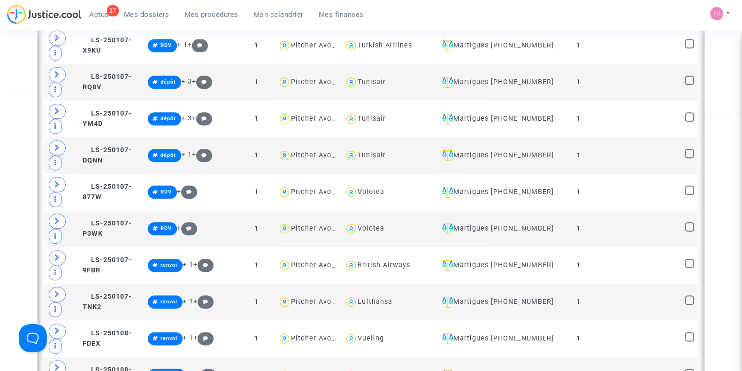
scroll to position [1368, 0]
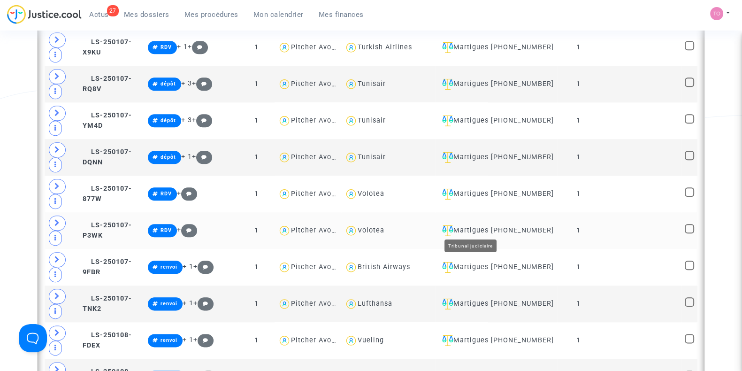
click at [485, 225] on div "Martigues" at bounding box center [462, 230] width 46 height 11
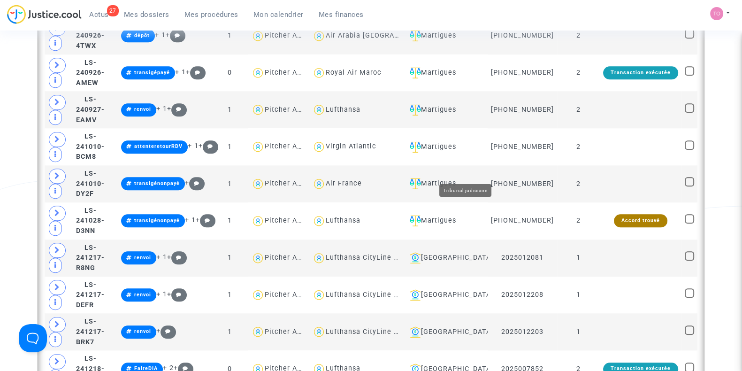
scroll to position [1279, 0]
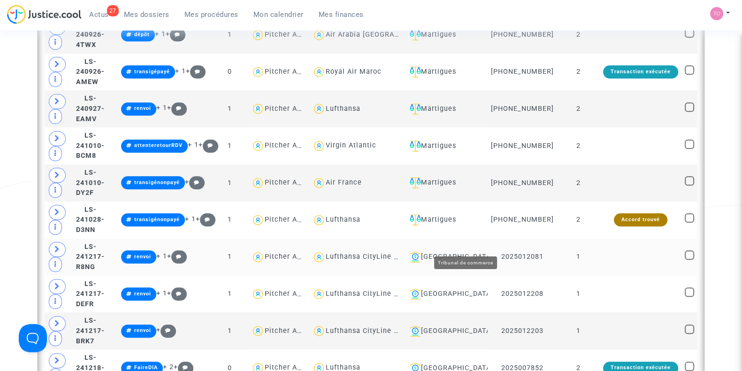
click at [462, 251] on div "[GEOGRAPHIC_DATA]" at bounding box center [445, 256] width 78 height 11
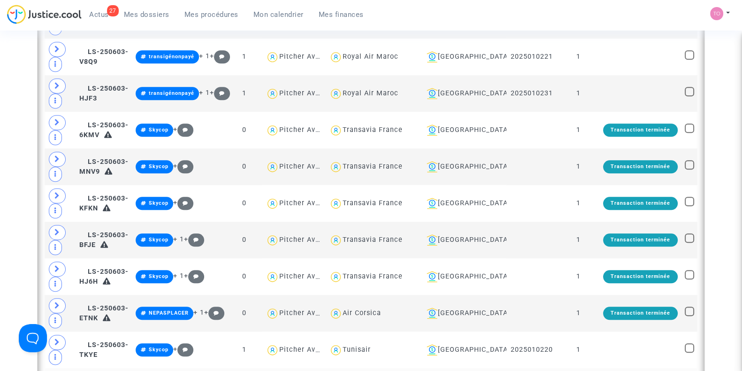
scroll to position [1071, 0]
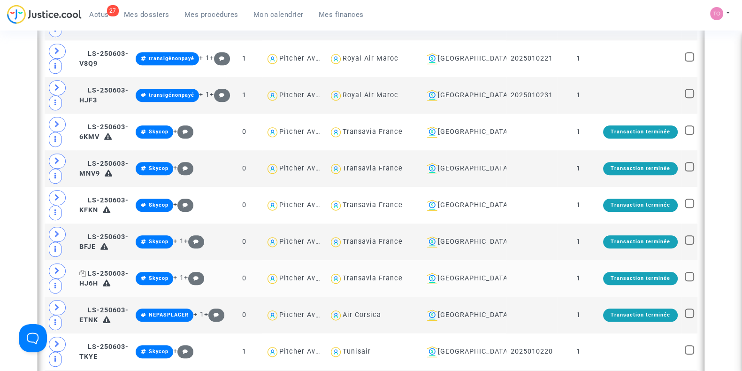
click at [108, 270] on span "LS-250603-HJ6H" at bounding box center [103, 279] width 49 height 18
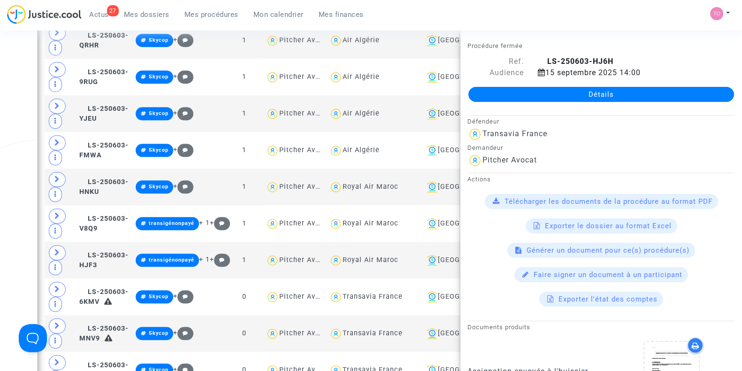
scroll to position [906, 0]
click at [0, 139] on div "Date de clôture d'instruction Date de conciliation Date d'audience Date de juge…" at bounding box center [371, 145] width 742 height 1995
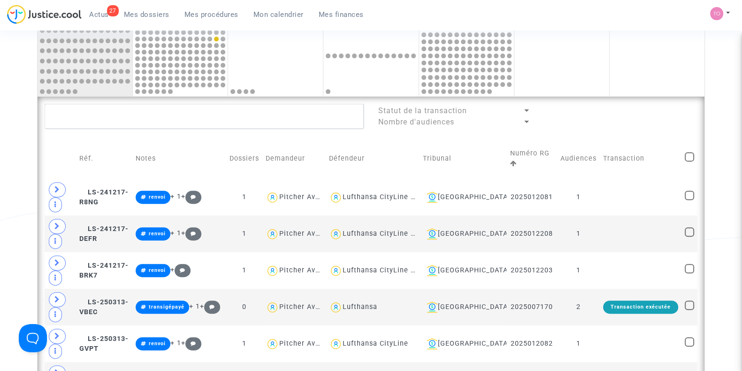
scroll to position [421, 0]
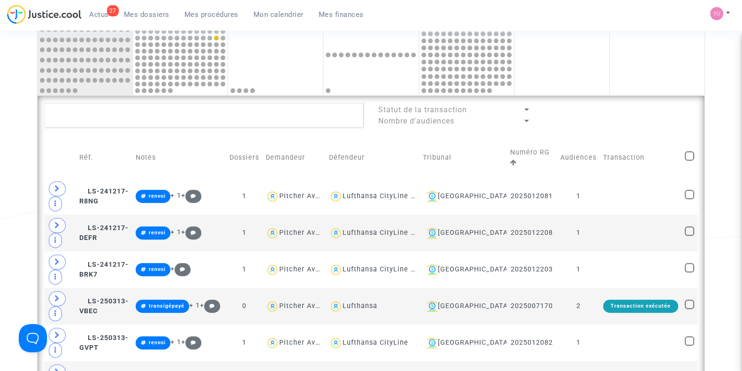
click at [693, 153] on span at bounding box center [689, 155] width 9 height 9
click at [690, 161] on input "checkbox" at bounding box center [689, 161] width 0 height 0
checkbox input "true"
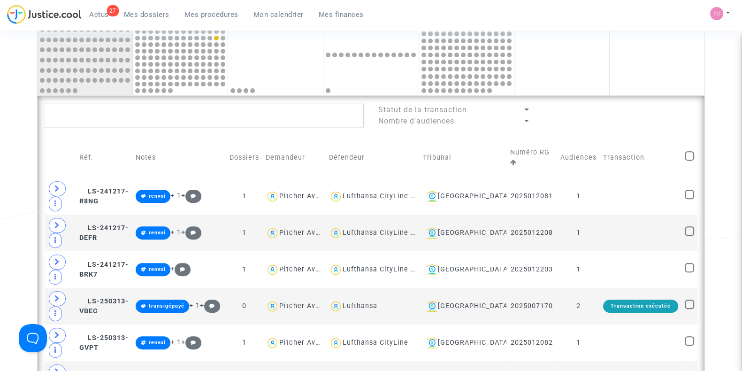
checkbox input "true"
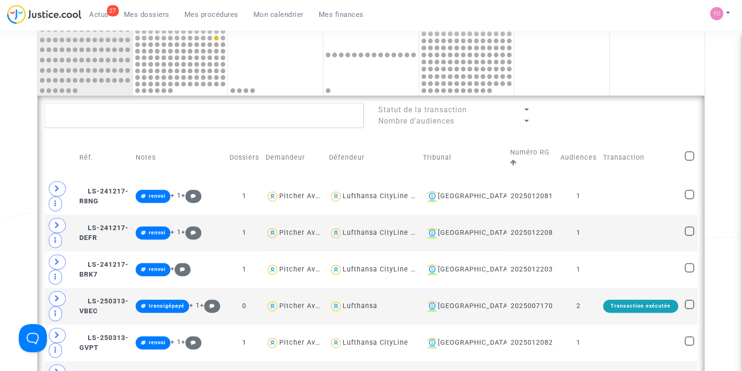
checkbox input "true"
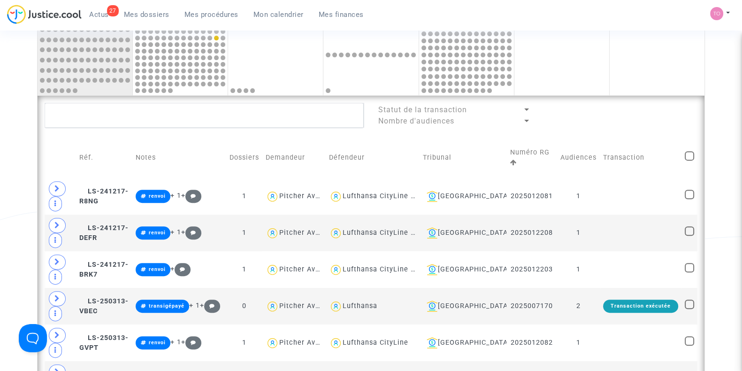
checkbox input "true"
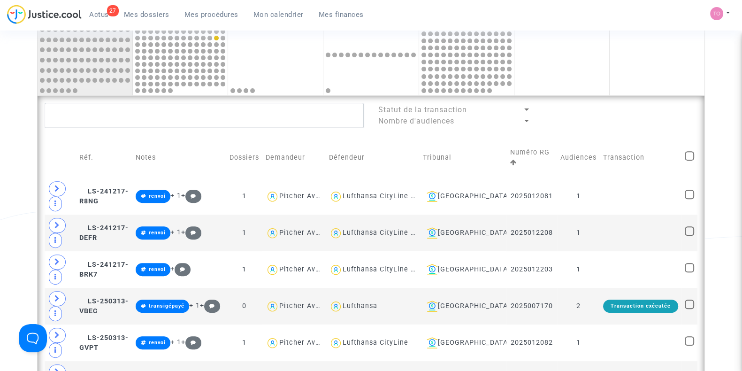
checkbox input "true"
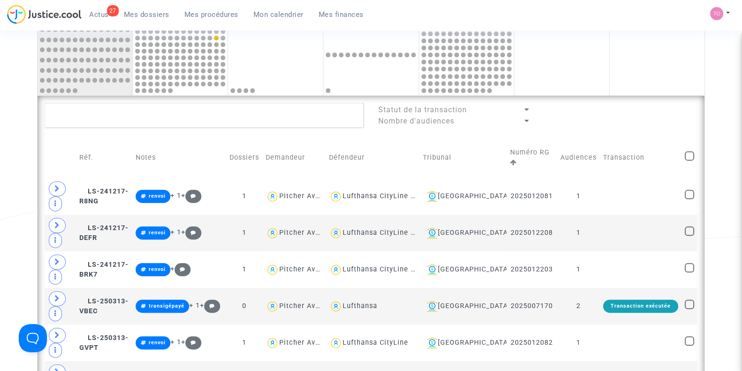
checkbox input "true"
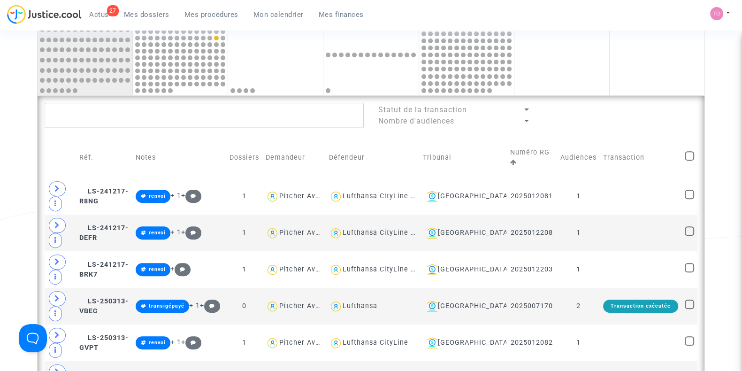
checkbox input "true"
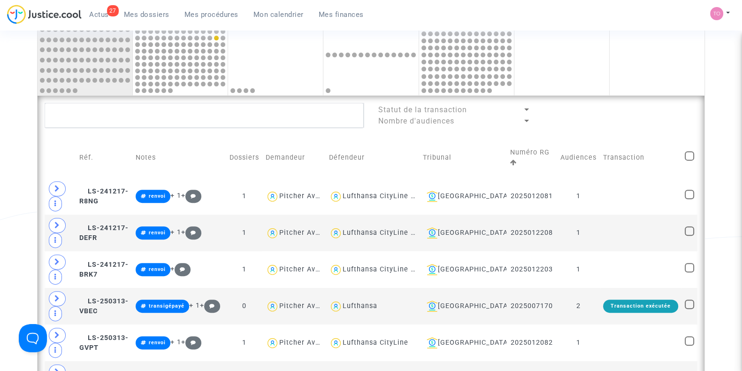
checkbox input "true"
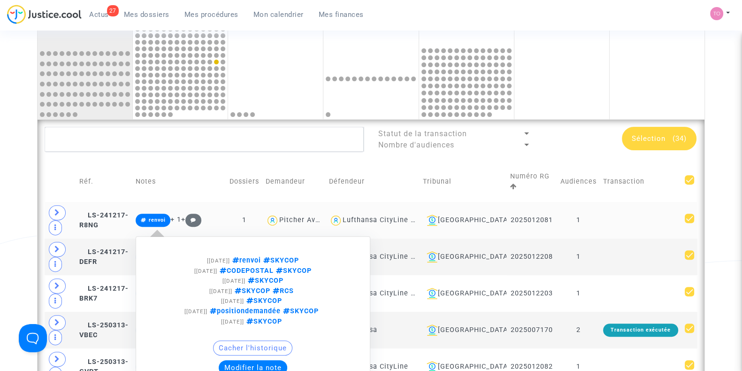
scroll to position [418, 0]
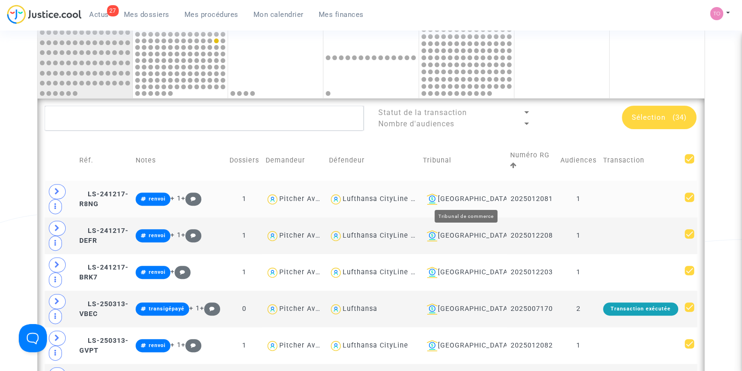
click at [478, 196] on div "[GEOGRAPHIC_DATA]" at bounding box center [463, 198] width 80 height 11
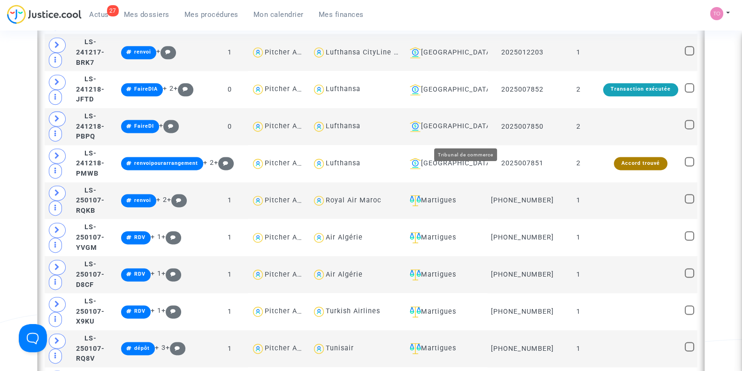
scroll to position [1583, 0]
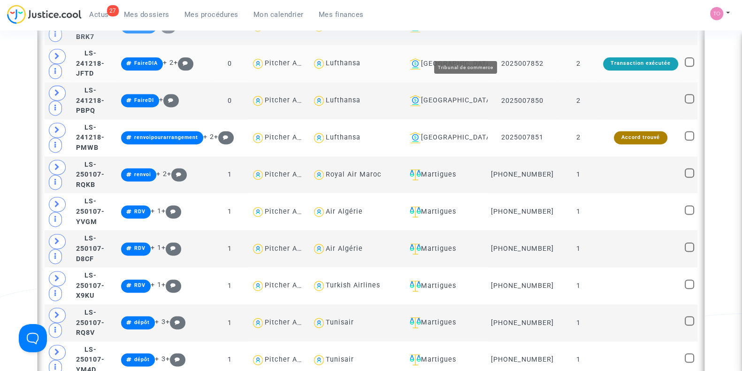
click at [466, 58] on div "[GEOGRAPHIC_DATA]" at bounding box center [445, 63] width 78 height 11
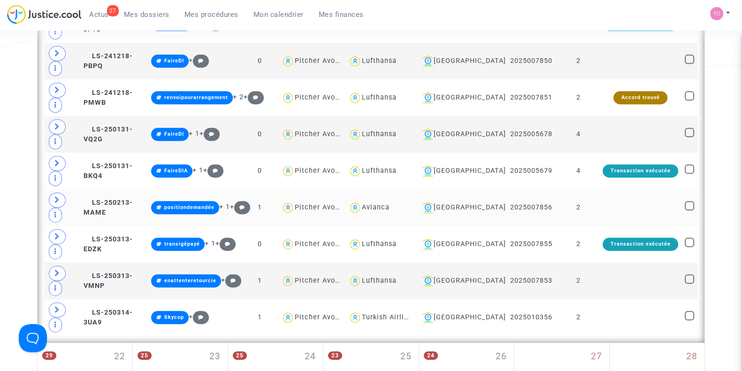
scroll to position [578, 0]
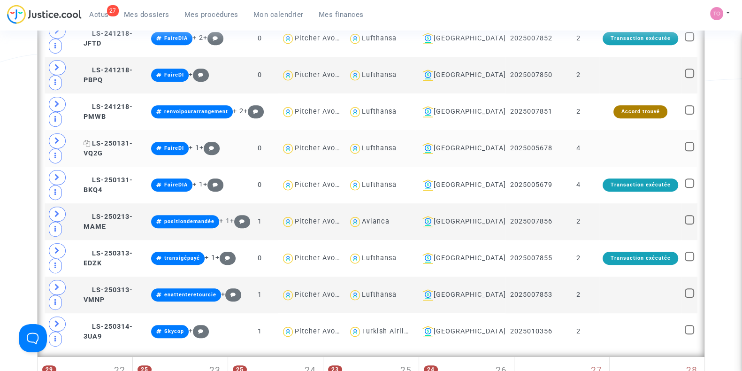
click at [133, 147] on span "LS-250131-VQ2G" at bounding box center [108, 148] width 49 height 18
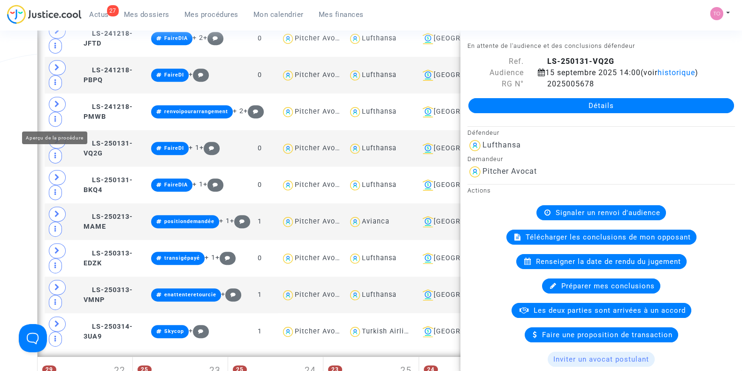
click at [7, 119] on div "Date de clôture d'instruction Date de conciliation Date d'audience Date de juge…" at bounding box center [371, 15] width 742 height 1079
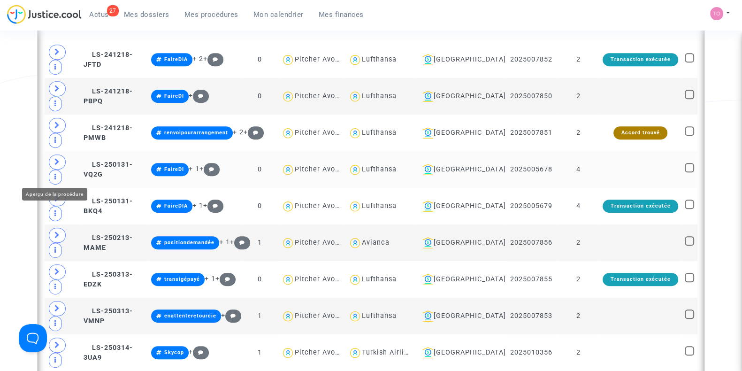
scroll to position [537, 0]
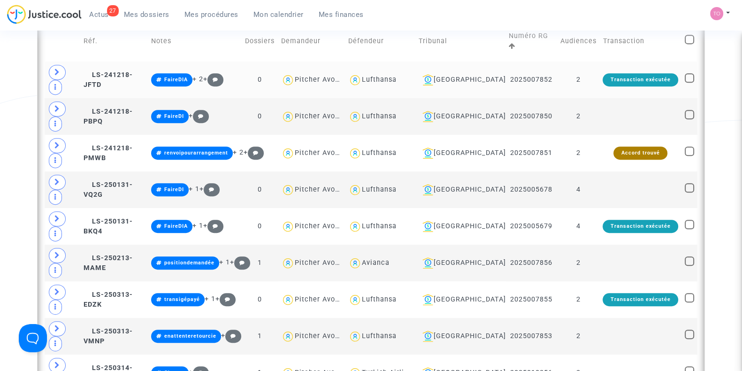
click at [392, 76] on div "Lufthansa" at bounding box center [379, 80] width 35 height 8
type textarea "@Lufthansa"
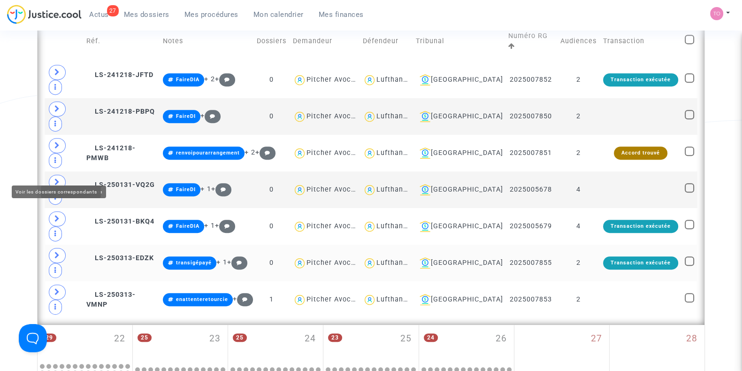
click at [49, 245] on td at bounding box center [64, 263] width 39 height 37
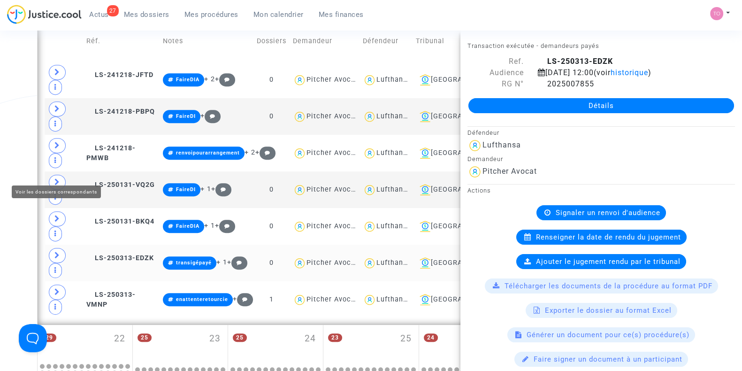
click at [54, 252] on icon at bounding box center [57, 255] width 6 height 7
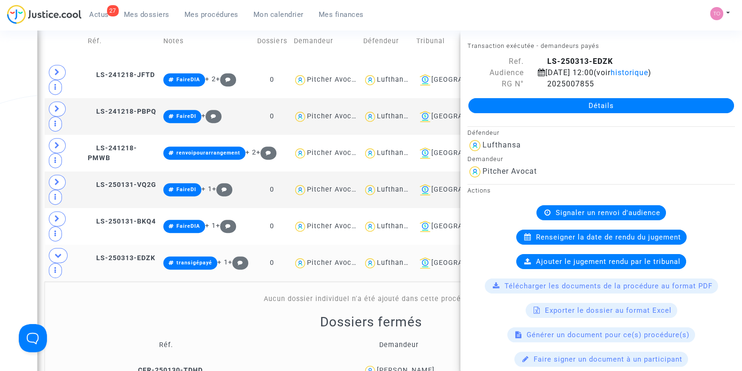
click at [3, 193] on div "Date de clôture d'instruction Date de conciliation Date d'audience Date de juge…" at bounding box center [371, 71] width 742 height 1109
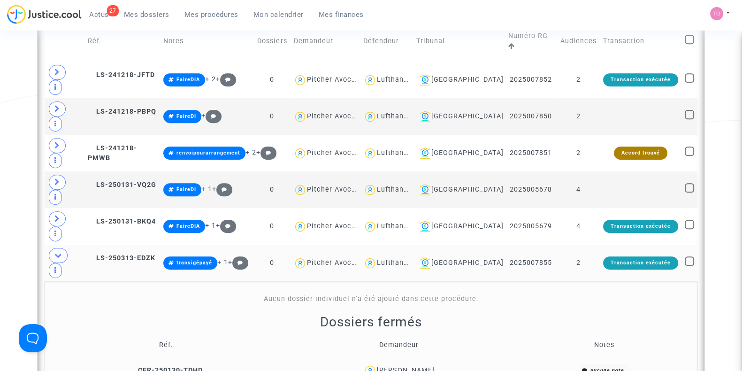
click at [399, 366] on div "Louis Wouter VAN WERSCH" at bounding box center [406, 370] width 58 height 8
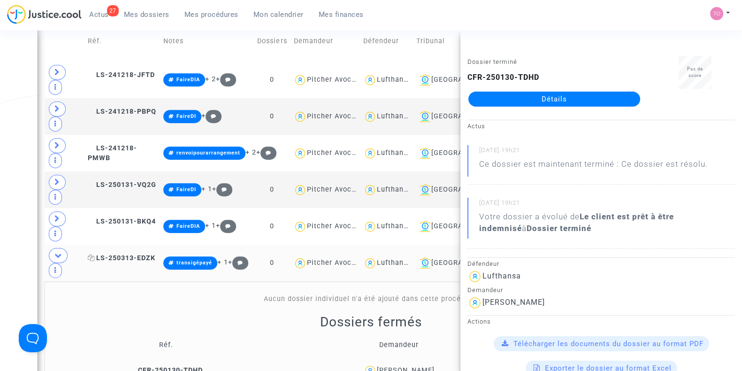
click at [128, 254] on span "LS-250313-EDZK" at bounding box center [122, 258] width 68 height 8
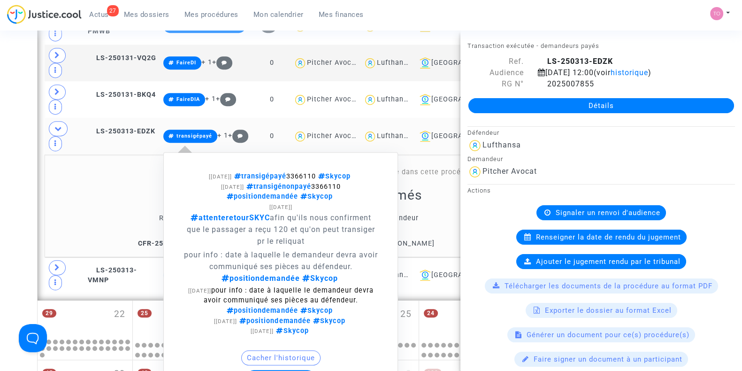
scroll to position [665, 0]
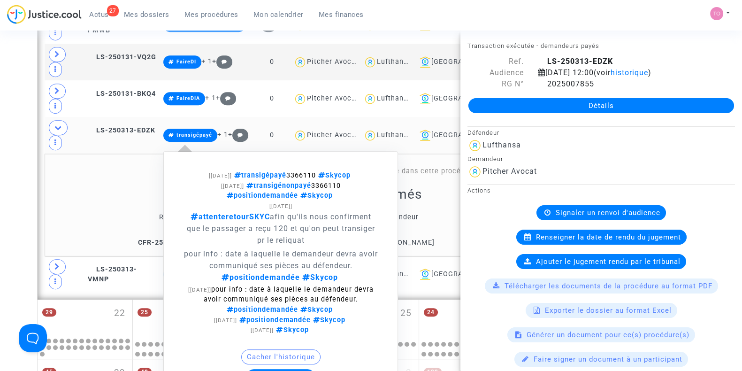
click at [282, 369] on button "Modifier la note" at bounding box center [281, 376] width 69 height 15
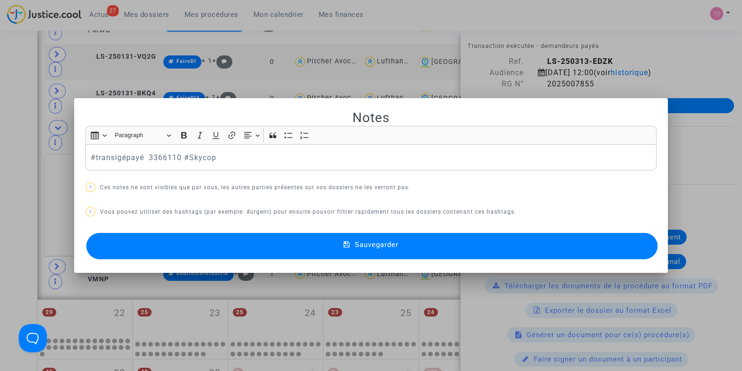
click at [8, 113] on div at bounding box center [371, 185] width 742 height 371
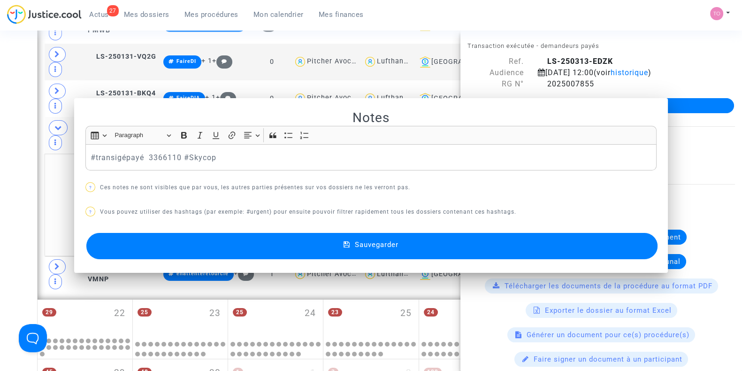
scroll to position [665, 0]
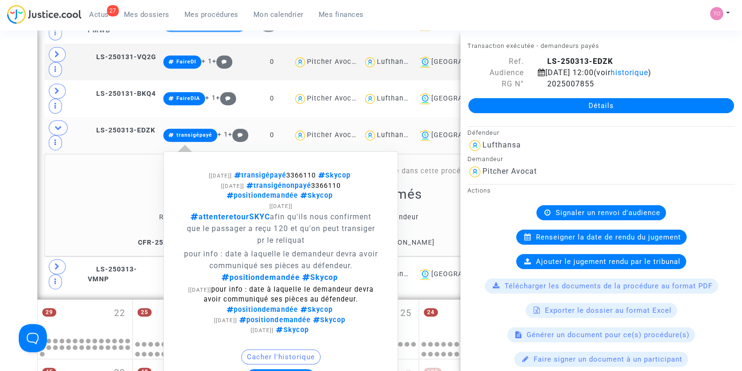
click at [275, 369] on button "Modifier la note" at bounding box center [281, 376] width 69 height 15
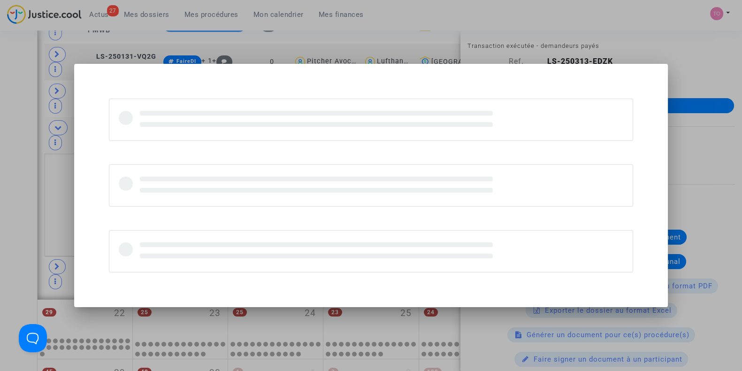
scroll to position [0, 0]
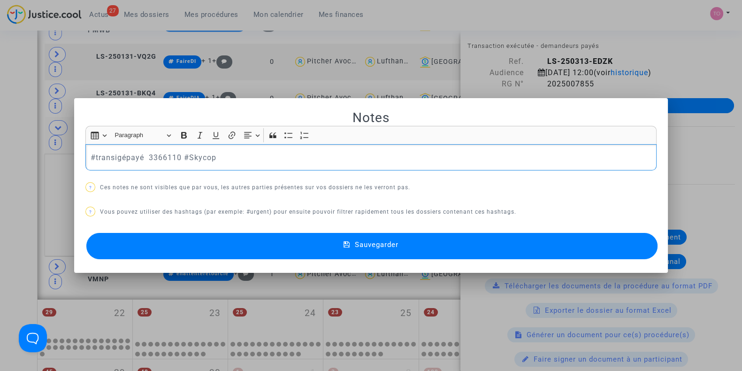
click at [85, 154] on div "#transigépayé 3366110 #Skycop" at bounding box center [370, 157] width 571 height 26
click at [178, 247] on button "Sauvegarder" at bounding box center [371, 246] width 571 height 26
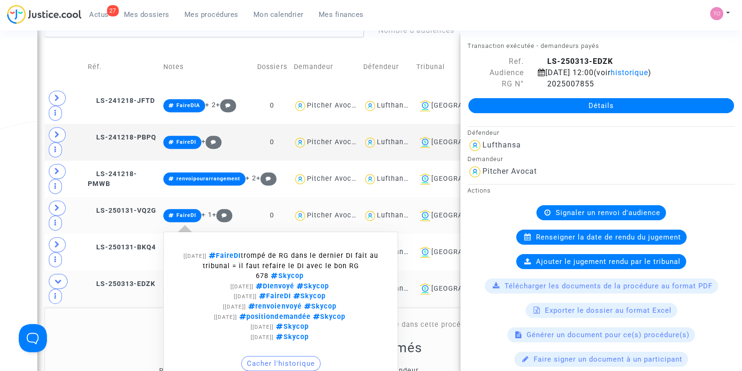
scroll to position [593, 0]
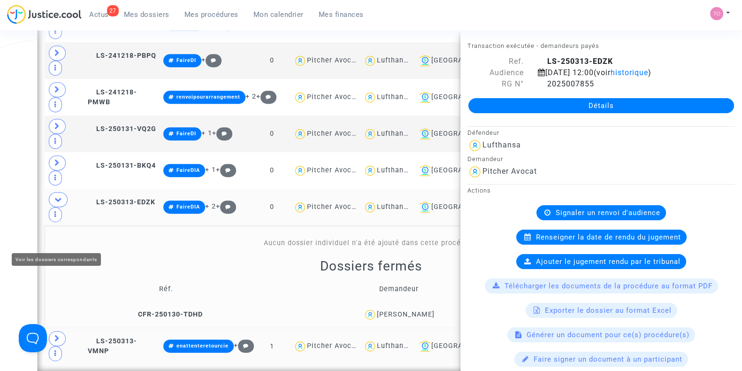
click at [56, 335] on icon at bounding box center [57, 338] width 6 height 7
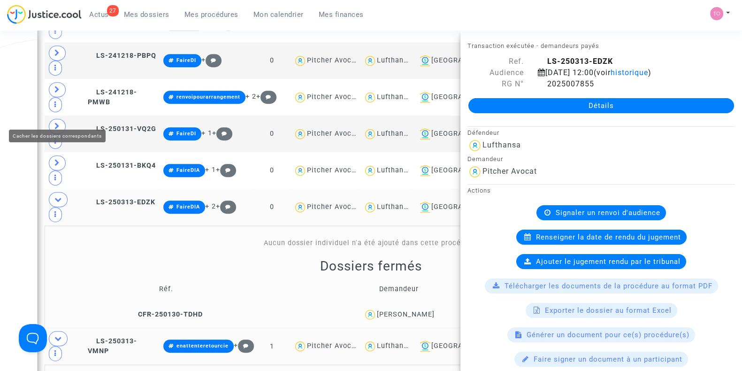
click at [59, 196] on icon at bounding box center [58, 199] width 8 height 7
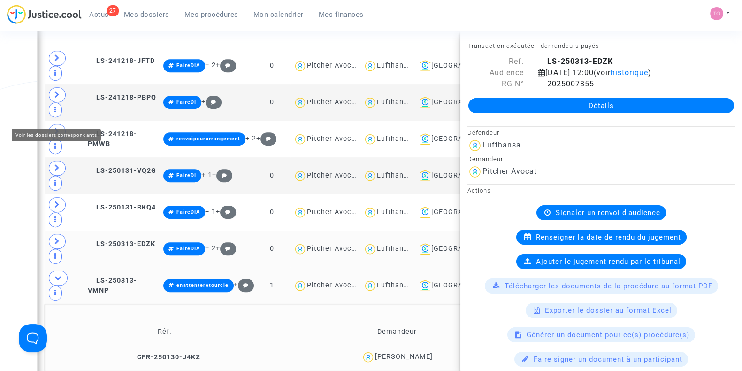
scroll to position [551, 0]
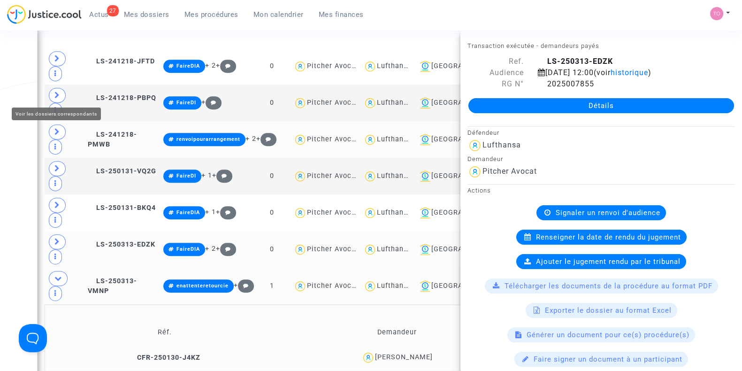
click at [58, 128] on icon at bounding box center [57, 131] width 6 height 7
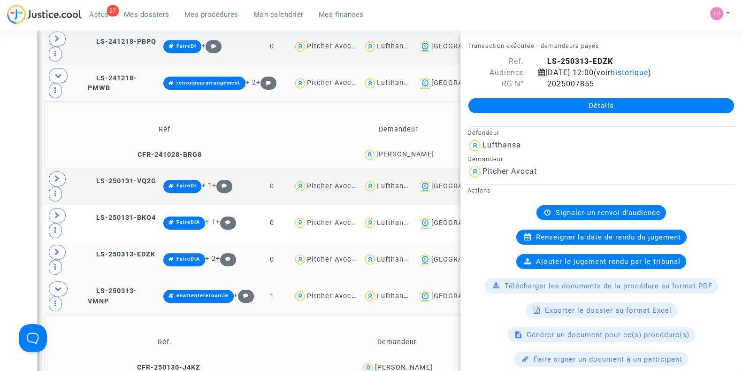
scroll to position [605, 0]
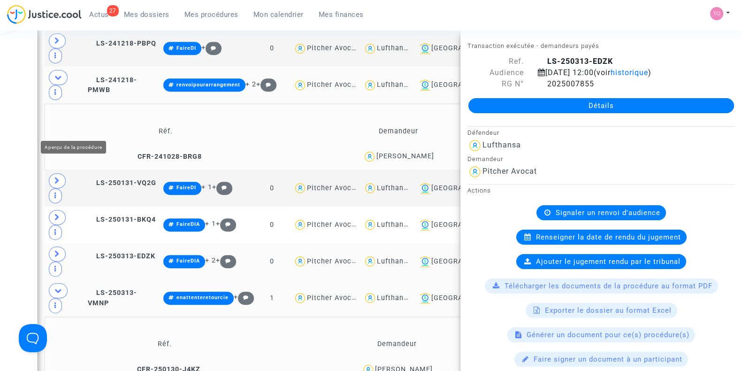
click at [0, 136] on div "Date de clôture d'instruction Date de conciliation Date d'audience Date de juge…" at bounding box center [371, 18] width 742 height 1139
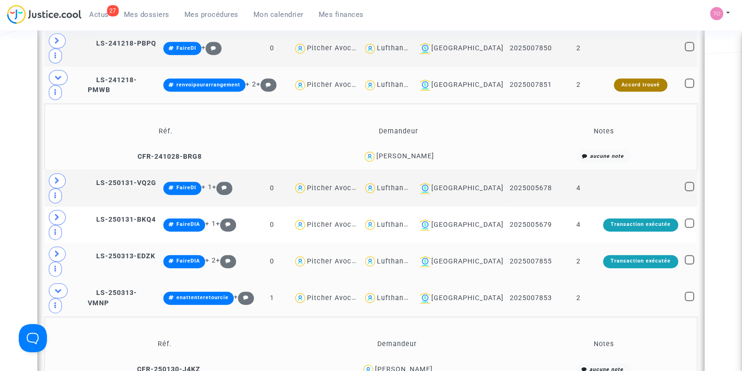
click at [418, 365] on div "Danica Theuma" at bounding box center [404, 369] width 58 height 8
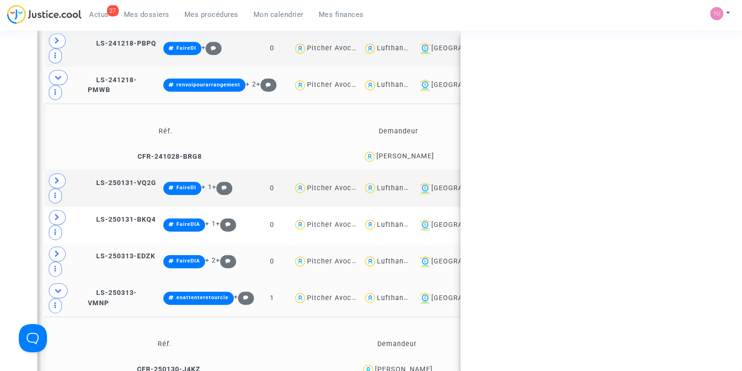
click at [418, 365] on div "Danica Theuma" at bounding box center [404, 369] width 58 height 8
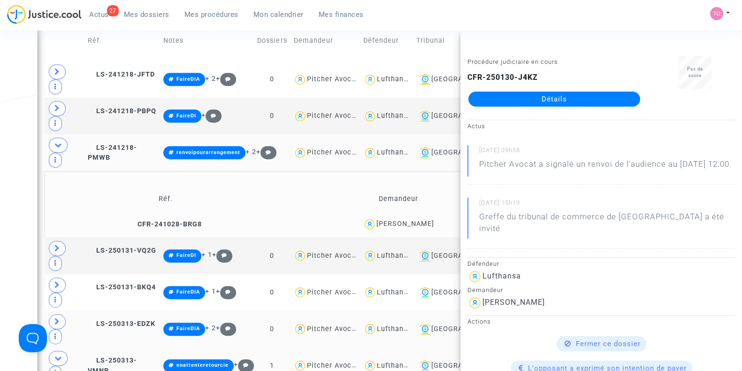
scroll to position [537, 0]
click at [430, 220] on div "Alexandrine FOURCADE" at bounding box center [406, 224] width 58 height 8
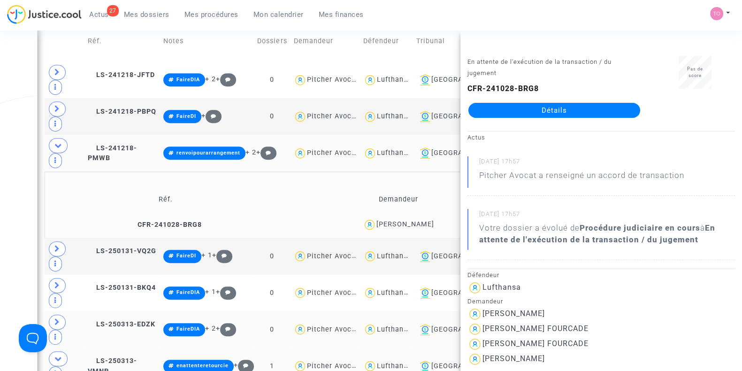
click at [16, 123] on div "Date de clôture d'instruction Date de conciliation Date d'audience Date de juge…" at bounding box center [371, 86] width 742 height 1139
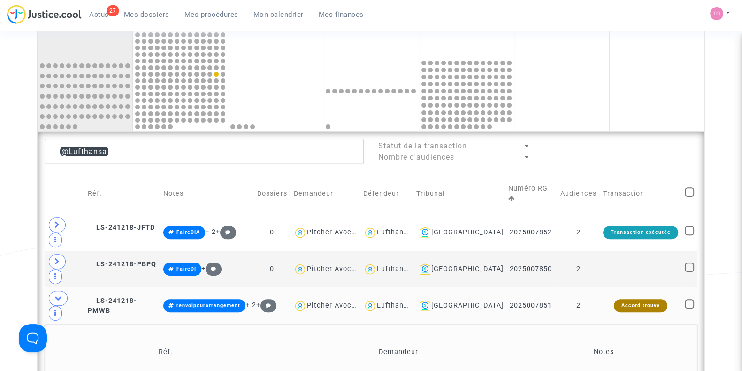
scroll to position [384, 0]
click at [687, 188] on span at bounding box center [689, 192] width 9 height 9
click at [689, 197] on input "checkbox" at bounding box center [689, 197] width 0 height 0
checkbox input "true"
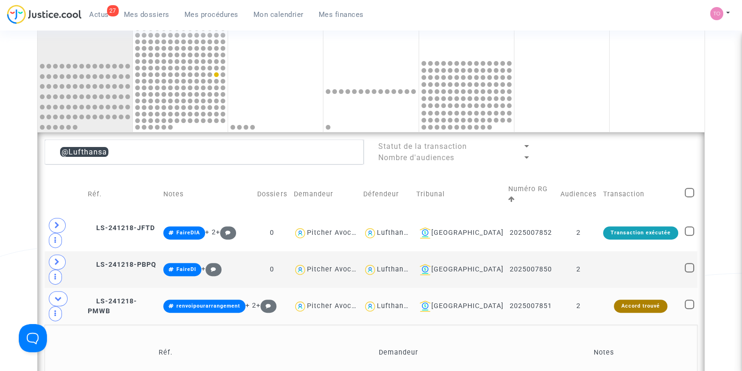
checkbox input "true"
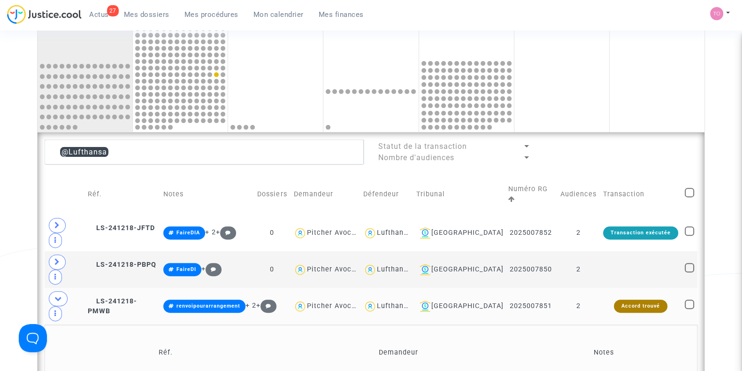
checkbox input "true"
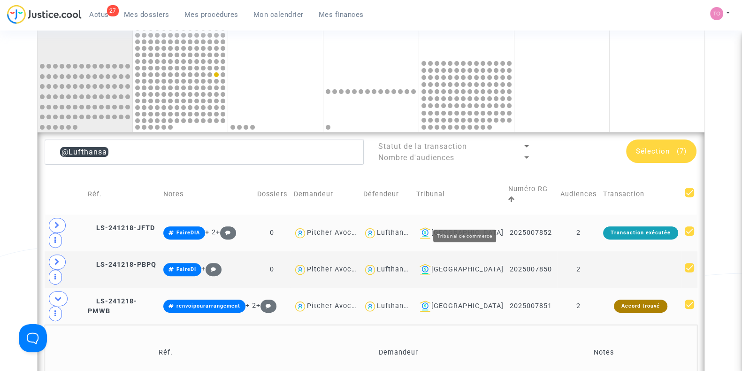
click at [469, 227] on div "[GEOGRAPHIC_DATA]" at bounding box center [458, 232] width 85 height 11
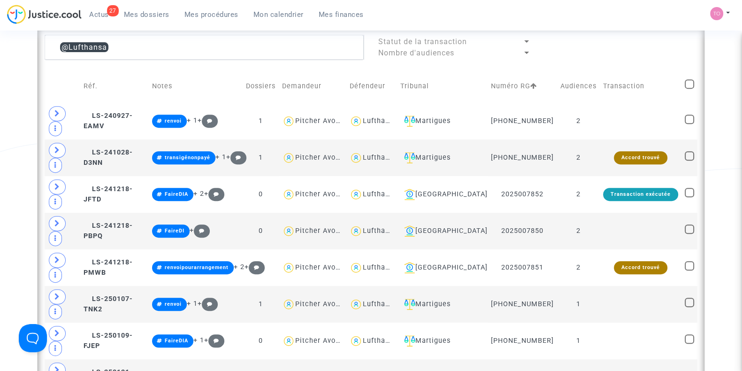
scroll to position [487, 0]
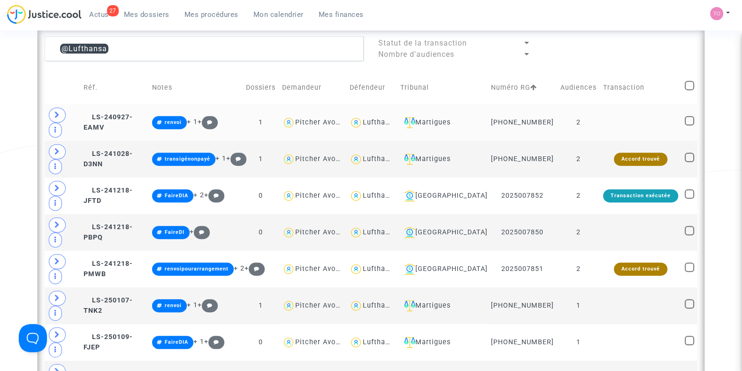
click at [389, 123] on div "Lufthansa" at bounding box center [380, 122] width 35 height 8
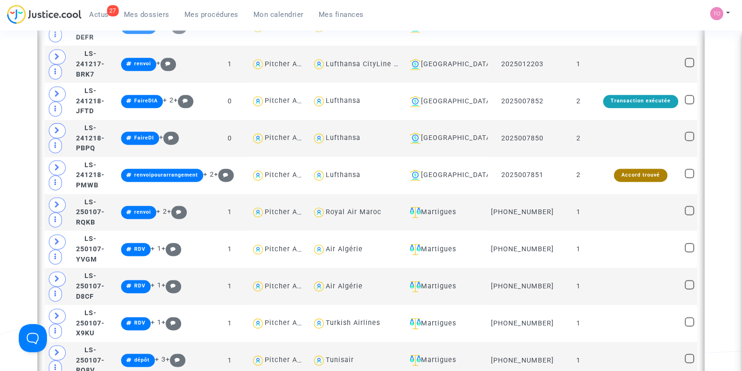
scroll to position [1604, 0]
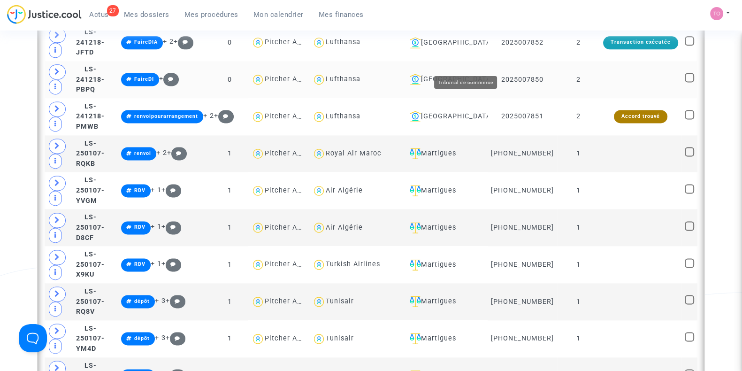
click at [458, 74] on div "[GEOGRAPHIC_DATA]" at bounding box center [445, 79] width 78 height 11
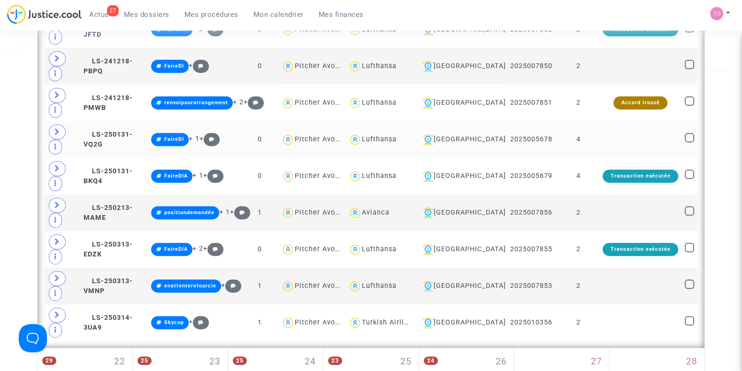
scroll to position [347, 0]
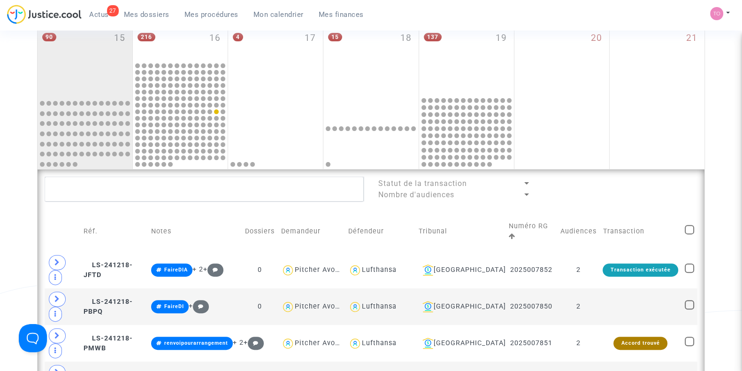
click at [689, 225] on span at bounding box center [689, 229] width 9 height 9
click at [689, 234] on input "checkbox" at bounding box center [689, 234] width 0 height 0
checkbox input "true"
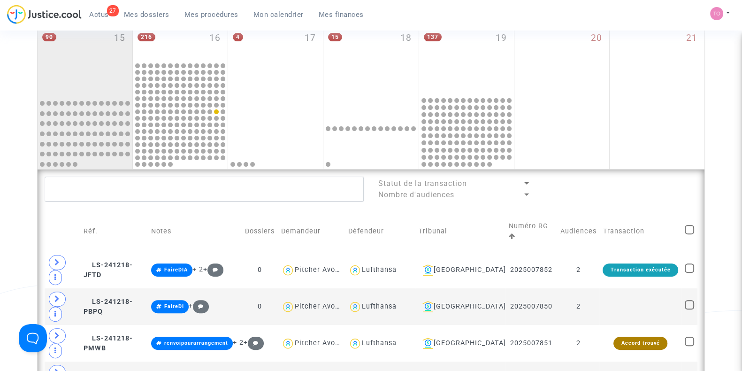
checkbox input "true"
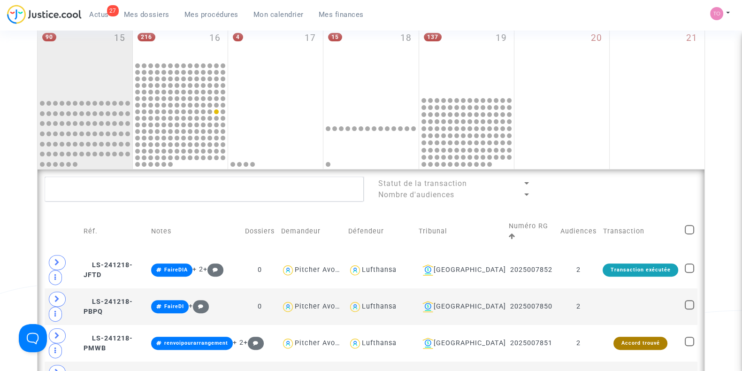
checkbox input "true"
click at [689, 225] on span at bounding box center [689, 229] width 9 height 9
click at [689, 234] on input "checkbox" at bounding box center [689, 234] width 0 height 0
checkbox input "false"
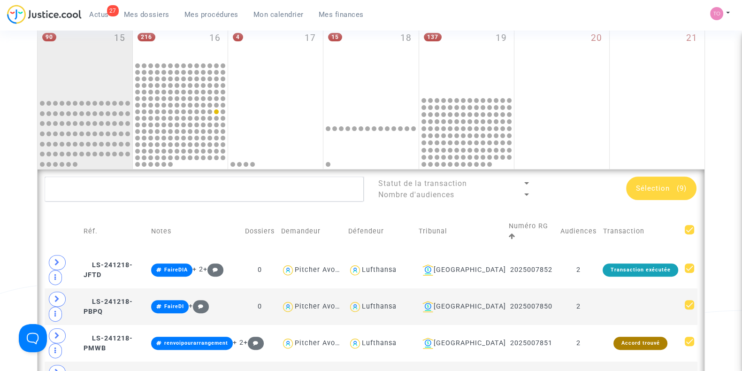
checkbox input "false"
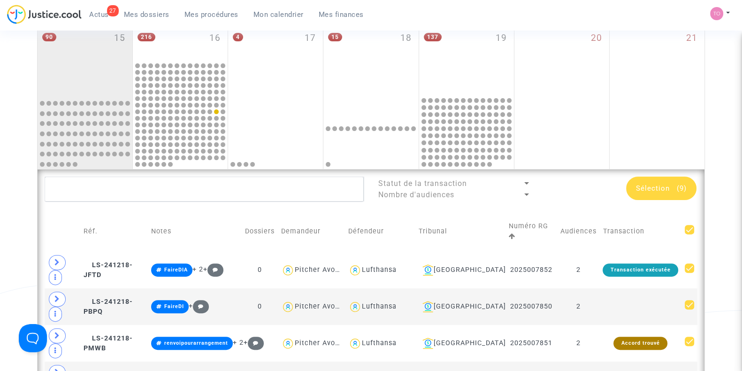
checkbox input "false"
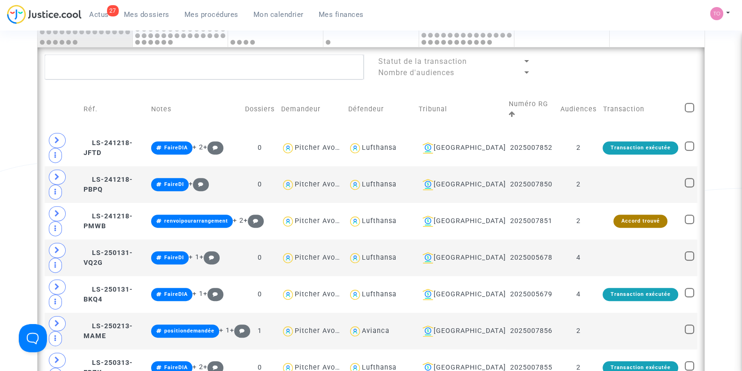
scroll to position [579, 0]
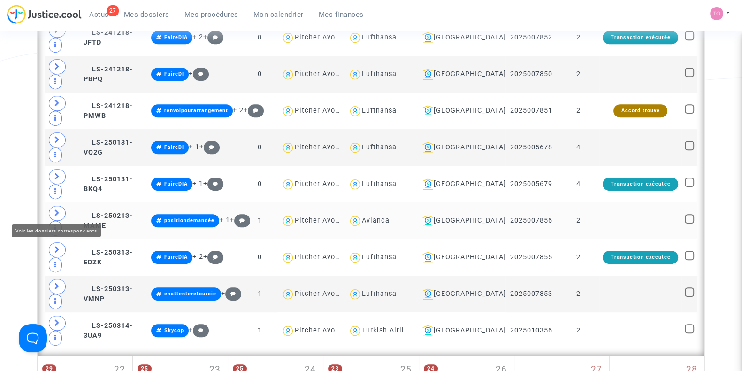
click at [60, 212] on span at bounding box center [57, 213] width 17 height 15
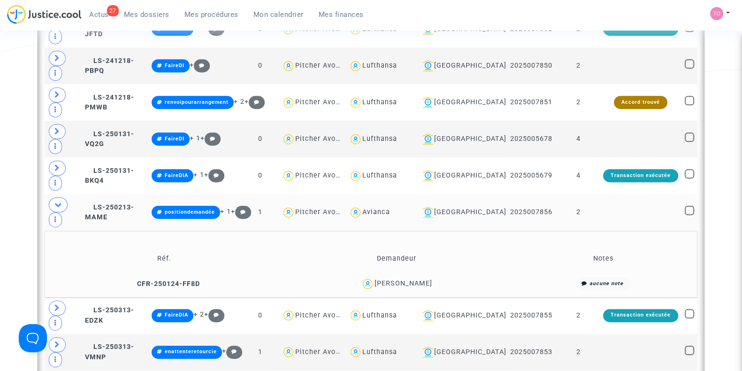
scroll to position [589, 0]
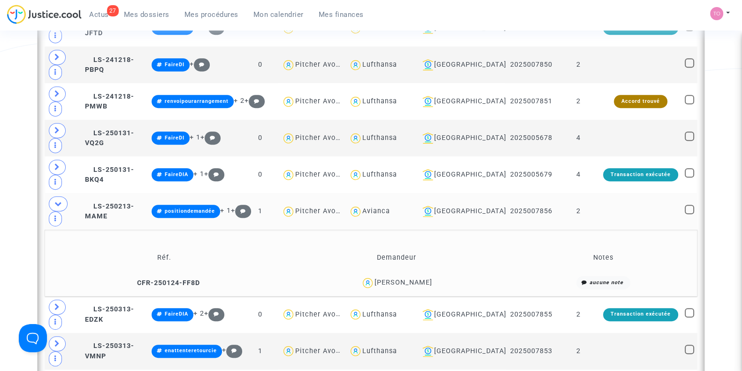
click at [416, 278] on div "JULIAN HOYOS" at bounding box center [404, 282] width 58 height 8
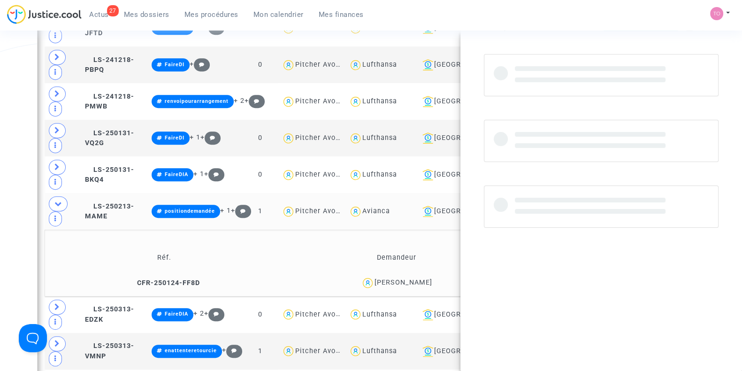
click at [416, 278] on div "JULIAN HOYOS" at bounding box center [404, 282] width 58 height 8
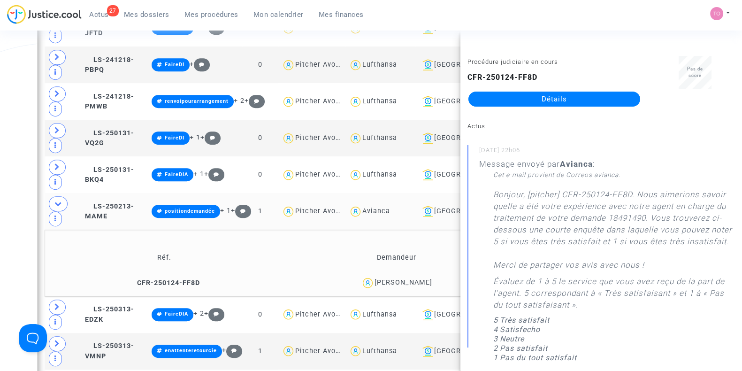
click at [387, 193] on td "Avianca" at bounding box center [381, 211] width 70 height 37
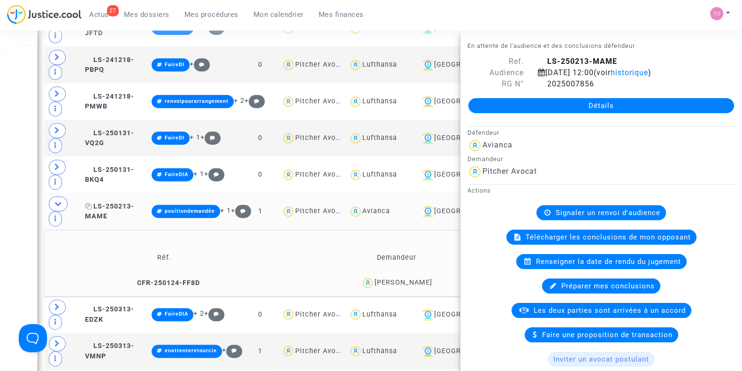
click at [134, 202] on span "LS-250213-MAME" at bounding box center [109, 211] width 49 height 18
click at [154, 279] on span "CFR-250124-FF8D" at bounding box center [164, 283] width 71 height 8
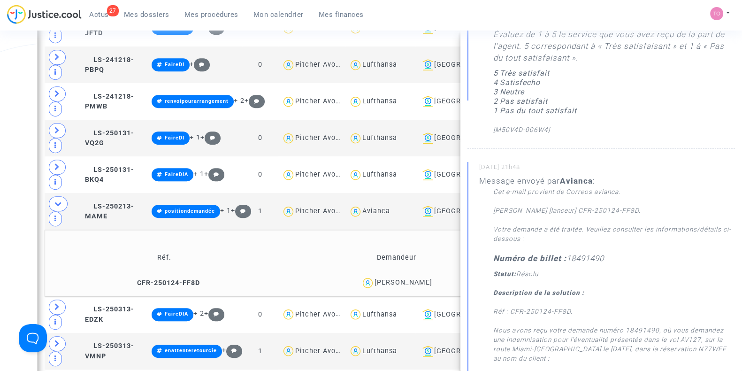
scroll to position [319, 0]
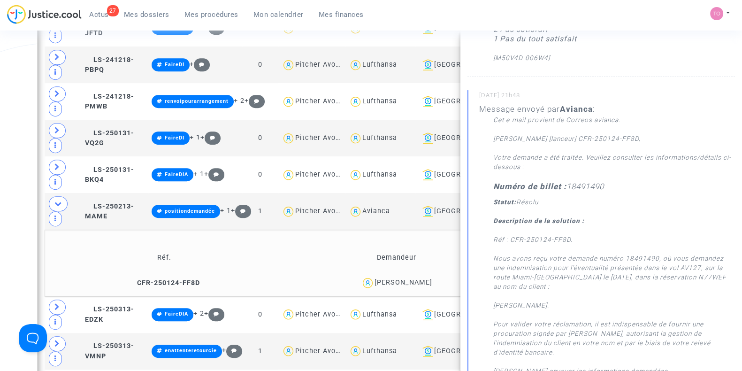
click at [0, 171] on div "Date de clôture d'instruction Date de conciliation Date d'audience Date de juge…" at bounding box center [371, 38] width 742 height 1146
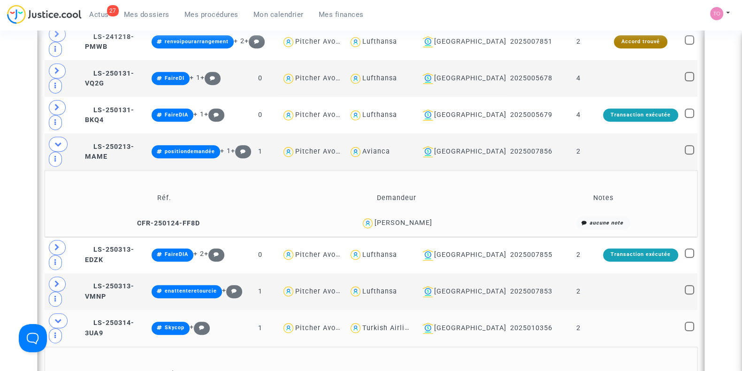
scroll to position [649, 0]
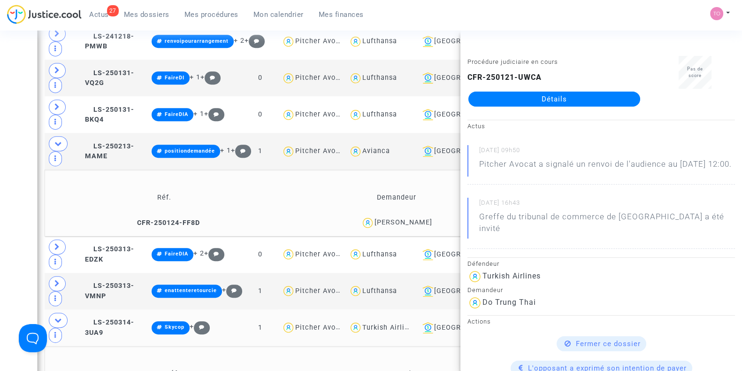
drag, startPoint x: 399, startPoint y: 299, endPoint x: 435, endPoint y: 305, distance: 36.2
drag, startPoint x: 396, startPoint y: 304, endPoint x: 439, endPoint y: 303, distance: 43.2
click at [13, 257] on div "Date de clôture d'instruction Date de conciliation Date d'audience Date de juge…" at bounding box center [371, 11] width 742 height 1212
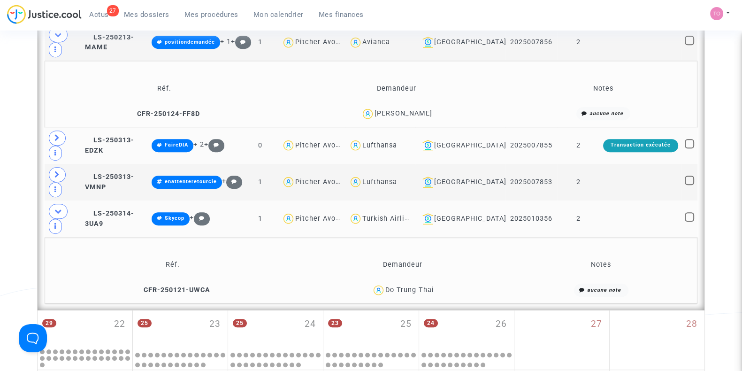
scroll to position [784, 0]
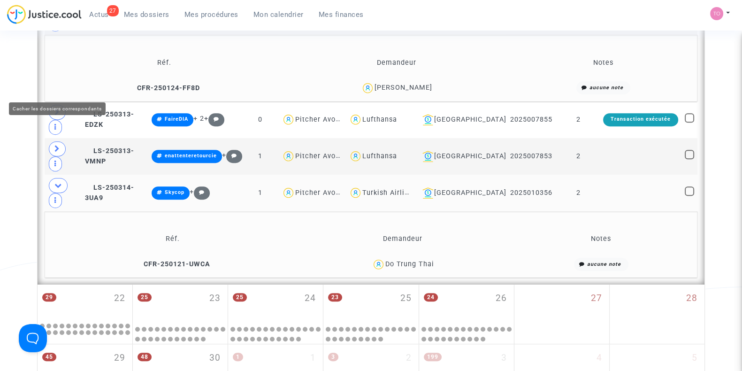
click at [57, 182] on icon at bounding box center [58, 185] width 8 height 7
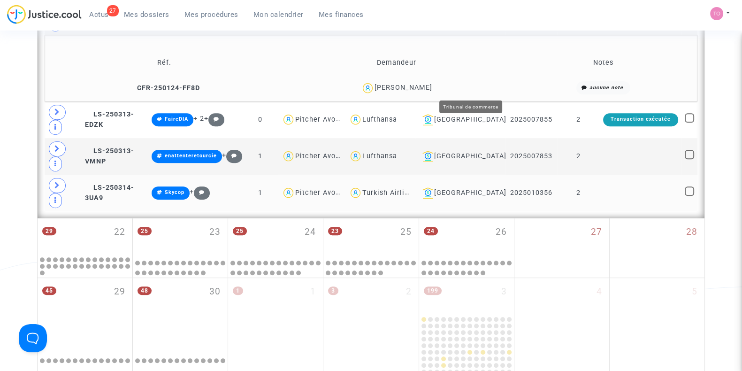
click at [481, 187] on div "[GEOGRAPHIC_DATA]" at bounding box center [461, 192] width 84 height 11
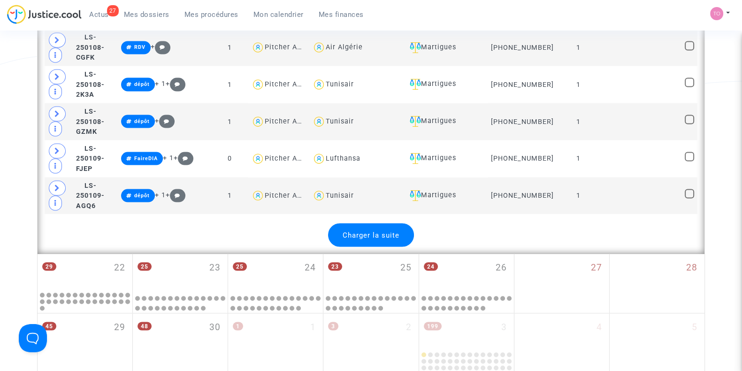
scroll to position [2230, 0]
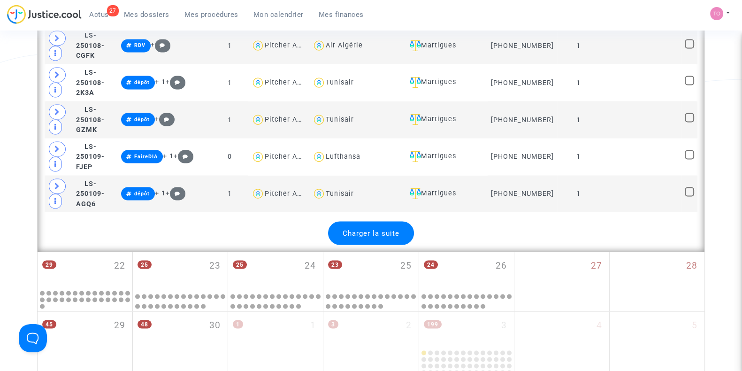
click at [379, 222] on div "Charger la suite" at bounding box center [371, 233] width 86 height 23
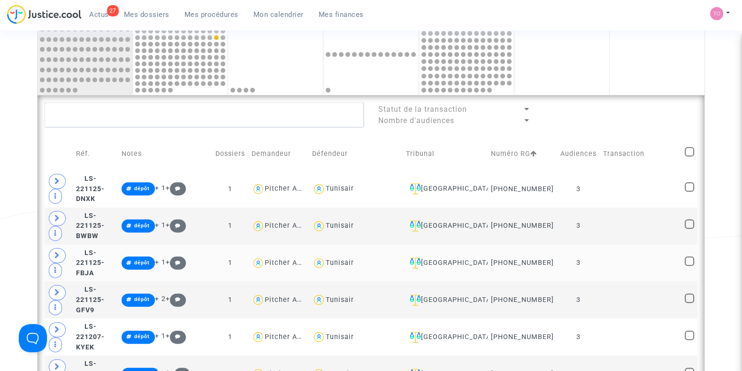
scroll to position [419, 0]
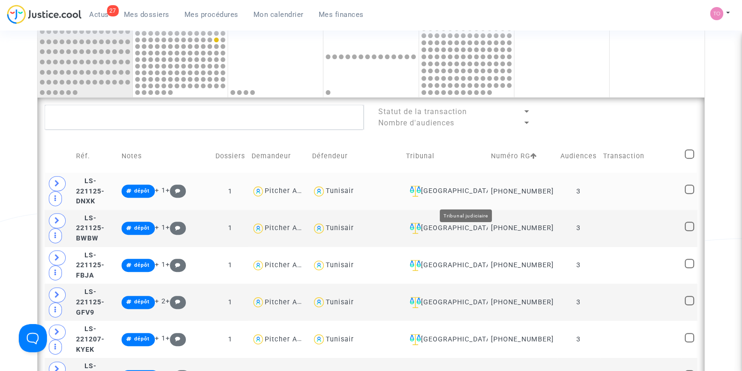
click at [484, 194] on div "[GEOGRAPHIC_DATA]" at bounding box center [445, 190] width 78 height 11
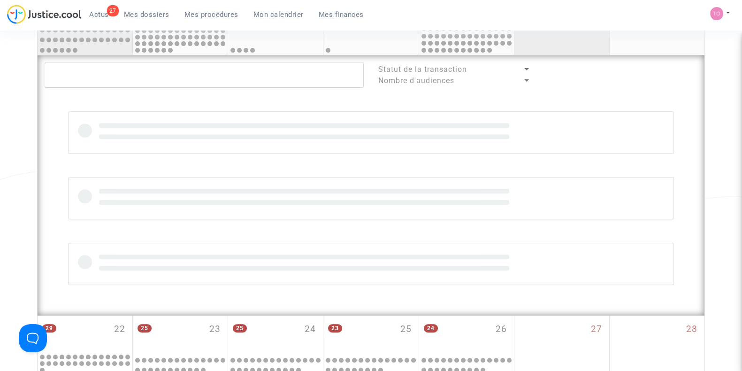
scroll to position [461, 0]
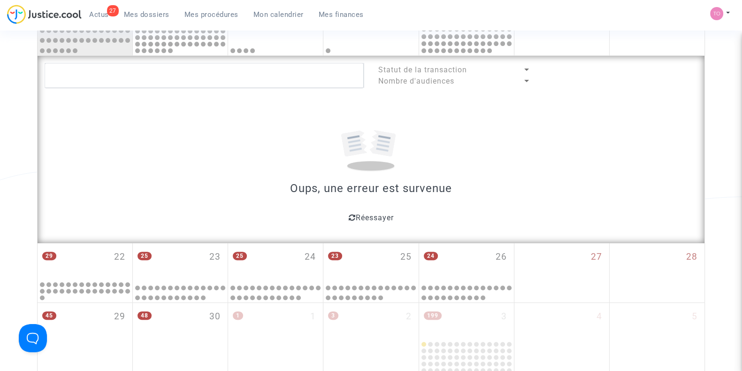
click at [367, 214] on span "Réessayer" at bounding box center [374, 217] width 38 height 9
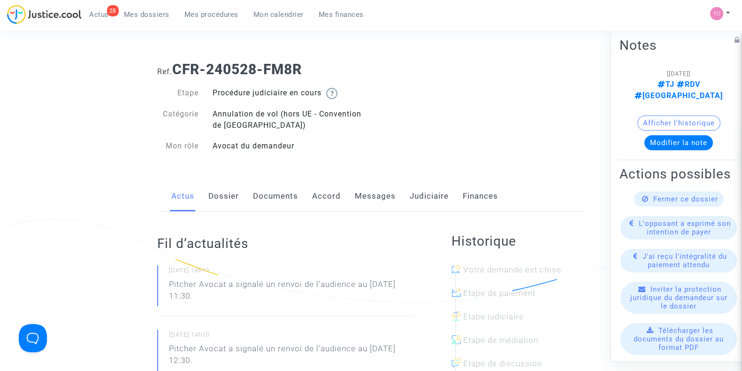
click at [437, 200] on link "Judiciaire" at bounding box center [429, 196] width 39 height 31
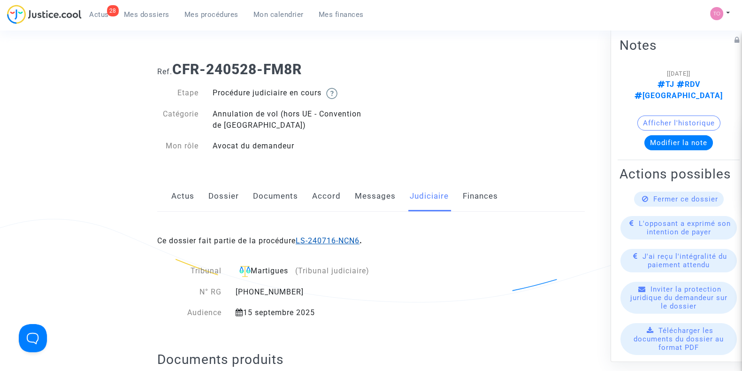
click at [312, 243] on link "LS-240716-NCN6" at bounding box center [328, 240] width 64 height 9
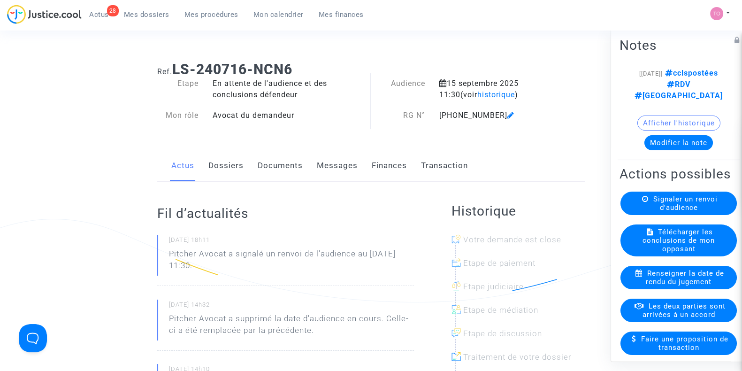
click at [286, 165] on link "Documents" at bounding box center [280, 165] width 45 height 31
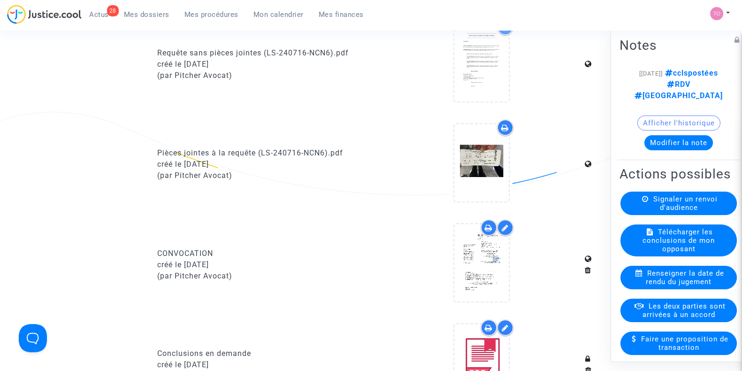
scroll to position [727, 0]
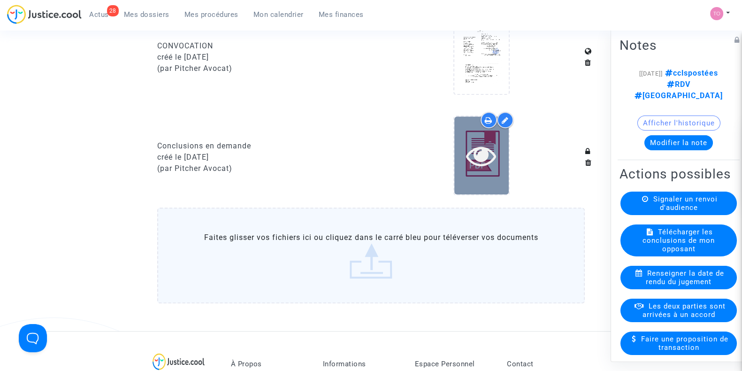
click at [476, 146] on icon at bounding box center [481, 155] width 31 height 30
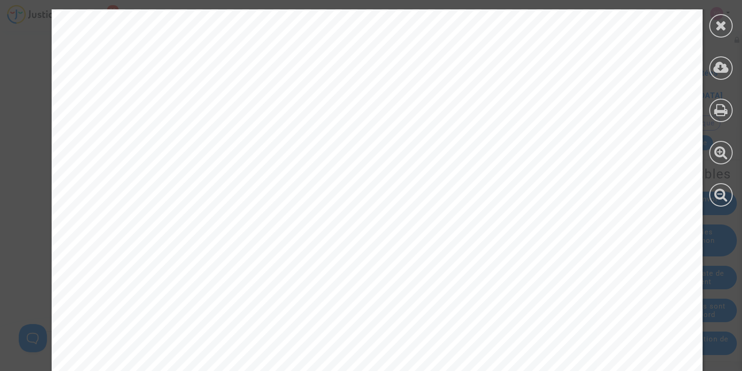
scroll to position [18968, 0]
click at [728, 29] on div at bounding box center [720, 25] width 23 height 23
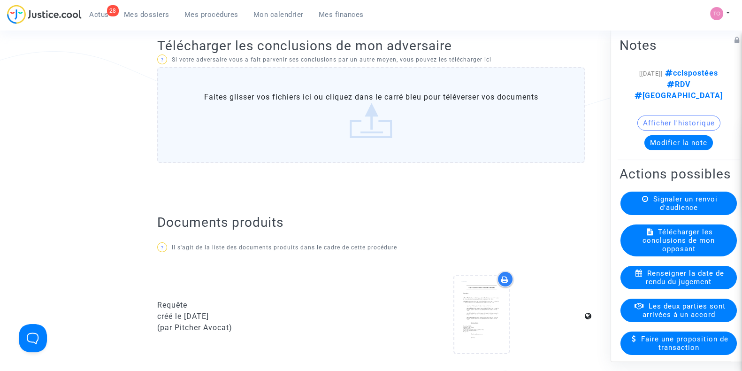
scroll to position [144, 0]
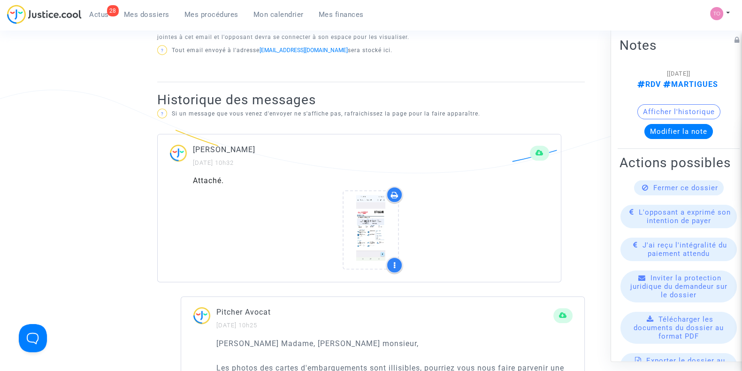
scroll to position [541, 0]
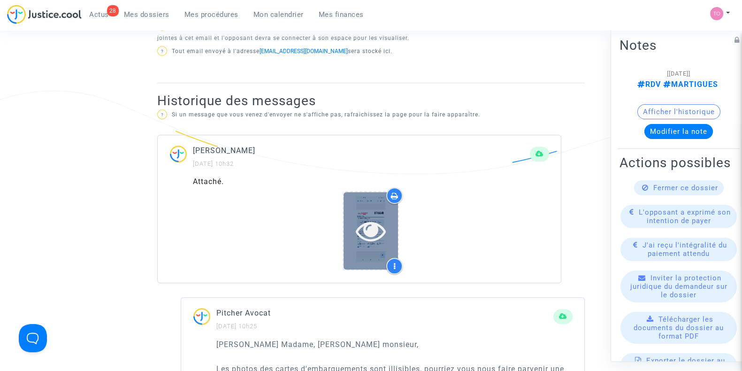
click at [370, 226] on icon at bounding box center [371, 231] width 31 height 30
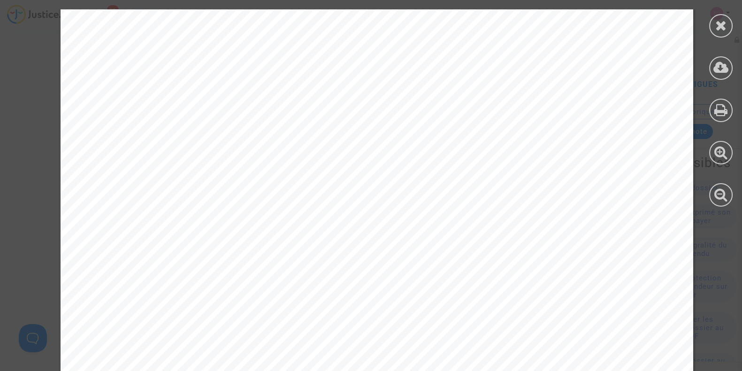
scroll to position [998, 0]
click at [722, 109] on icon at bounding box center [722, 110] width 14 height 14
click at [730, 19] on div at bounding box center [720, 25] width 23 height 23
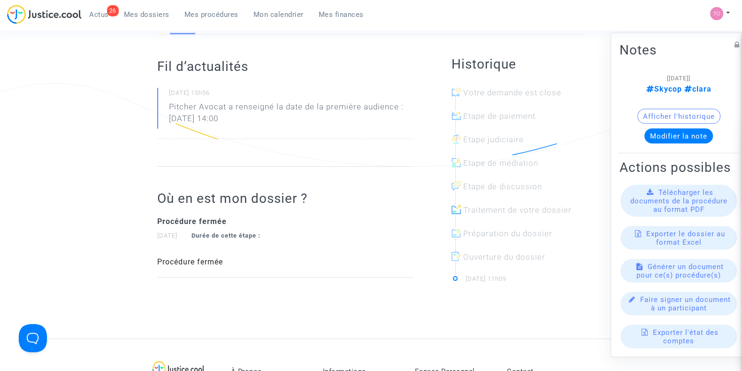
scroll to position [56, 0]
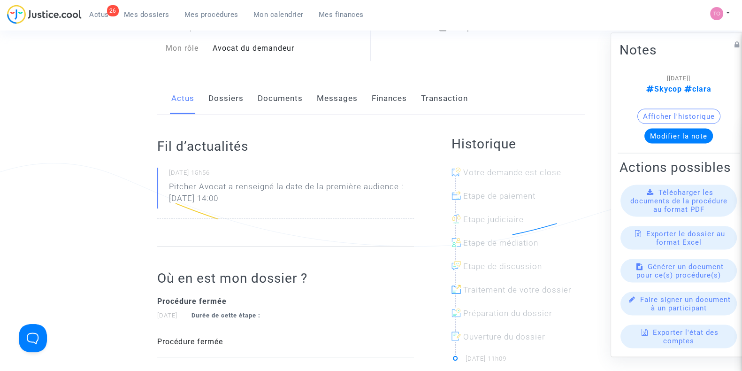
click at [224, 100] on link "Dossiers" at bounding box center [225, 98] width 35 height 31
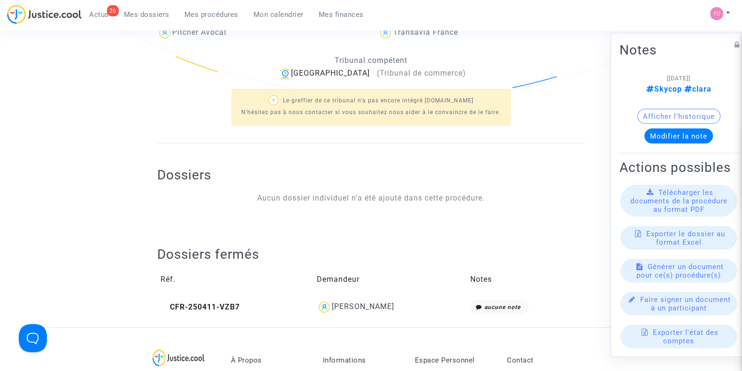
scroll to position [204, 0]
drag, startPoint x: 337, startPoint y: 302, endPoint x: 324, endPoint y: 300, distance: 13.8
click at [332, 300] on span "Nicolas Vilaret piotrowski" at bounding box center [363, 278] width 62 height 63
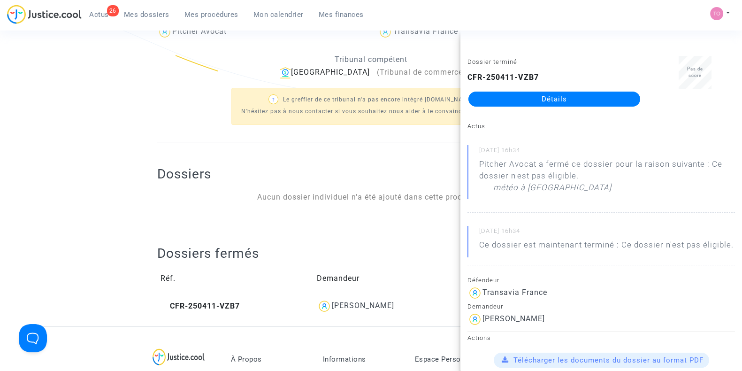
click at [499, 96] on link "Détails" at bounding box center [555, 99] width 172 height 15
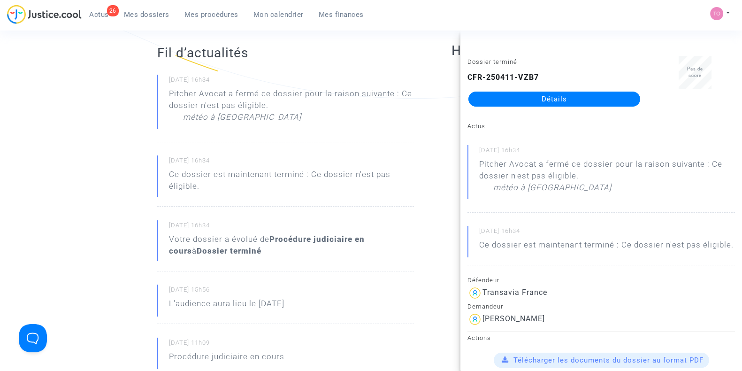
click div "18/06/2025 - 16h34 Pitcher Avocat a fermé ce dossier pour la raison suivante : …"
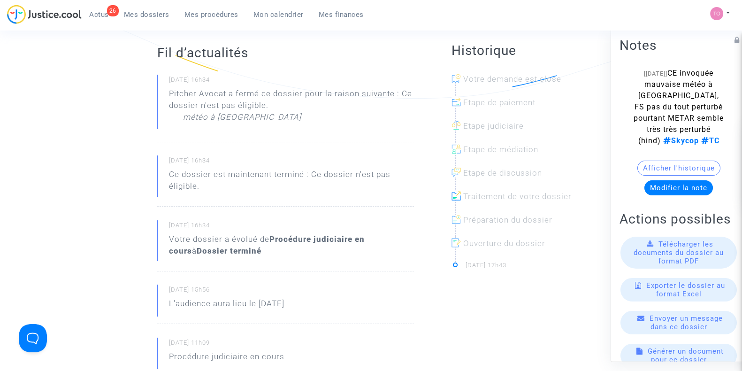
click div "18/06/2025 - 16h34 Pitcher Avocat a fermé ce dossier pour la raison suivante : …"
